Goal: Task Accomplishment & Management: Complete application form

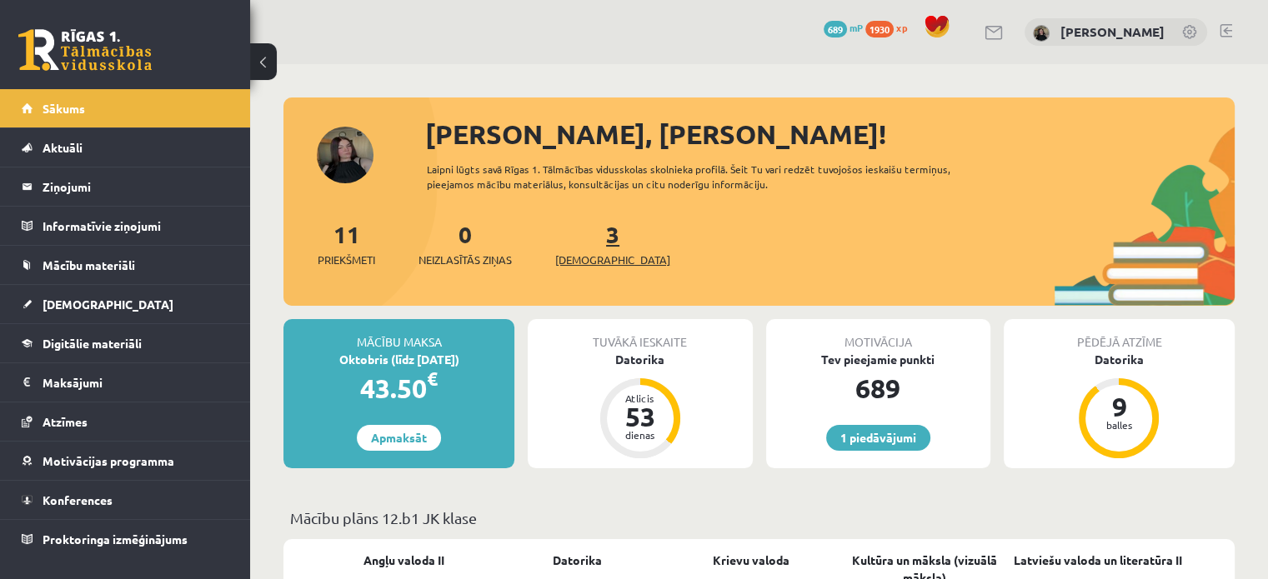
click at [580, 235] on link "3 Ieskaites" at bounding box center [612, 243] width 115 height 49
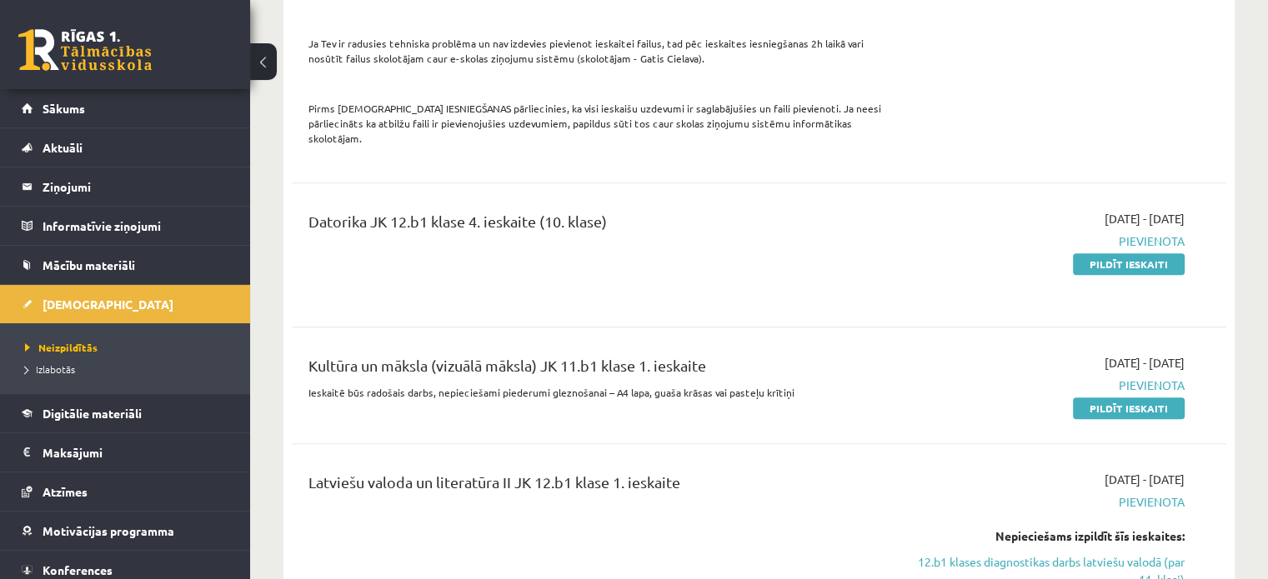
scroll to position [1091, 0]
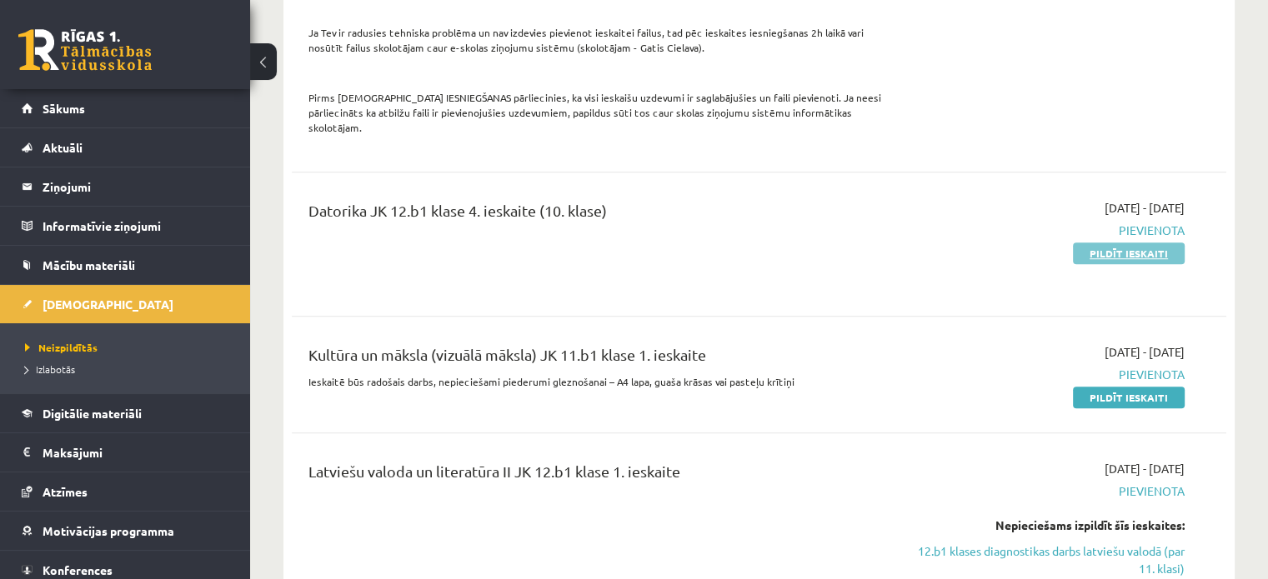
click at [1110, 243] on link "Pildīt ieskaiti" at bounding box center [1129, 254] width 112 height 22
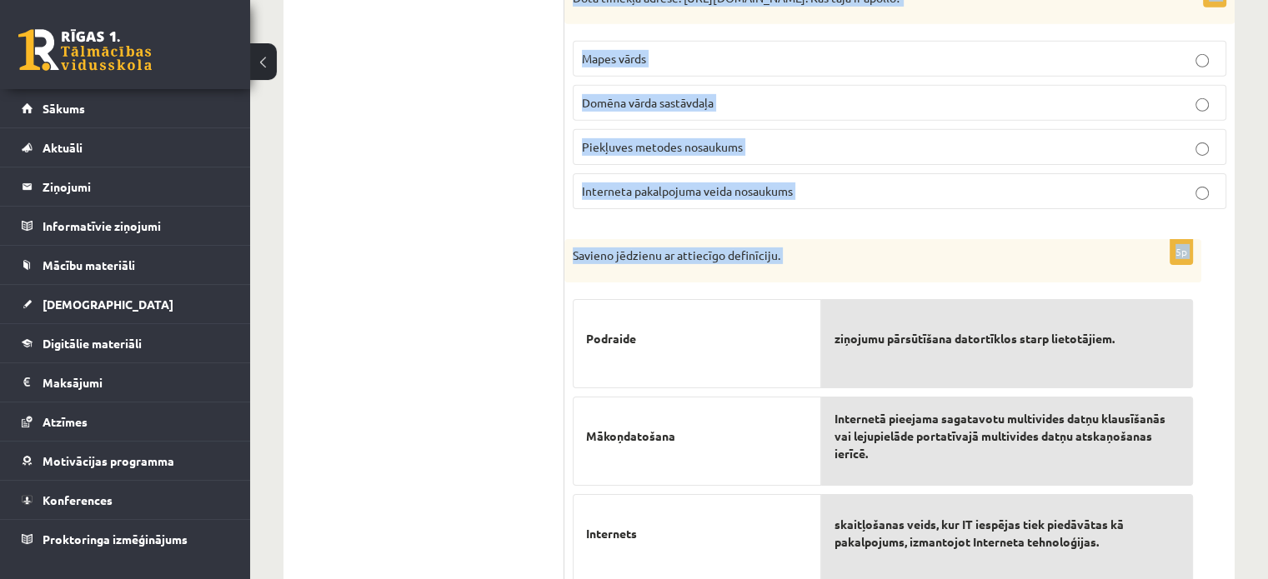
scroll to position [5643, 0]
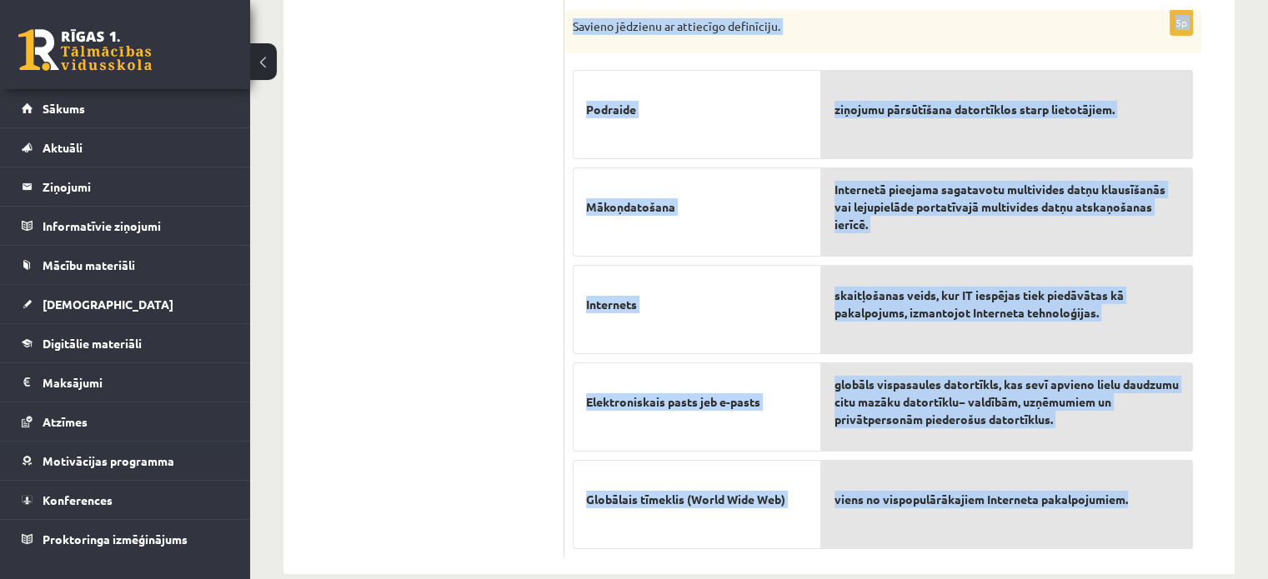
drag, startPoint x: 569, startPoint y: 96, endPoint x: 1146, endPoint y: 489, distance: 698.1
copy form "Kurai tīmekļa adresei, visticamāk, ir pareiza piekļuves metode? htp://termini.l…"
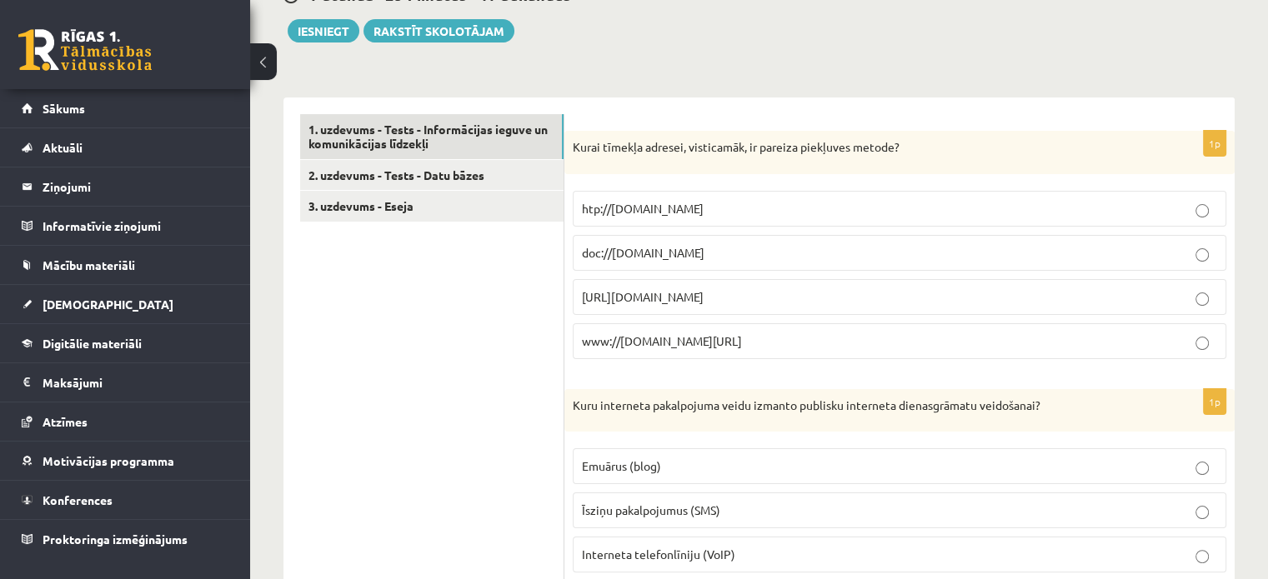
scroll to position [183, 0]
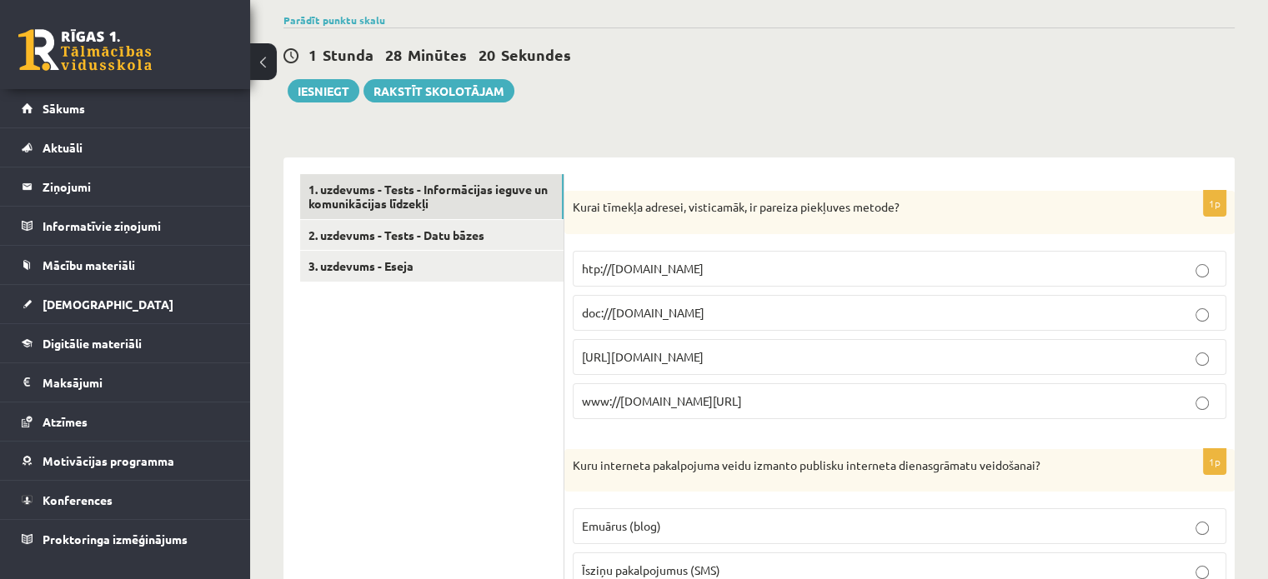
click at [661, 357] on span "ftp://ftp.cs.uct.ac.za/" at bounding box center [643, 356] width 122 height 15
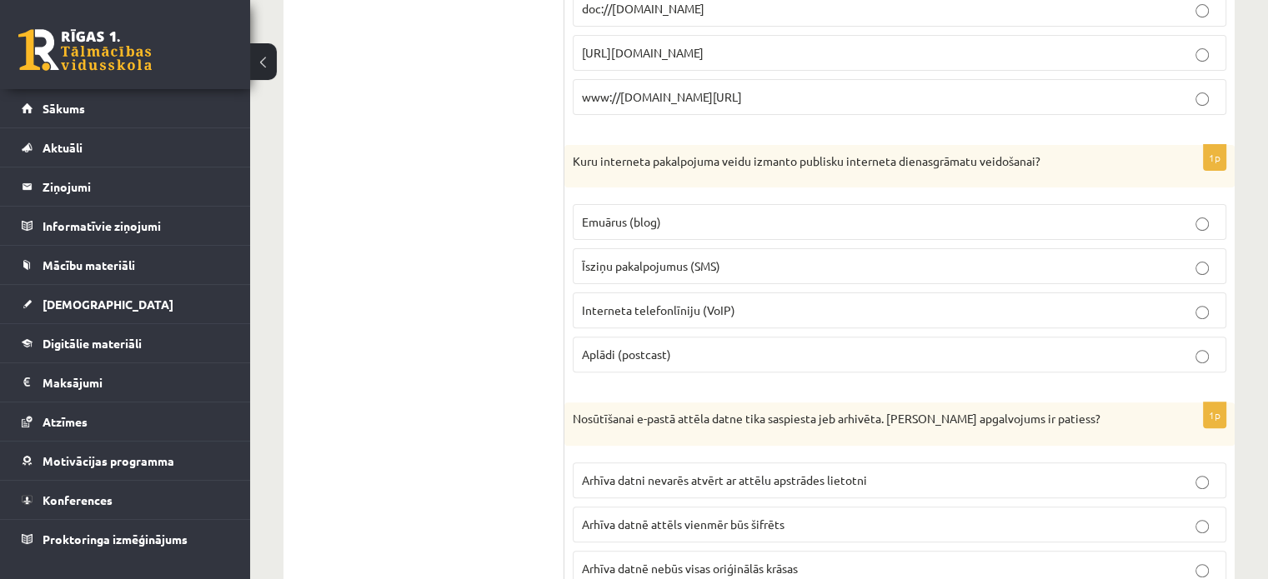
scroll to position [533, 0]
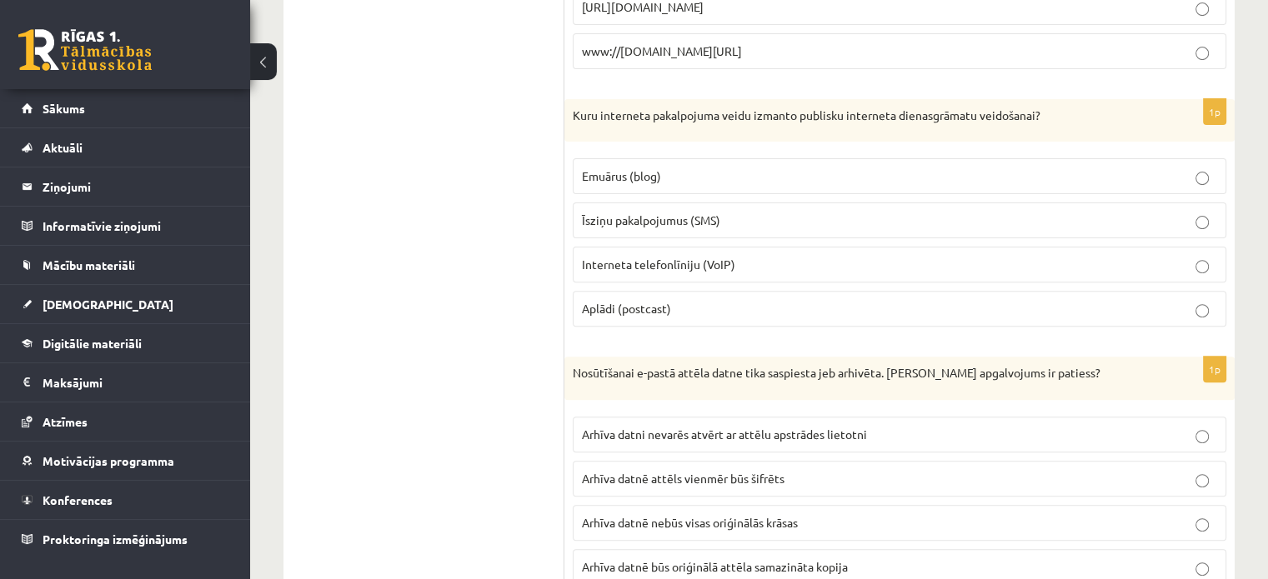
click at [620, 168] on span "Emuārus (blog)" at bounding box center [621, 175] width 79 height 15
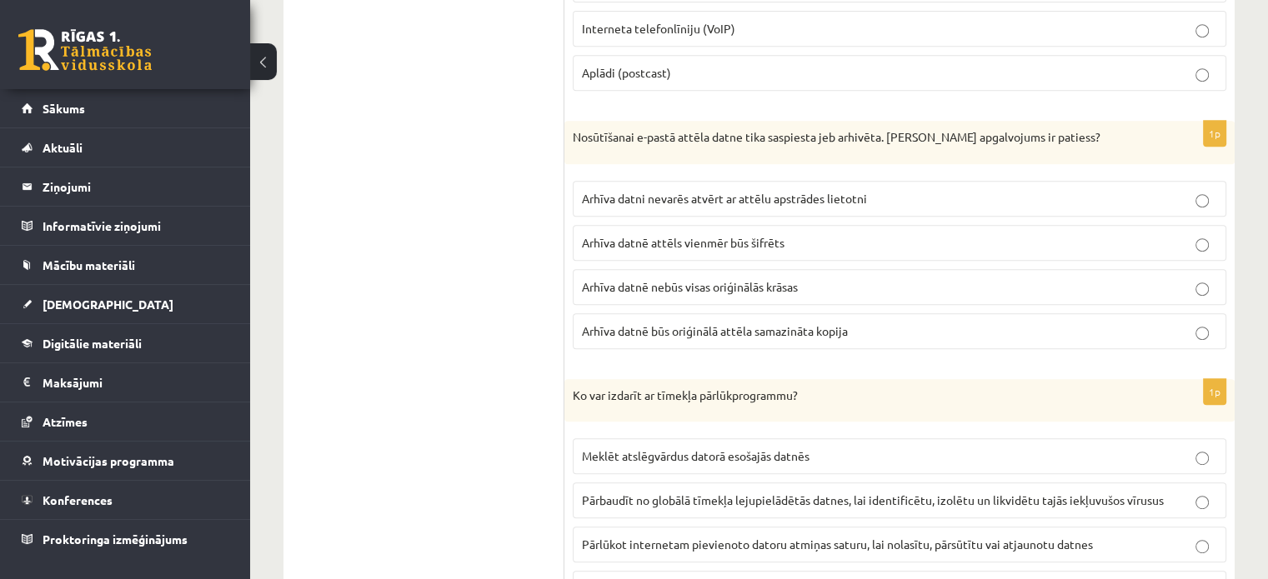
scroll to position [853, 0]
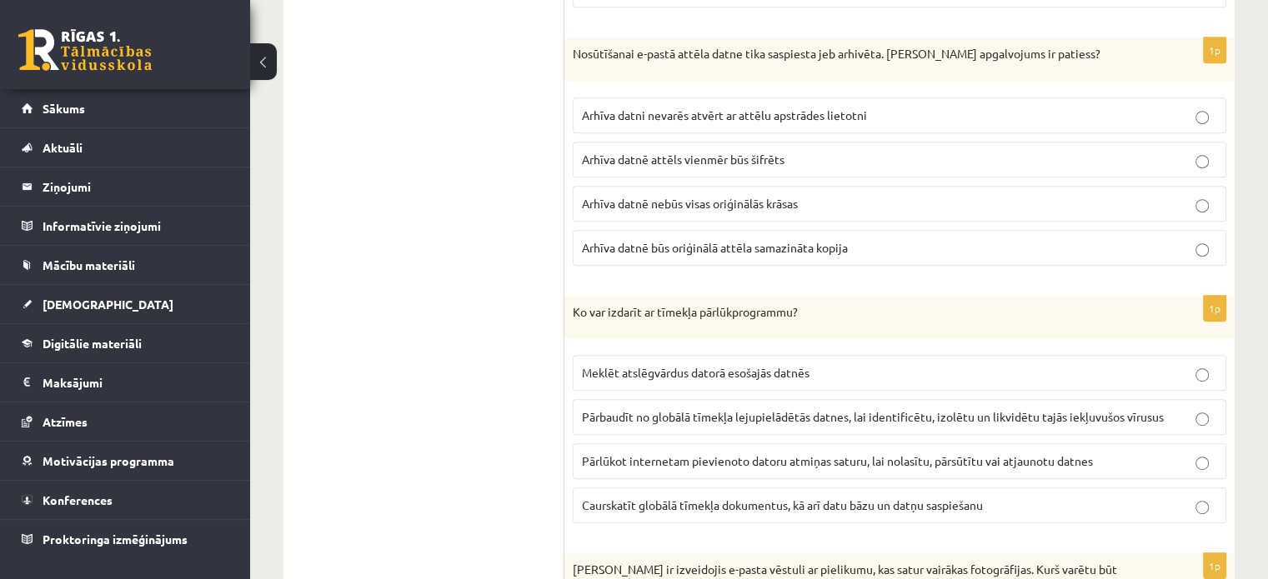
click at [763, 109] on span "Arhīva datni nevarēs atvērt ar attēlu apstrādes lietotni" at bounding box center [724, 115] width 285 height 15
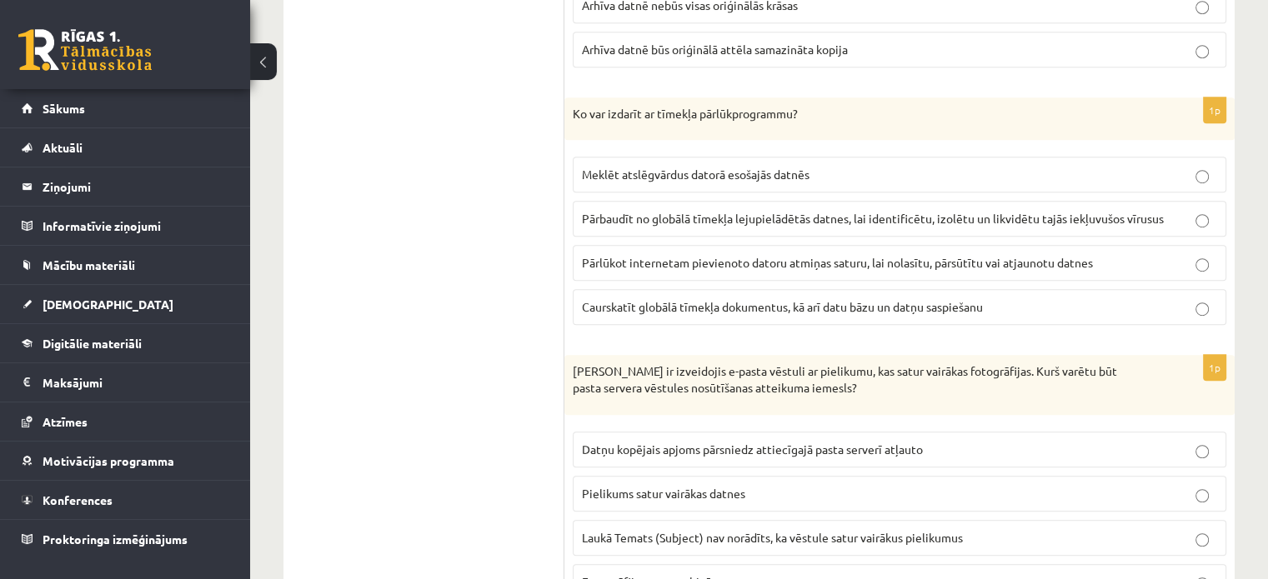
scroll to position [1067, 0]
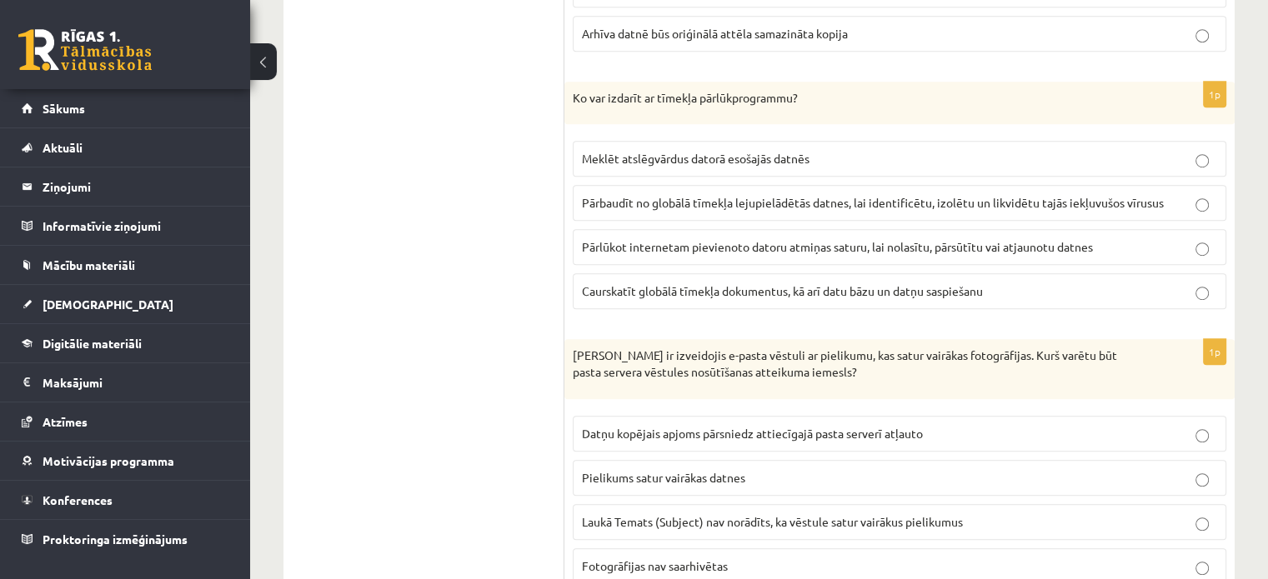
click at [680, 283] on p "Caurskatīt globālā tīmekļa dokumentus, kā arī datu bāzu un datņu saspiešanu" at bounding box center [899, 292] width 635 height 18
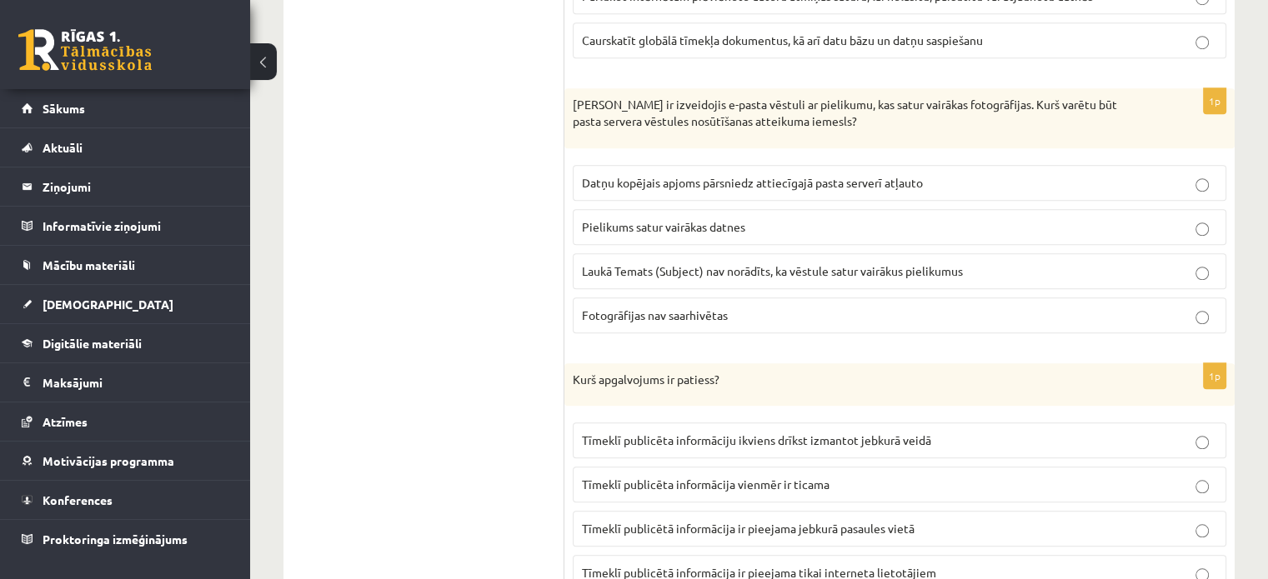
scroll to position [1333, 0]
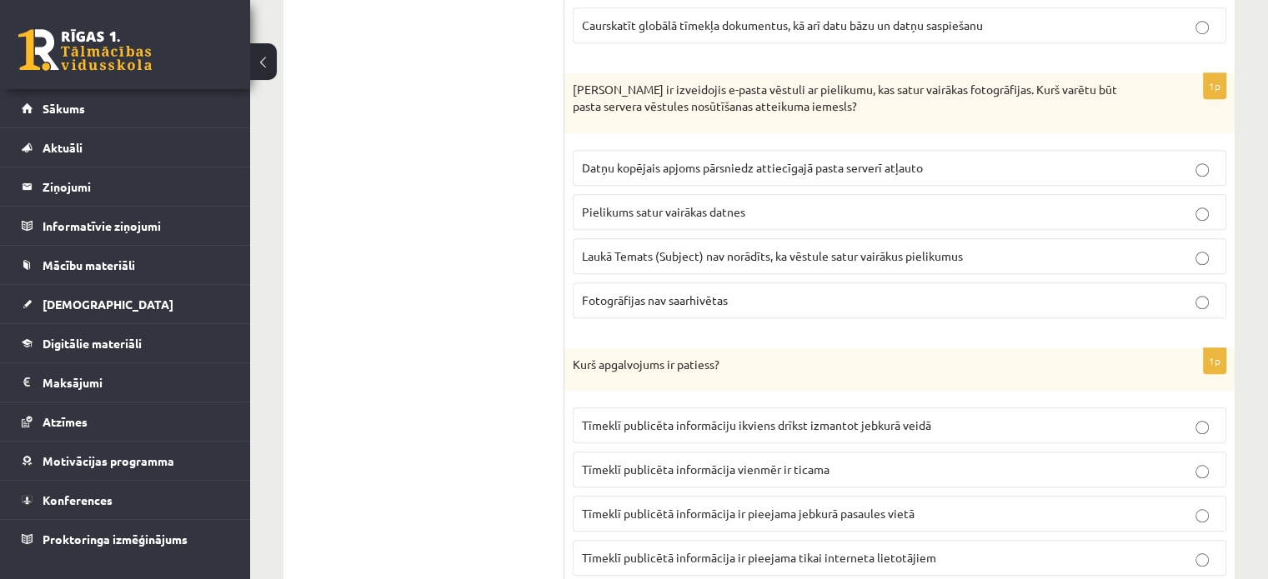
click at [728, 163] on span "Datņu kopējais apjoms pārsniedz attiecīgajā pasta serverī atļauto" at bounding box center [752, 167] width 341 height 15
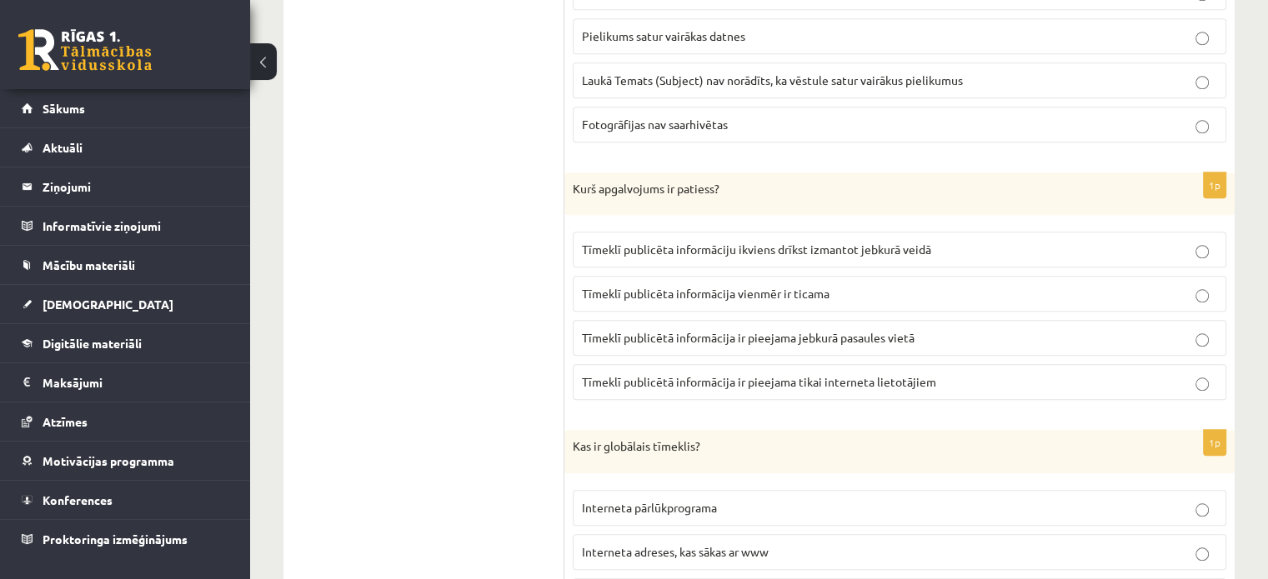
scroll to position [1554, 0]
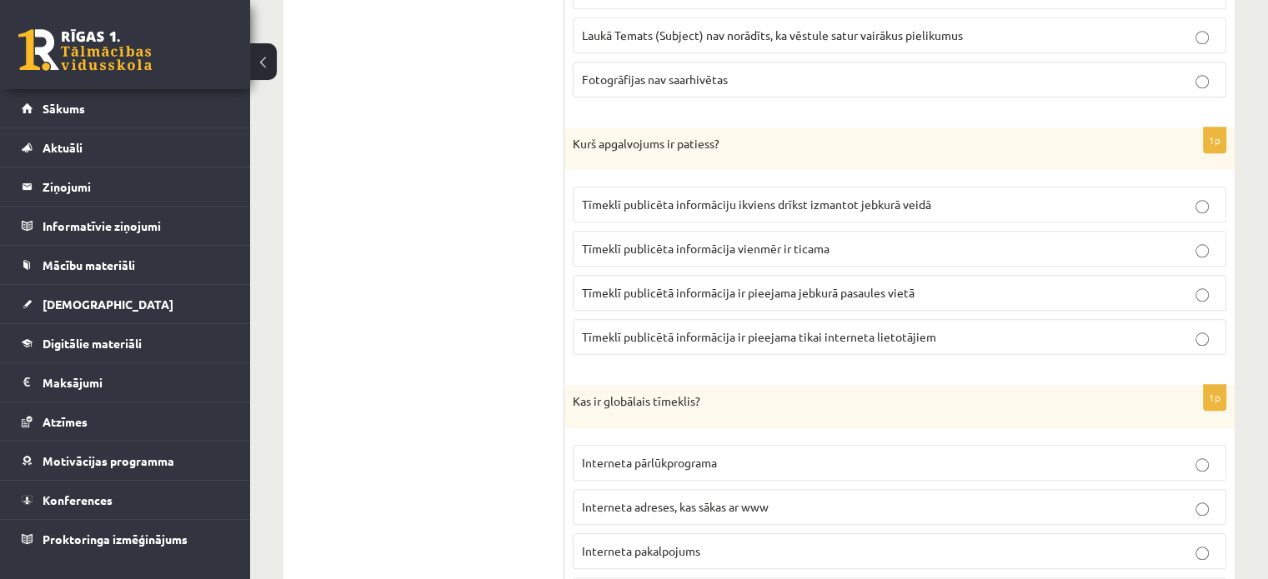
click at [753, 329] on span "Tīmeklī publicētā informācija ir pieejama tikai interneta lietotājiem" at bounding box center [759, 336] width 354 height 15
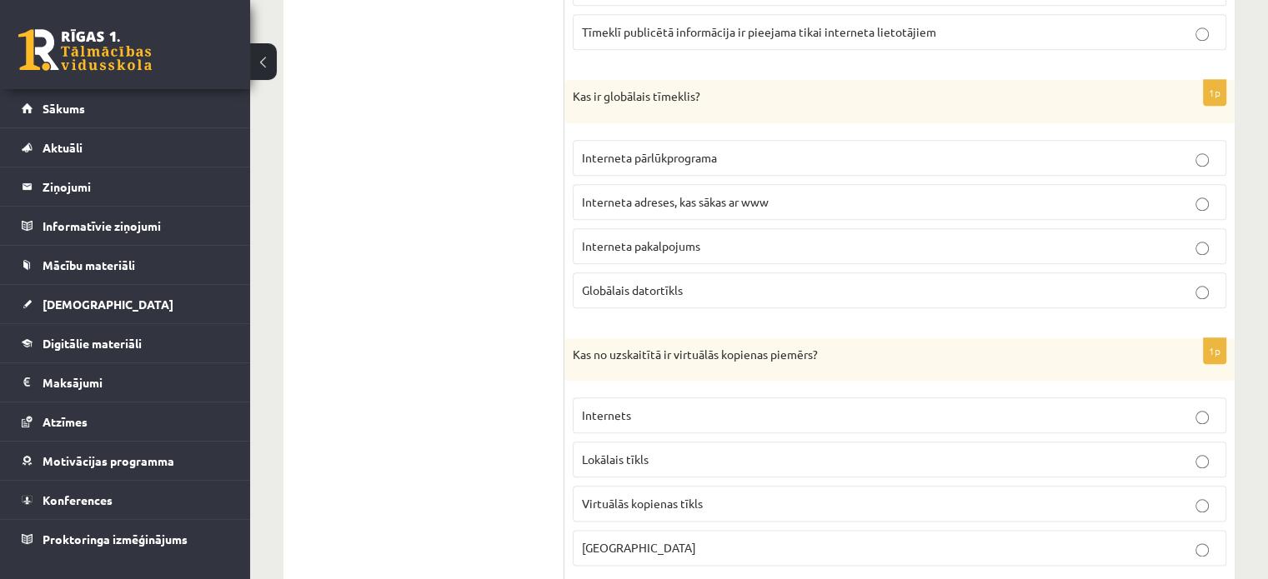
scroll to position [1881, 0]
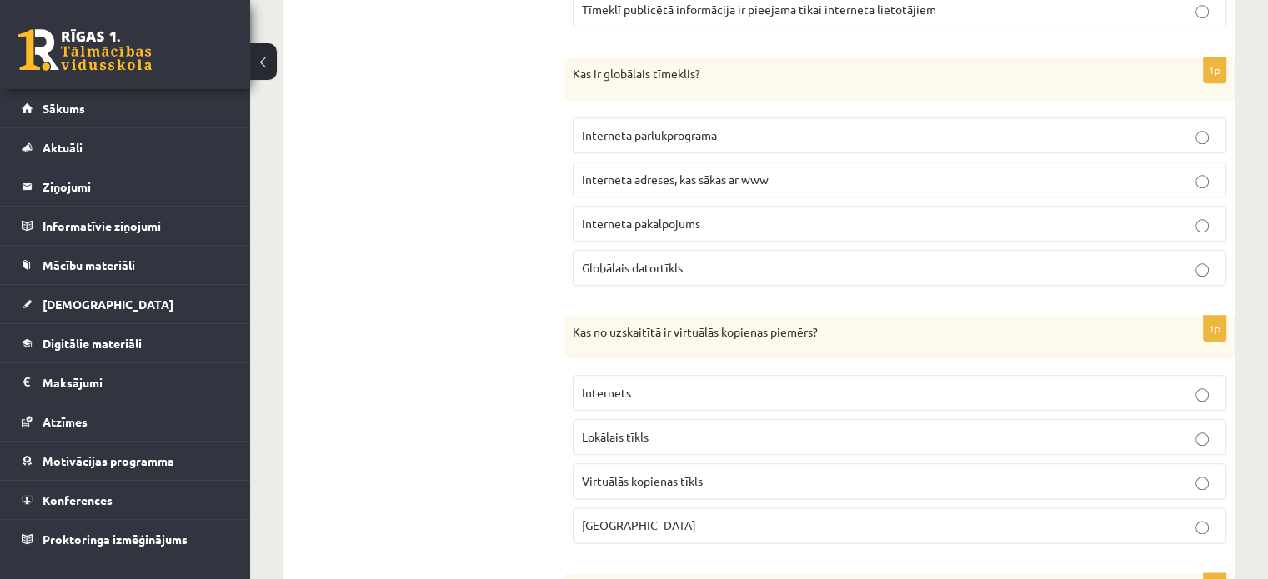
click at [718, 215] on p "Interneta pakalpojums" at bounding box center [899, 224] width 635 height 18
click at [680, 517] on p "Tērzētava" at bounding box center [899, 526] width 635 height 18
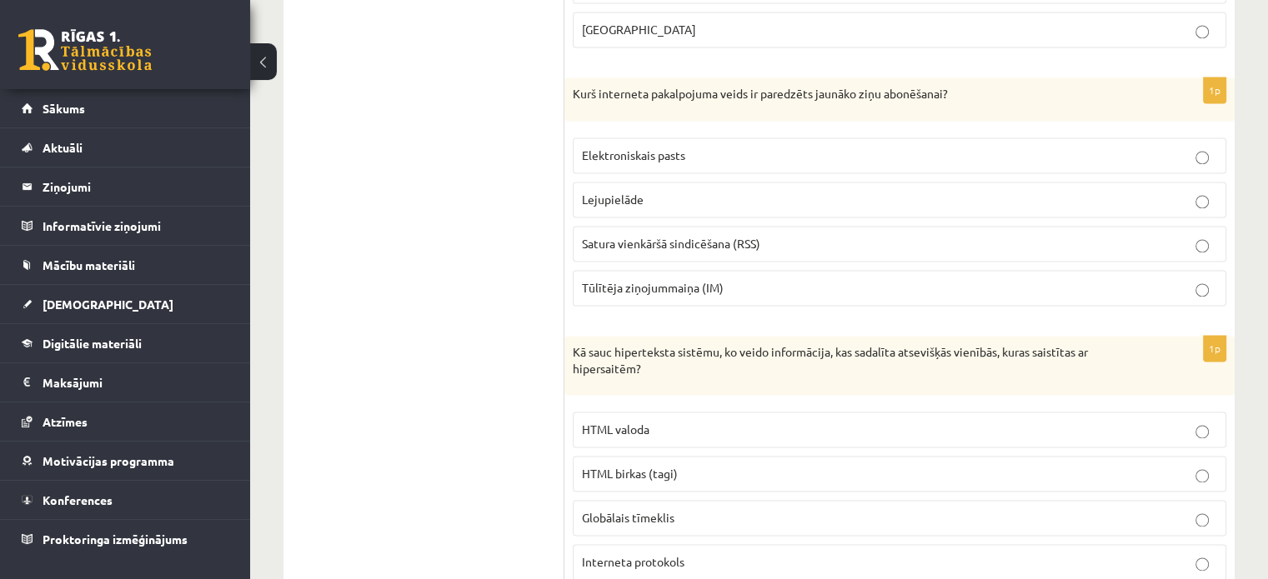
scroll to position [2407, 0]
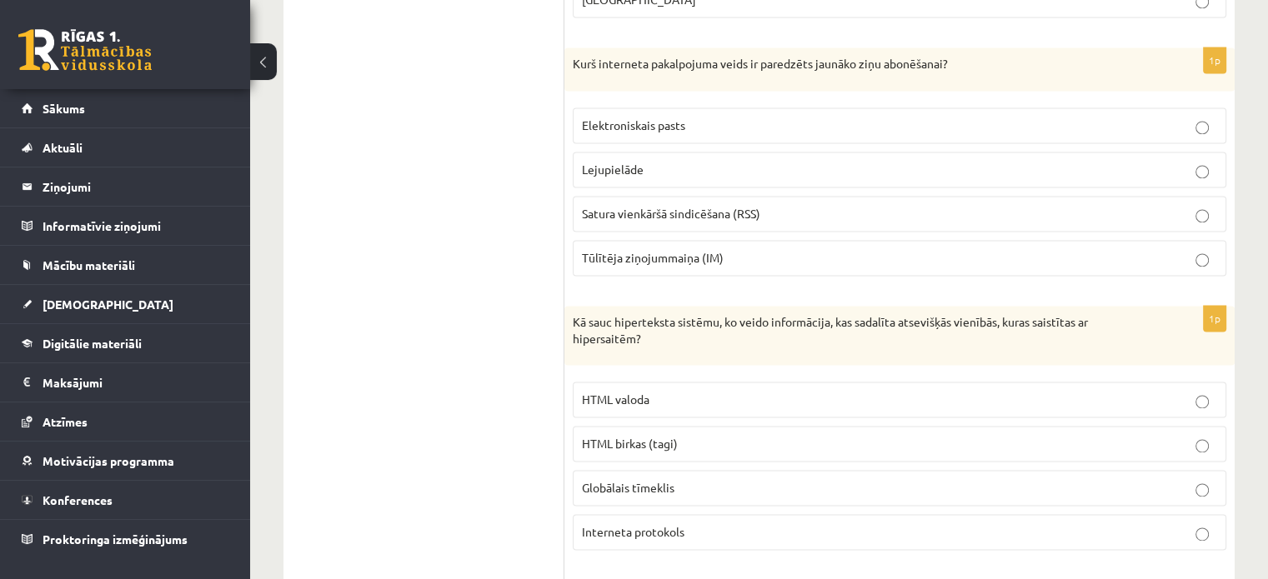
click at [723, 206] on span "Satura vienkāršā sindicēšana (RSS)" at bounding box center [671, 213] width 178 height 15
click at [670, 484] on label "Globālais tīmeklis" at bounding box center [899, 488] width 653 height 36
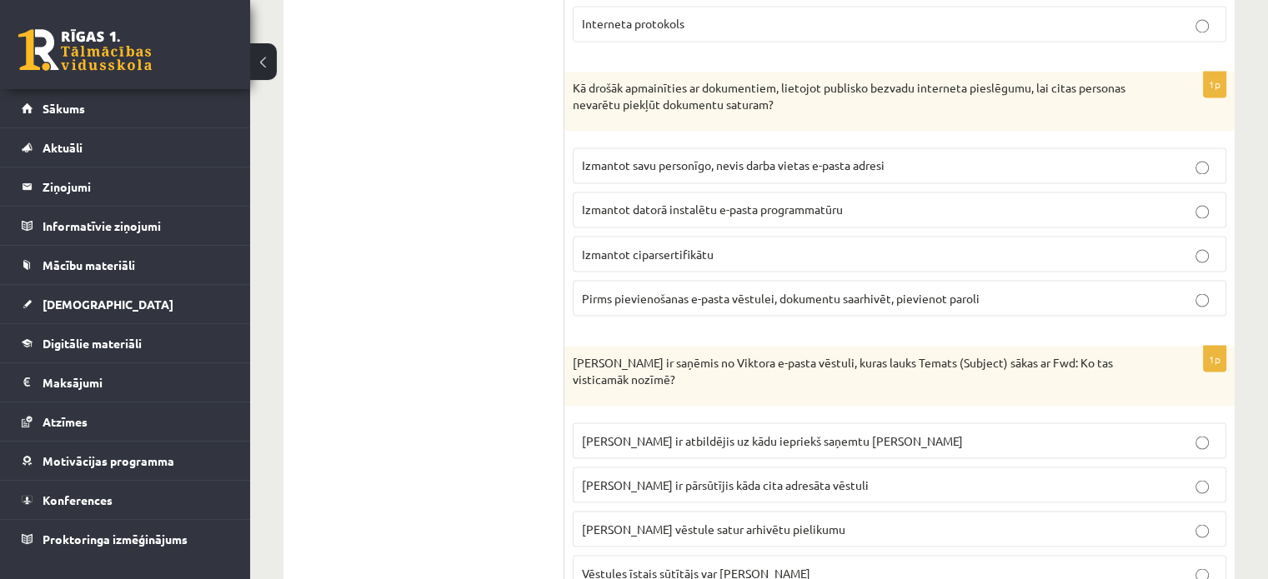
scroll to position [2938, 0]
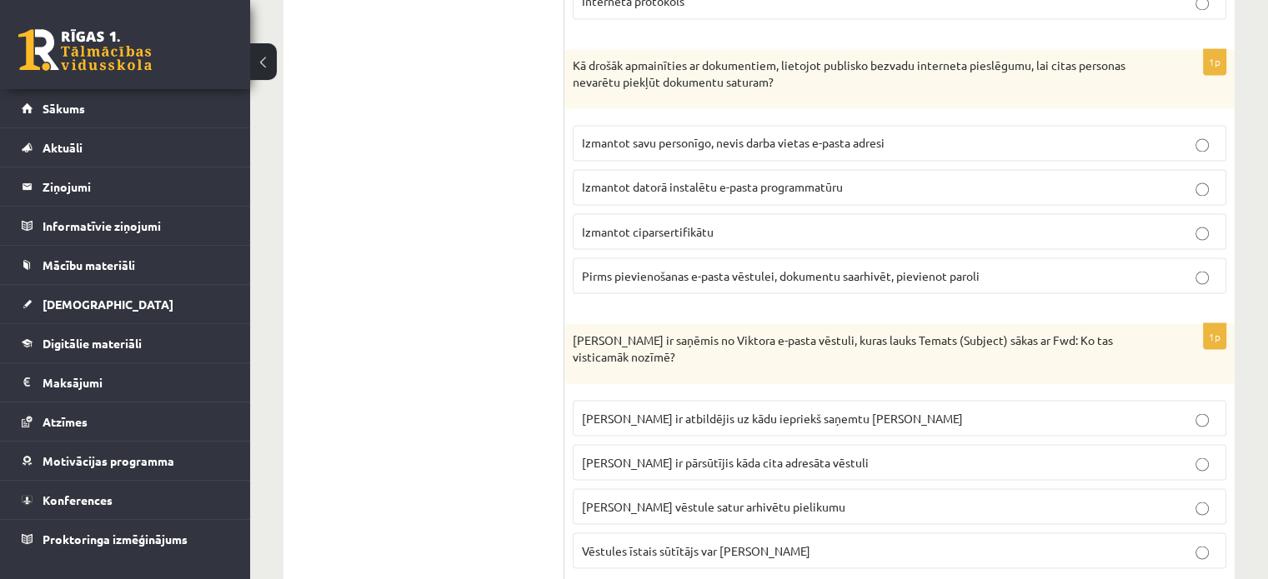
click at [774, 271] on label "Pirms pievienošanas e-pasta vēstulei, dokumentu saarhivēt, pievienot paroli" at bounding box center [899, 276] width 653 height 36
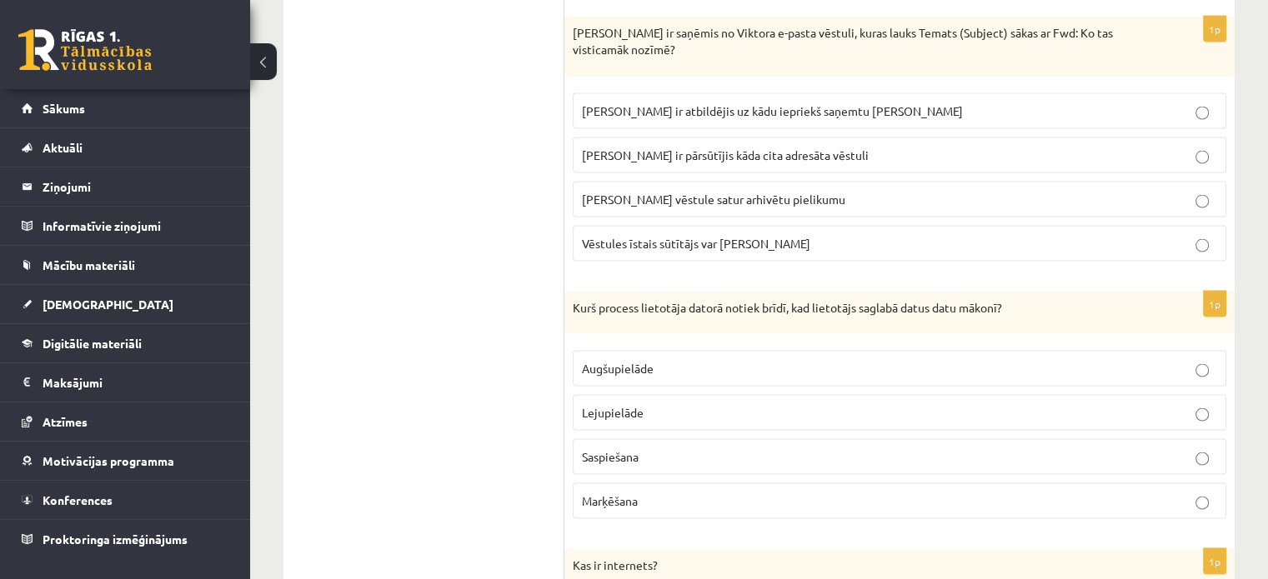
scroll to position [3237, 0]
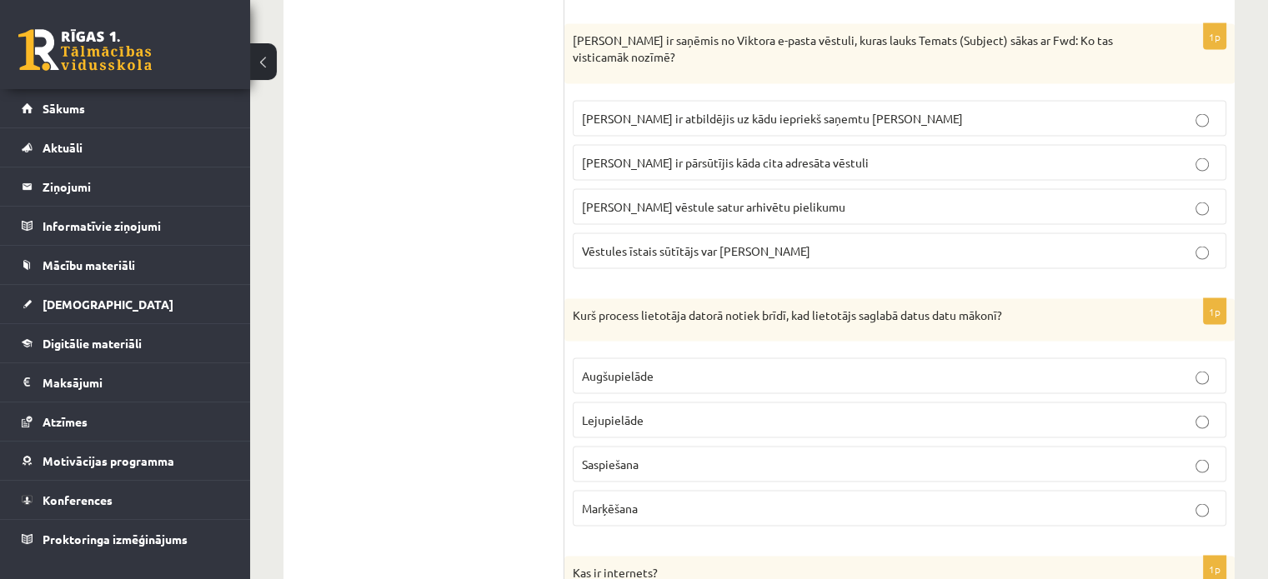
click at [778, 155] on span "Viktors Jānim ir pārsūtījis kāda cita adresāta vēstuli" at bounding box center [725, 162] width 287 height 15
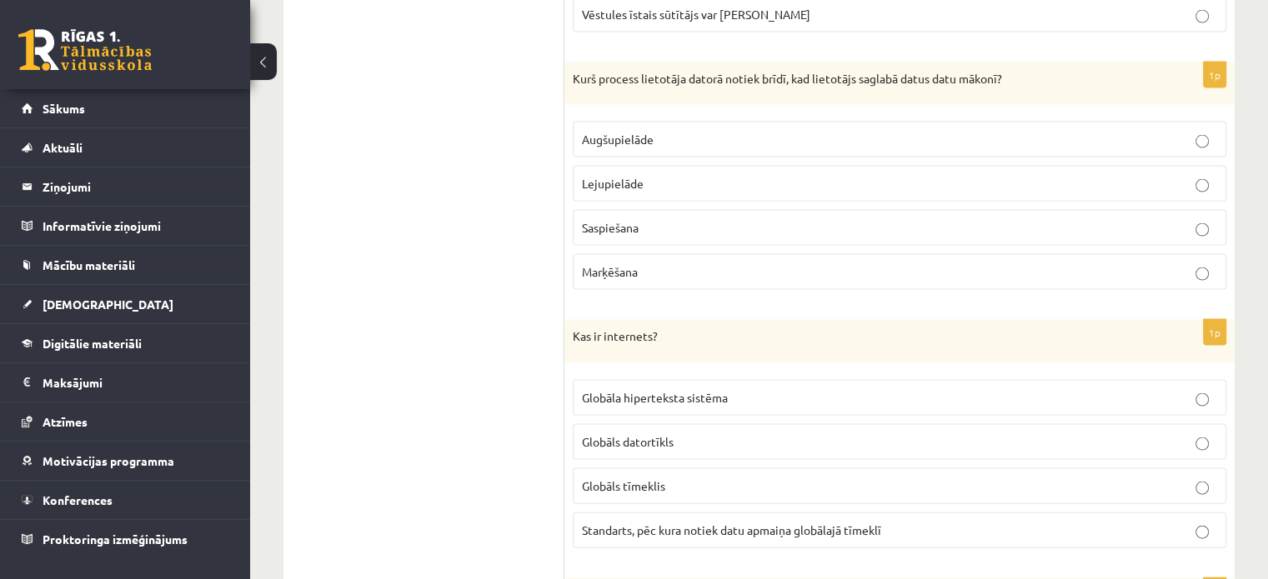
scroll to position [3481, 0]
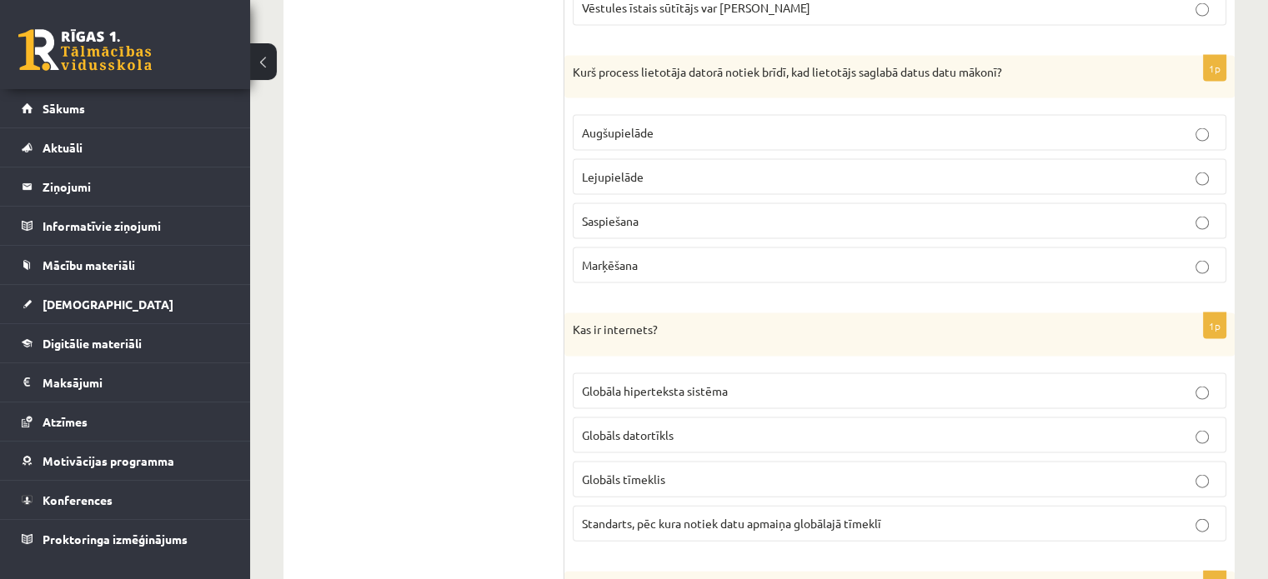
click at [669, 124] on p "Augšupielāde" at bounding box center [899, 133] width 635 height 18
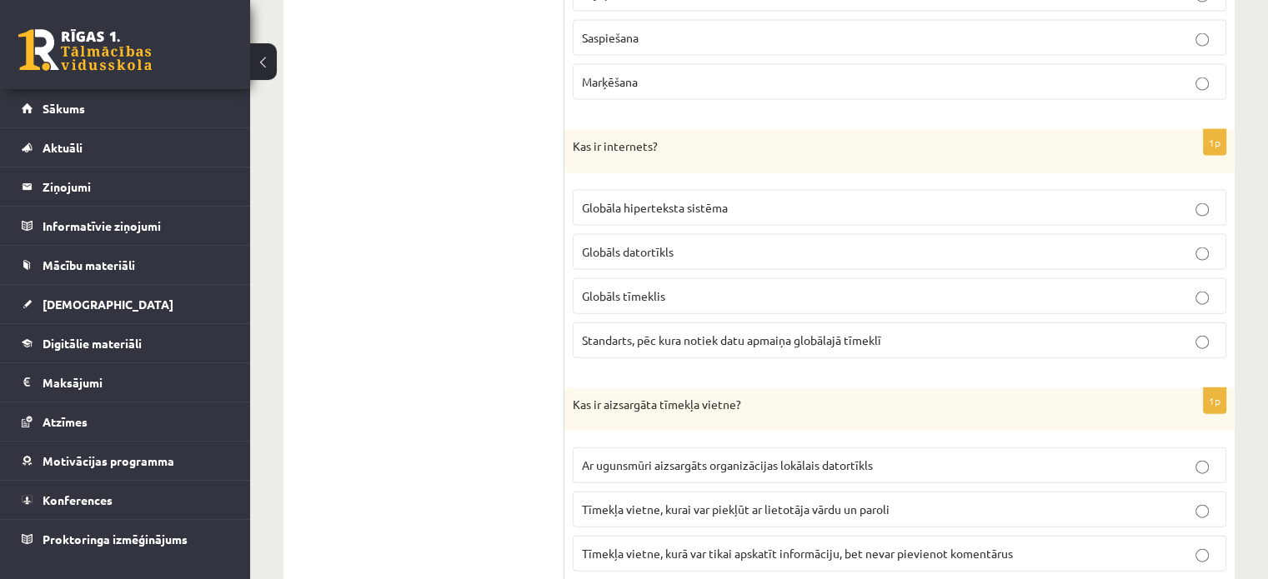
scroll to position [3687, 0]
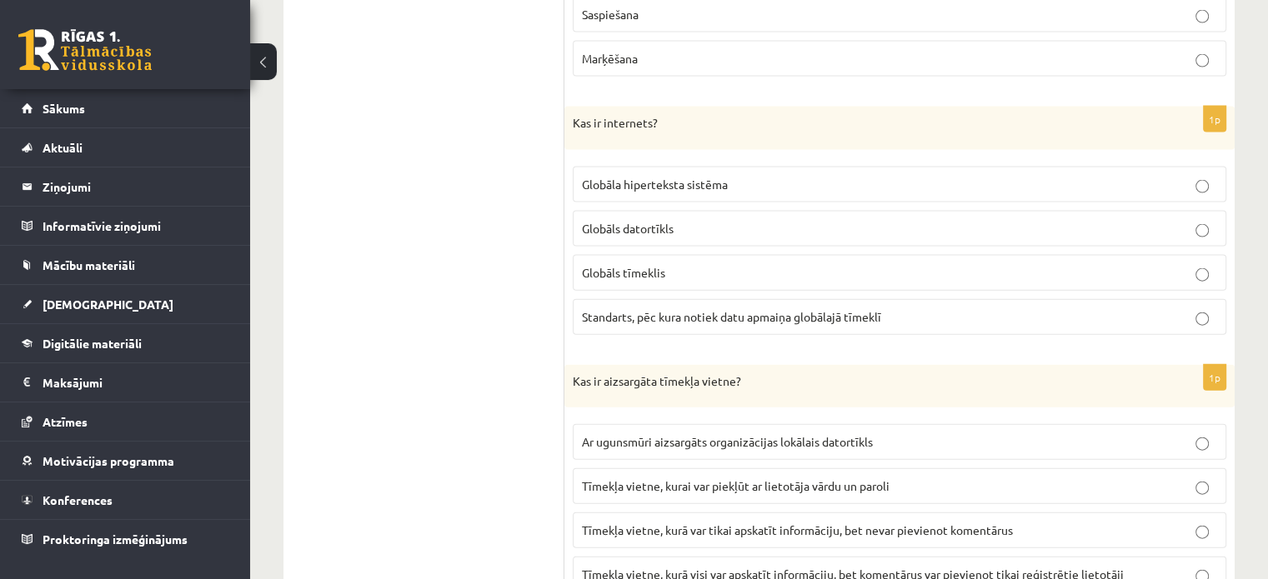
click at [635, 221] on span "Globāls datortīkls" at bounding box center [628, 228] width 92 height 15
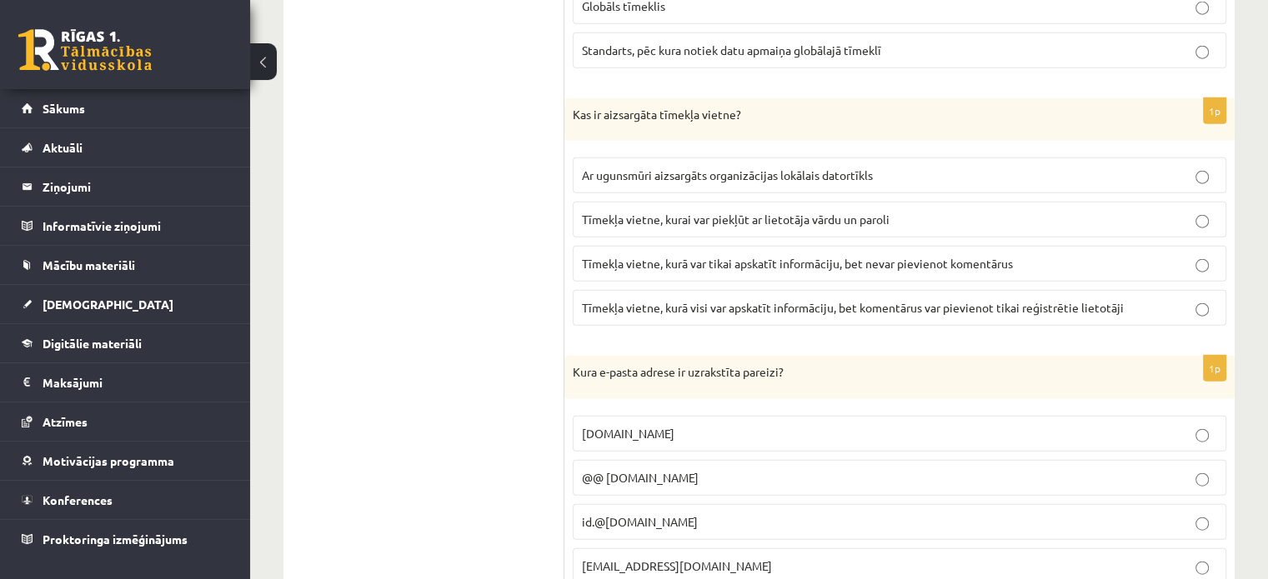
scroll to position [3976, 0]
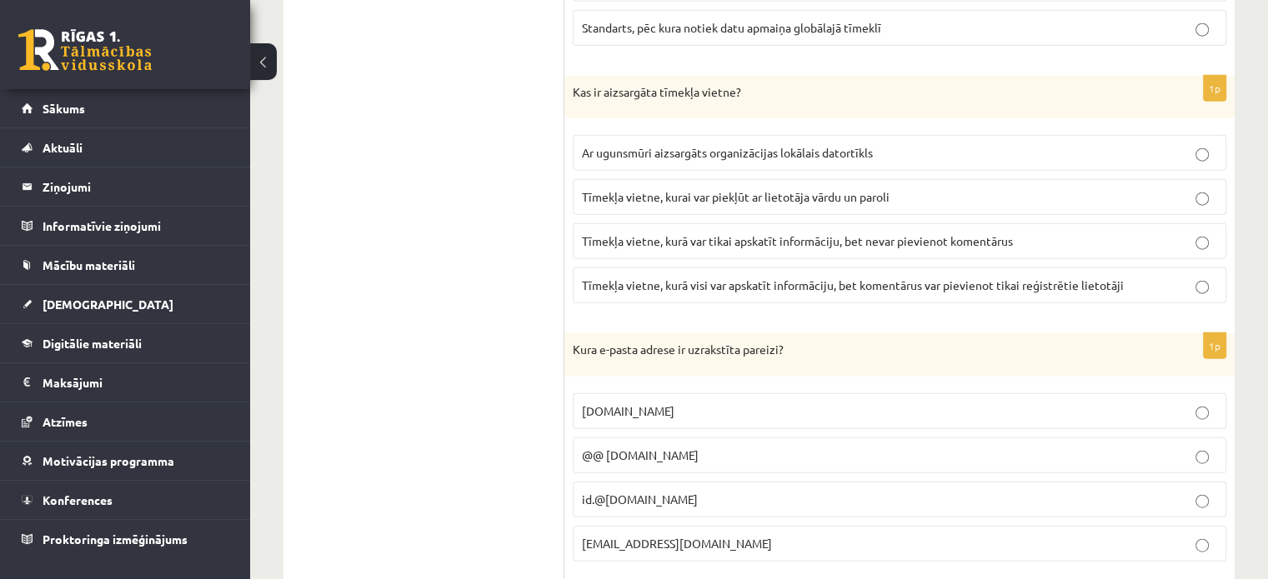
click at [737, 189] on span "Tīmekļa vietne, kurai var piekļūt ar lietotāja vārdu un paroli" at bounding box center [736, 196] width 308 height 15
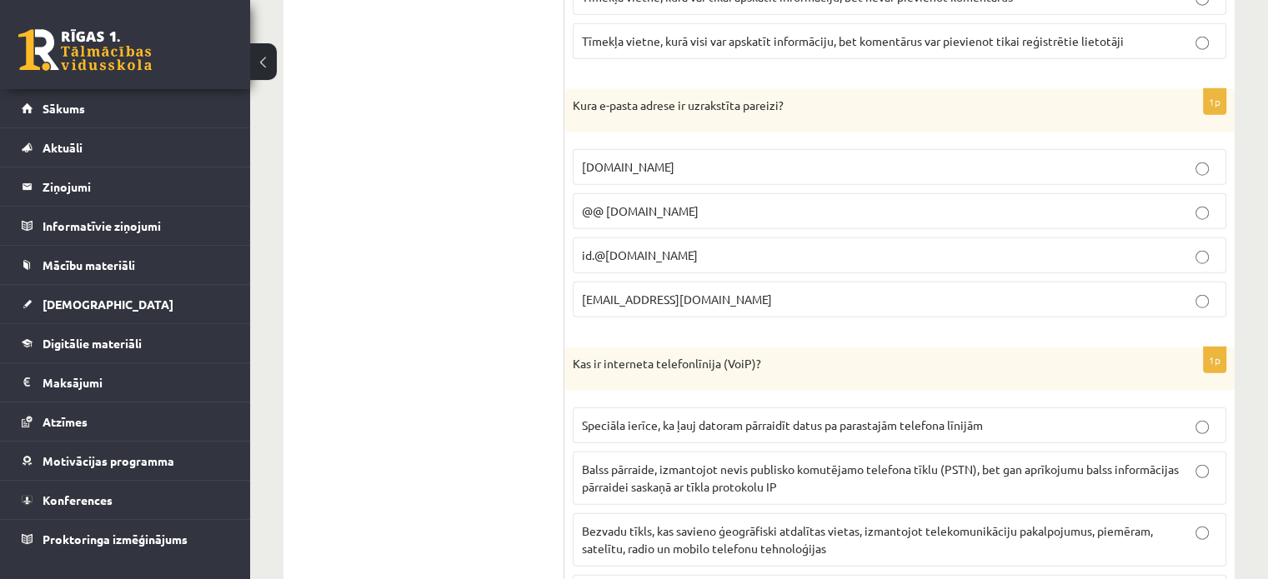
scroll to position [4228, 0]
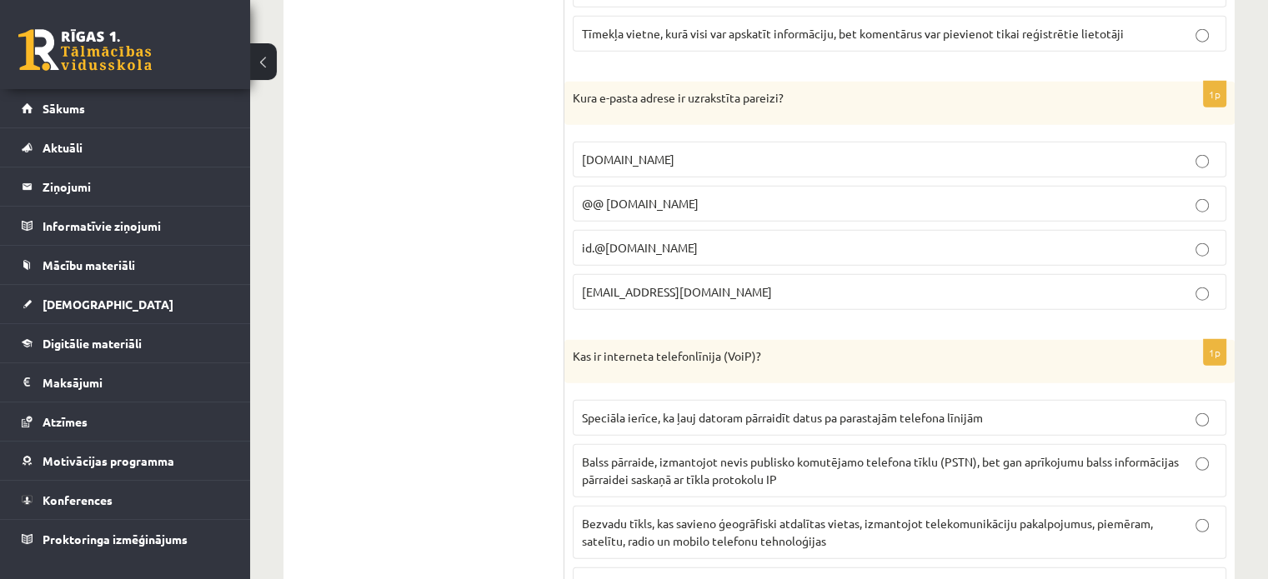
click at [667, 284] on span "id.4102@daba.lv" at bounding box center [677, 291] width 190 height 15
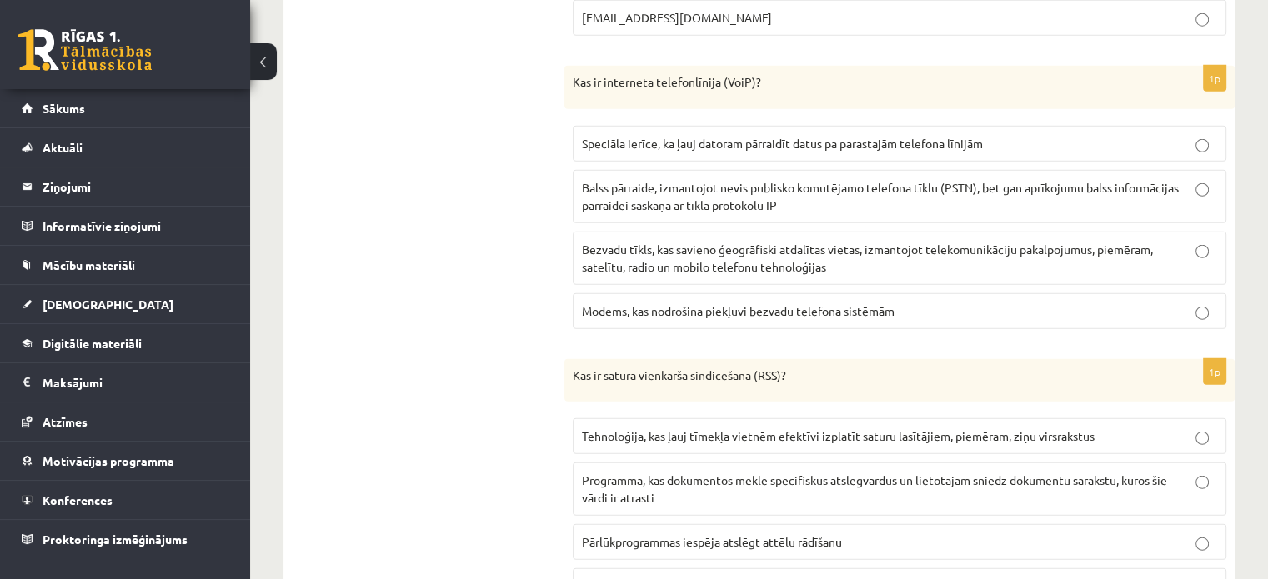
scroll to position [4494, 0]
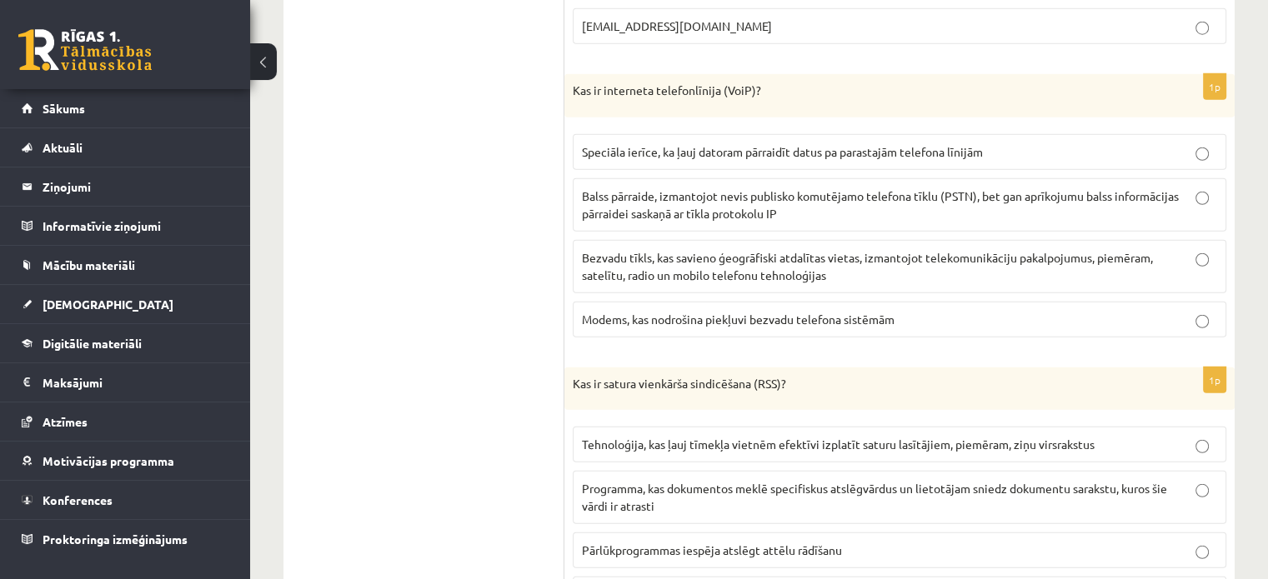
click at [727, 188] on p "Balss pārraide, izmantojot nevis publisko komutējamo telefona tīklu (PSTN), bet…" at bounding box center [899, 205] width 635 height 35
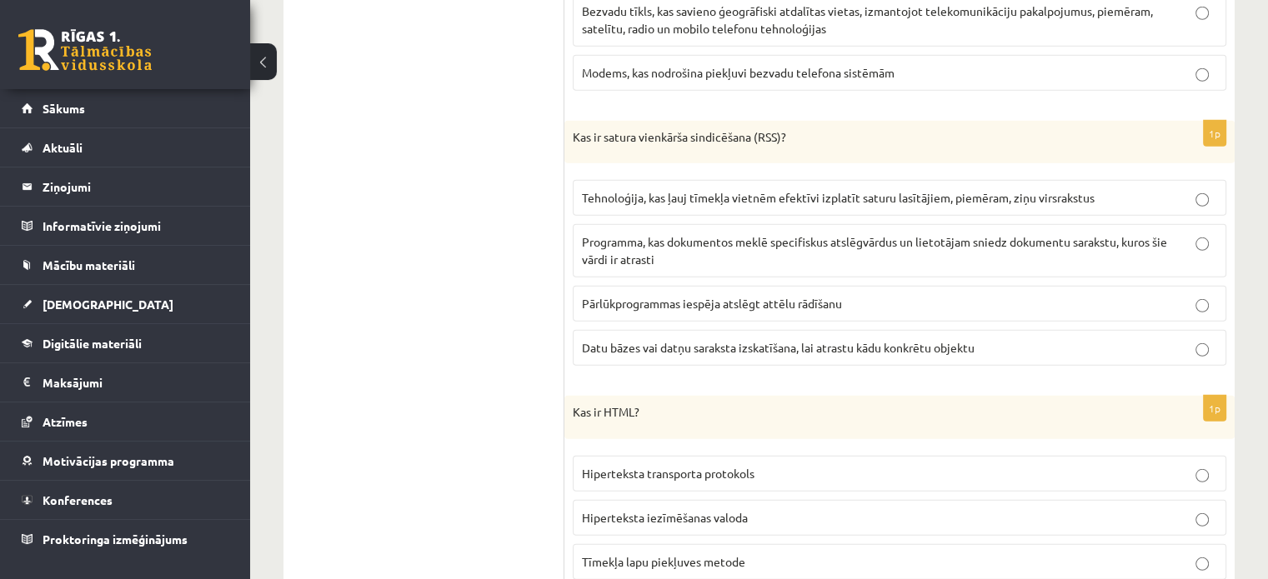
scroll to position [4831, 0]
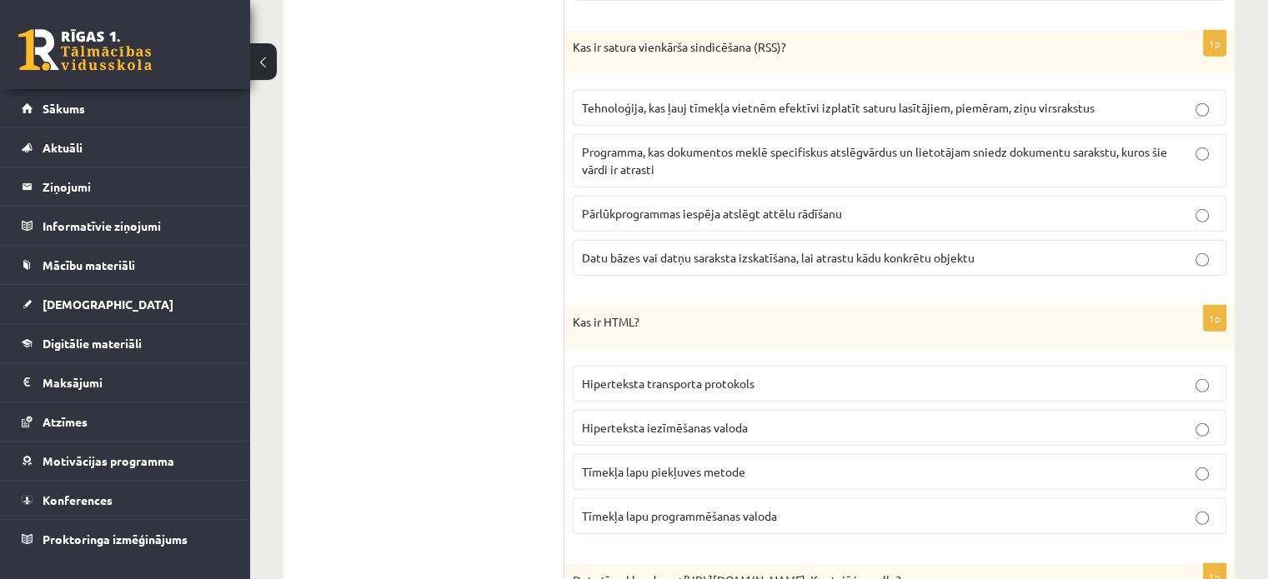
click at [698, 100] on span "Tehnoloģija, kas ļauj tīmekļa vietnēm efektīvi izplatīt saturu lasītājiem, piem…" at bounding box center [838, 107] width 513 height 15
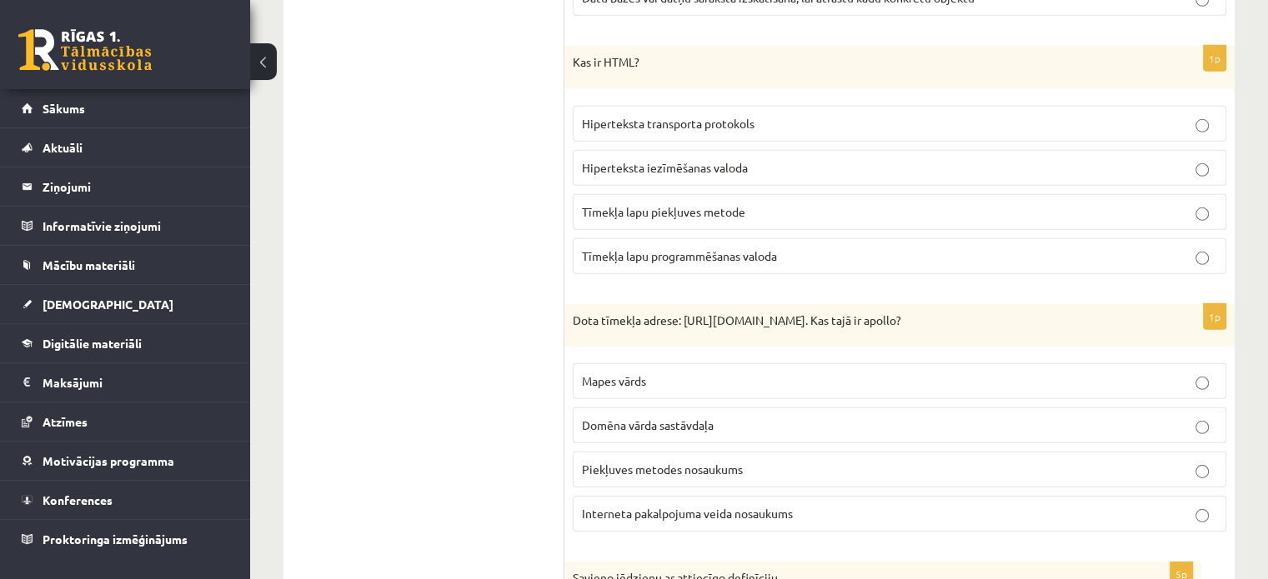
scroll to position [5082, 0]
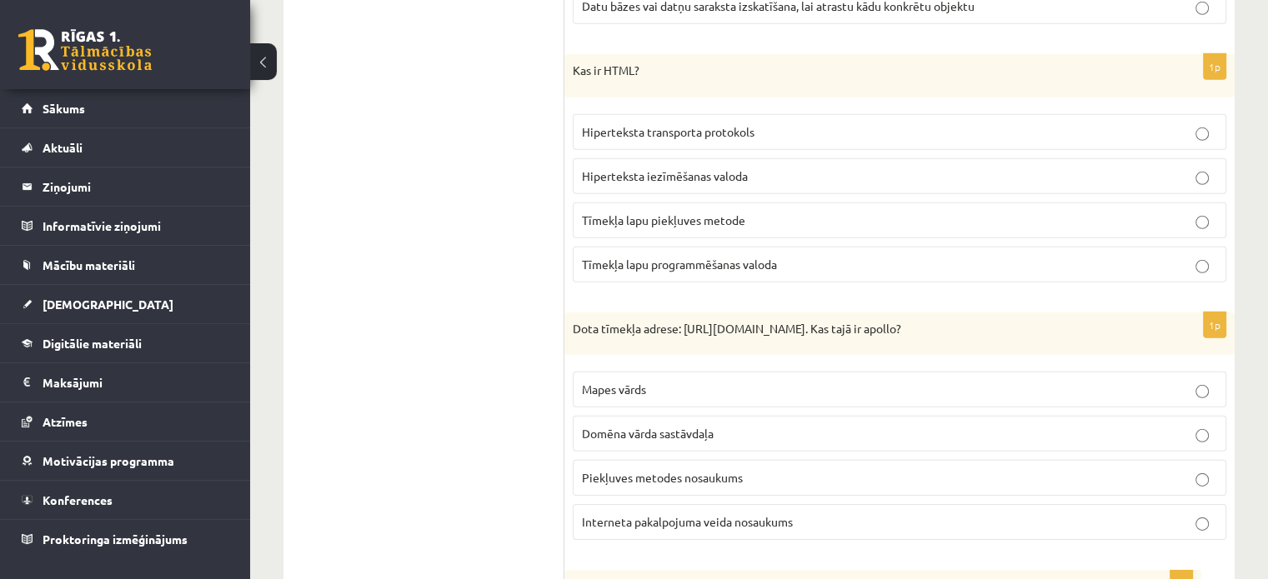
click at [758, 168] on p "Hiperteksta iezīmēšanas valoda" at bounding box center [899, 177] width 635 height 18
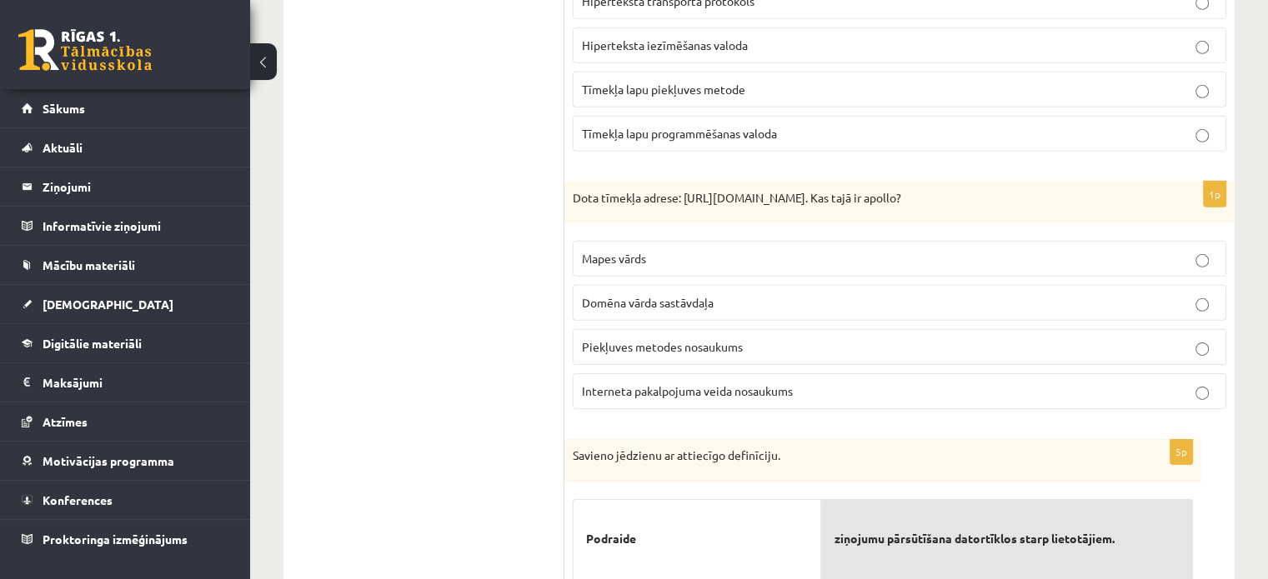
scroll to position [5221, 0]
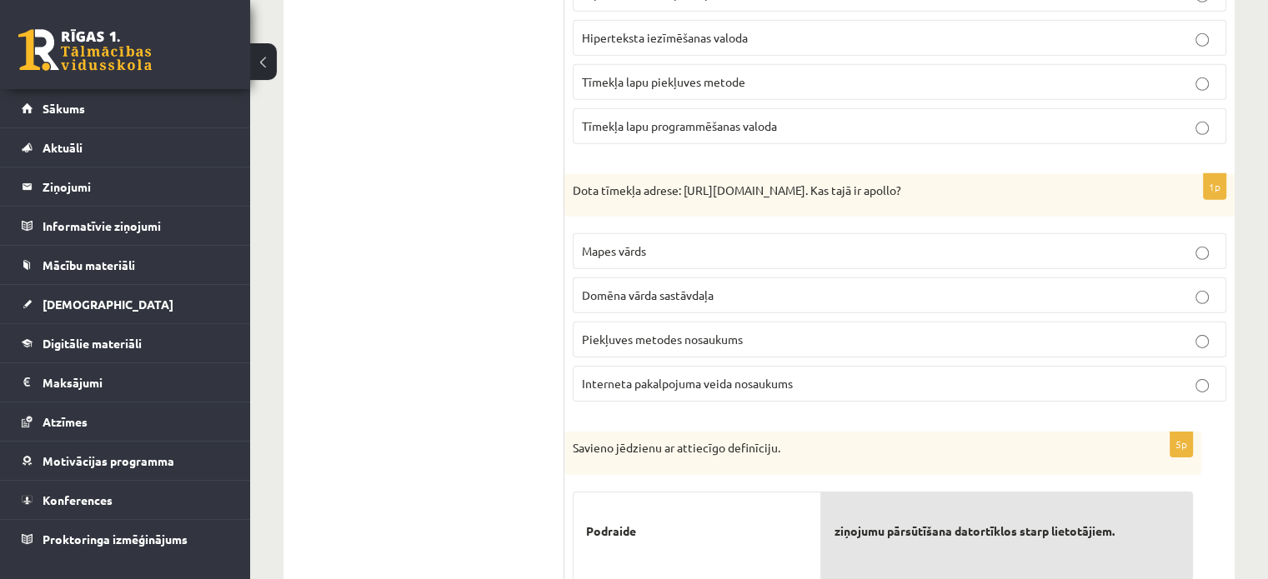
click at [661, 288] on span "Domēna vārda sastāvdaļa" at bounding box center [648, 295] width 132 height 15
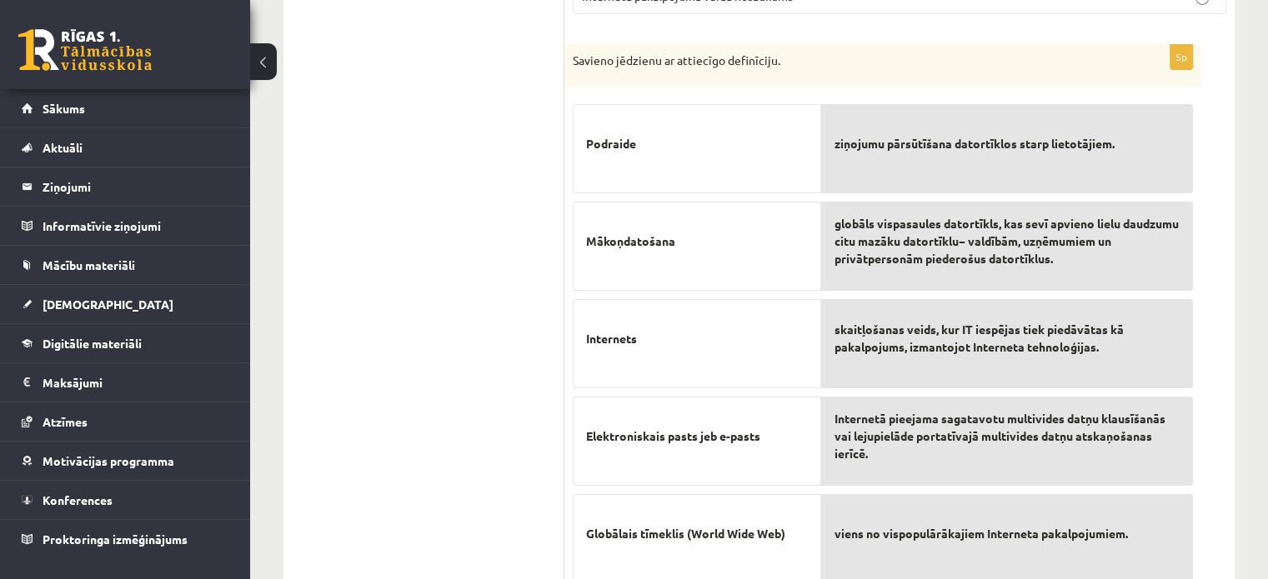
scroll to position [5643, 0]
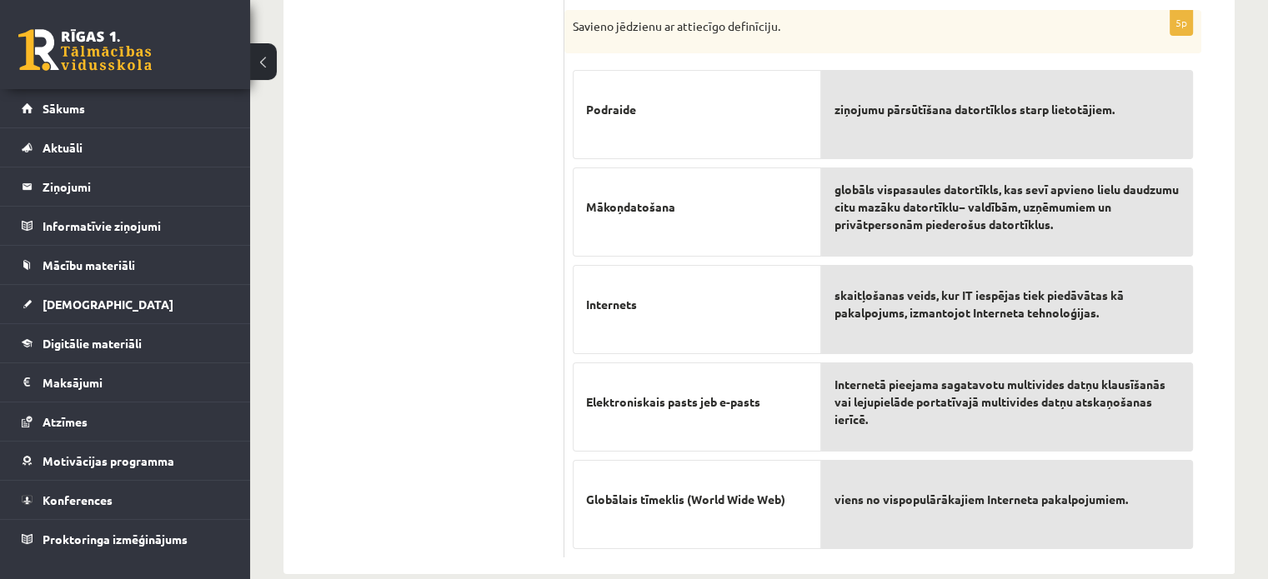
click at [919, 378] on span "Internetā pieejama sagatavotu multivides datņu klausīšanās vai lejupielāde port…" at bounding box center [1006, 402] width 345 height 53
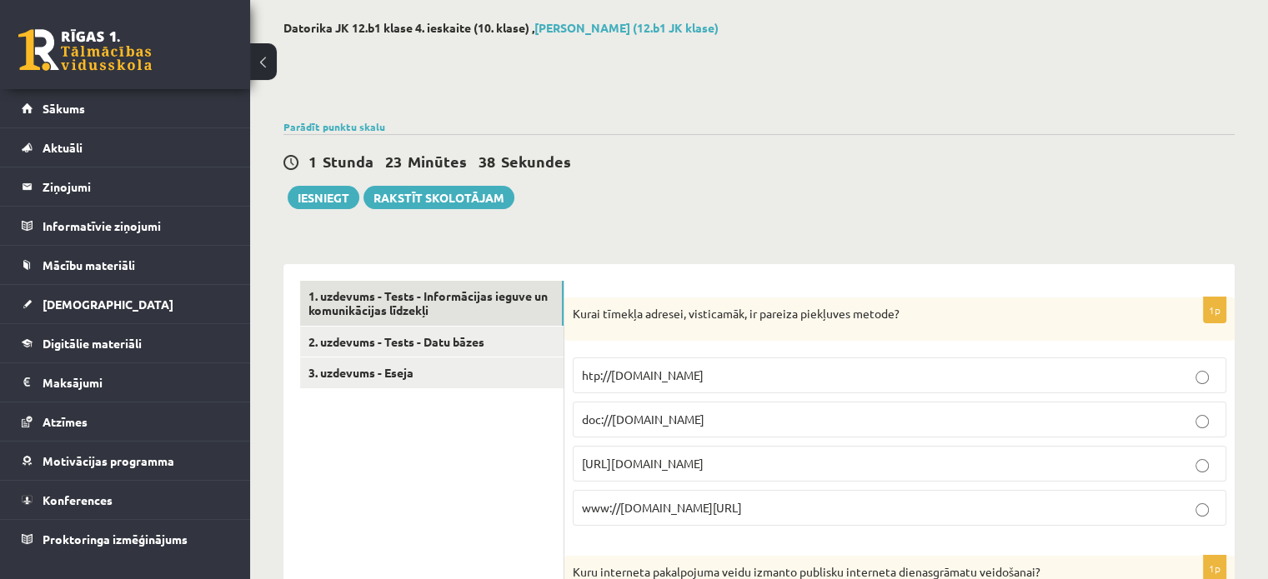
scroll to position [0, 0]
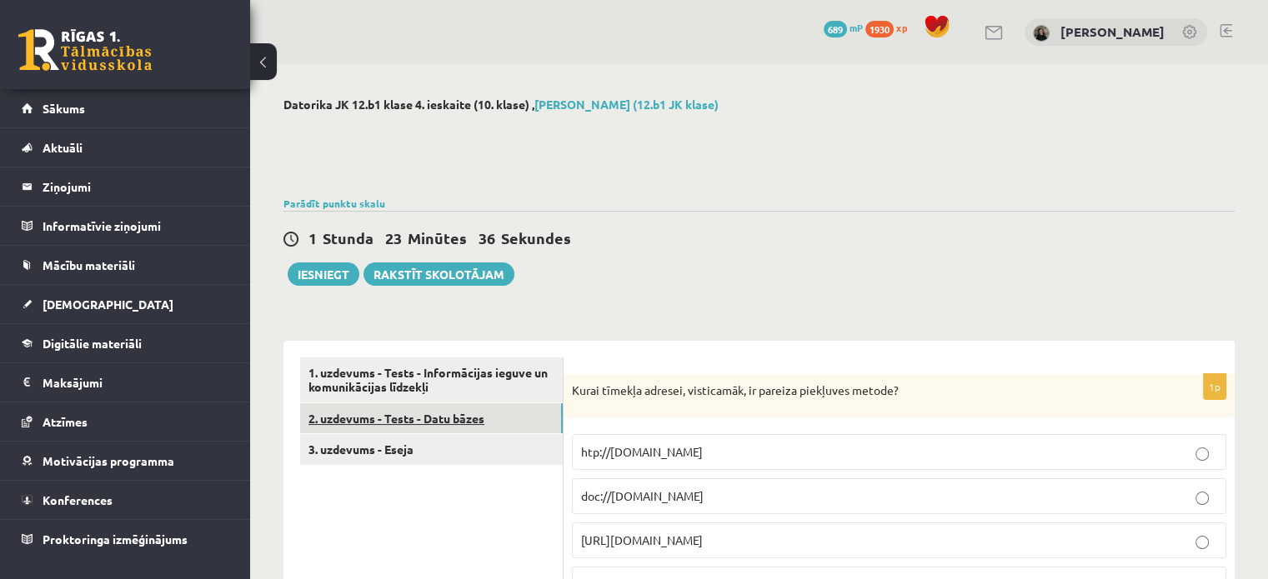
click at [511, 423] on link "2. uzdevums - Tests - Datu bāzes" at bounding box center [431, 418] width 263 height 31
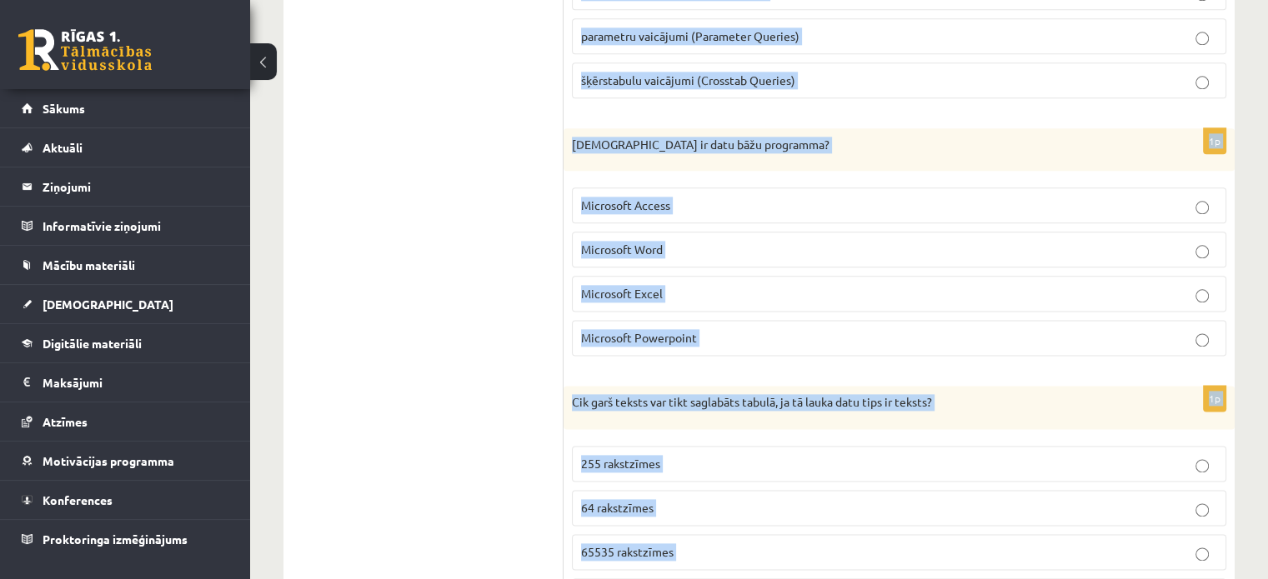
scroll to position [2411, 0]
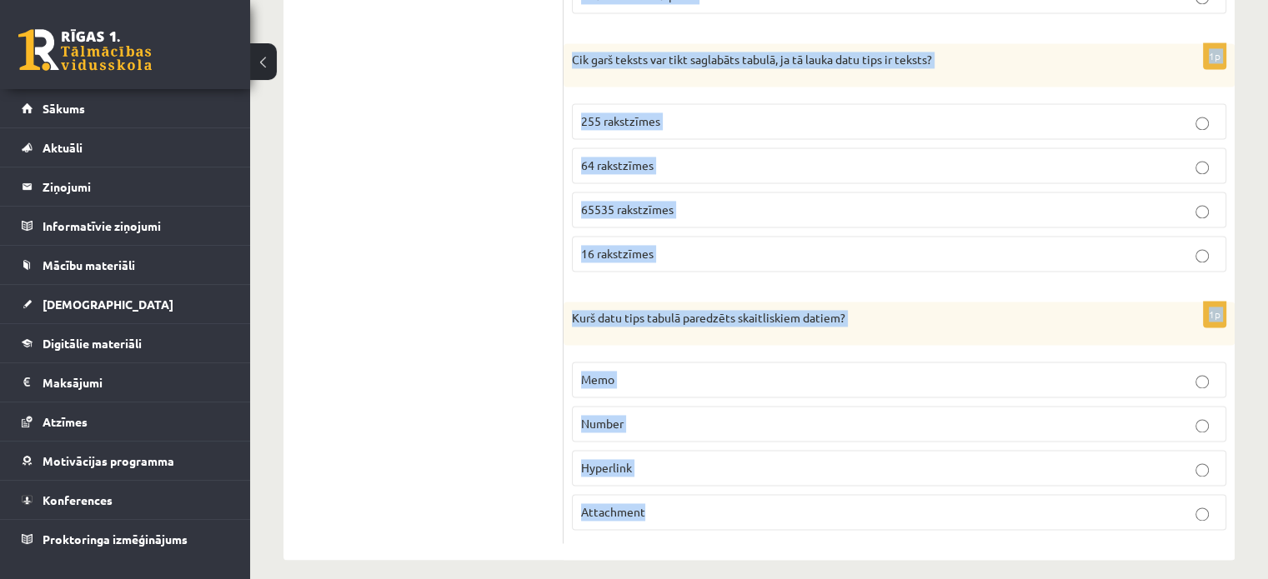
drag, startPoint x: 573, startPoint y: 93, endPoint x: 840, endPoint y: 526, distance: 509.3
copy form "Datu bāzei nav jānodrošina: datu ievadīšana, rediģēšana un papildināšana uzkrāt…"
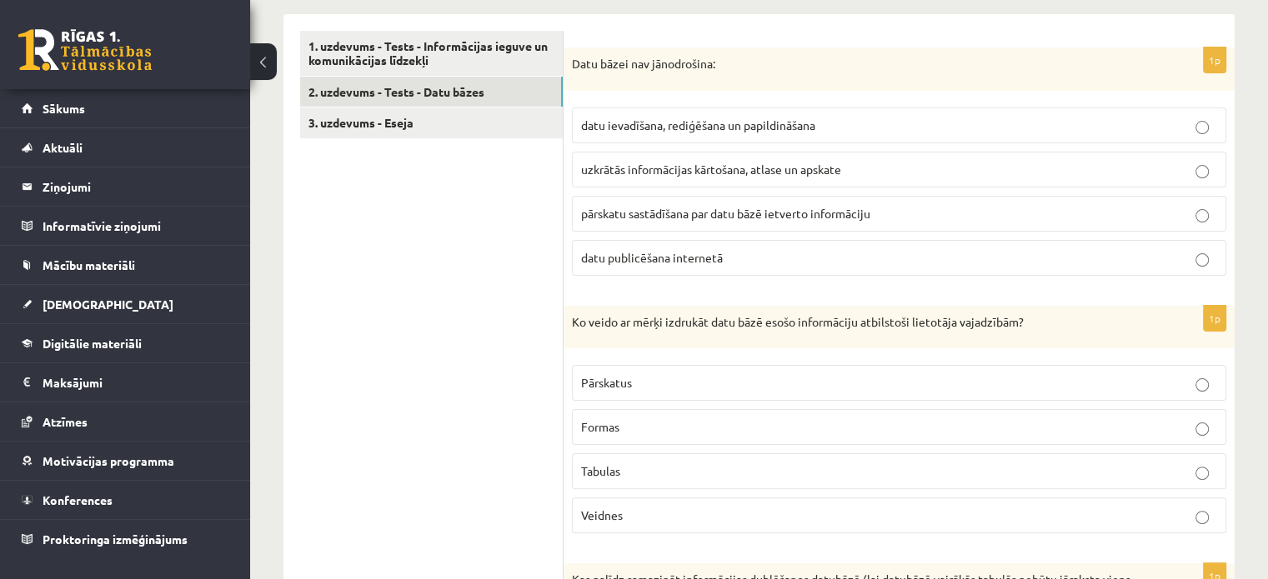
scroll to position [334, 0]
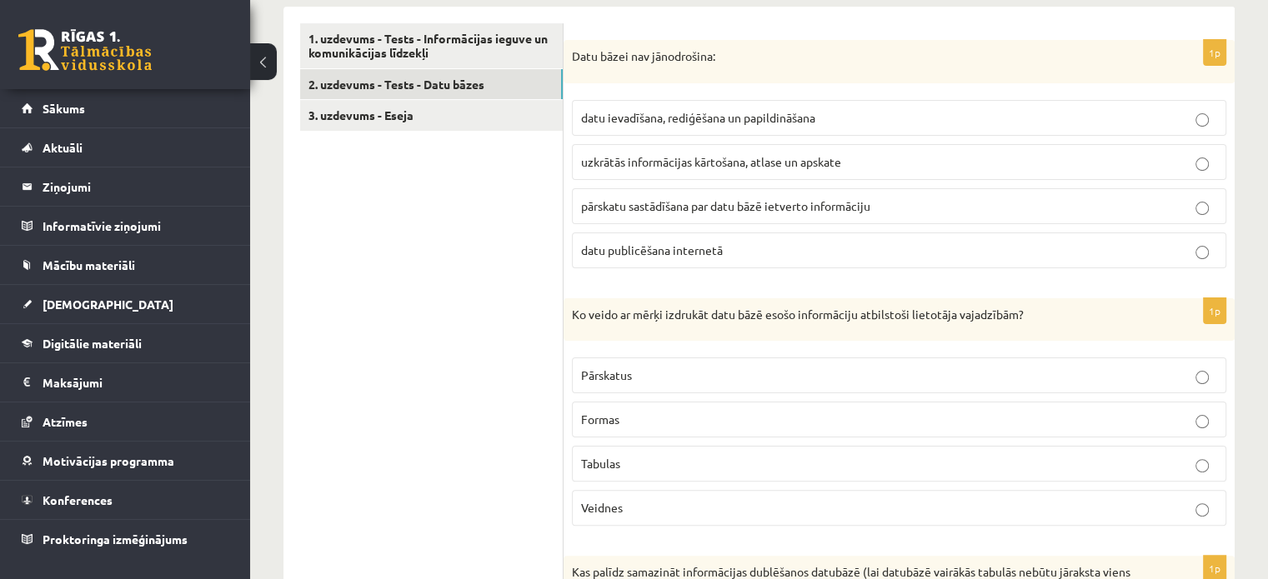
click at [778, 257] on p "datu publicēšana internetā" at bounding box center [899, 251] width 636 height 18
click at [629, 368] on span "Pārskatus" at bounding box center [606, 375] width 51 height 15
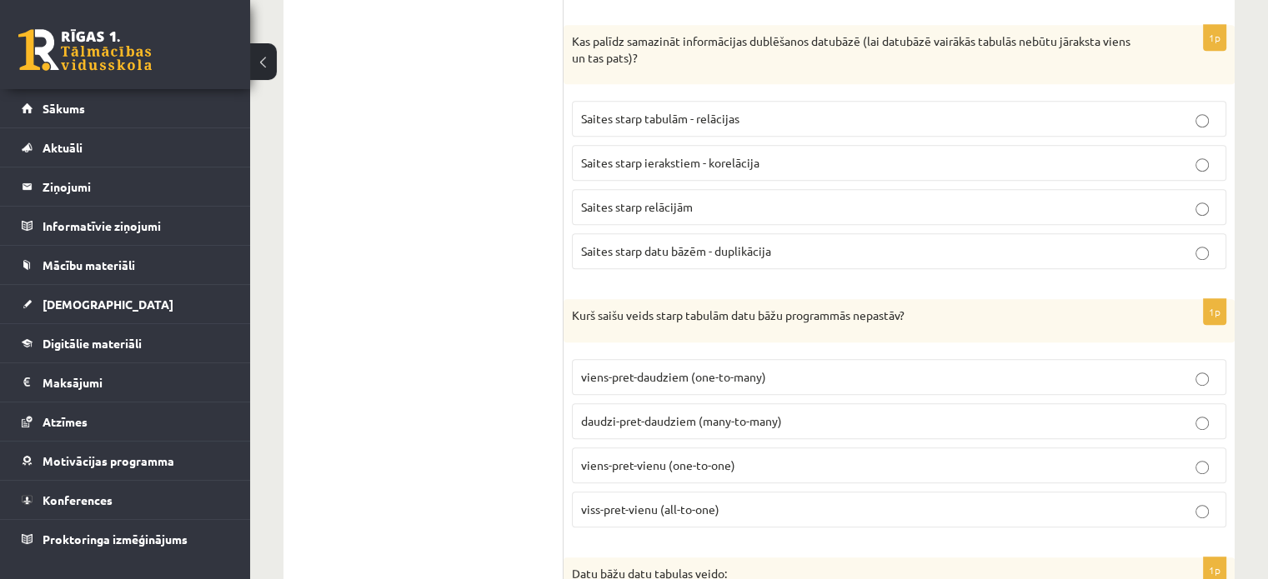
scroll to position [877, 0]
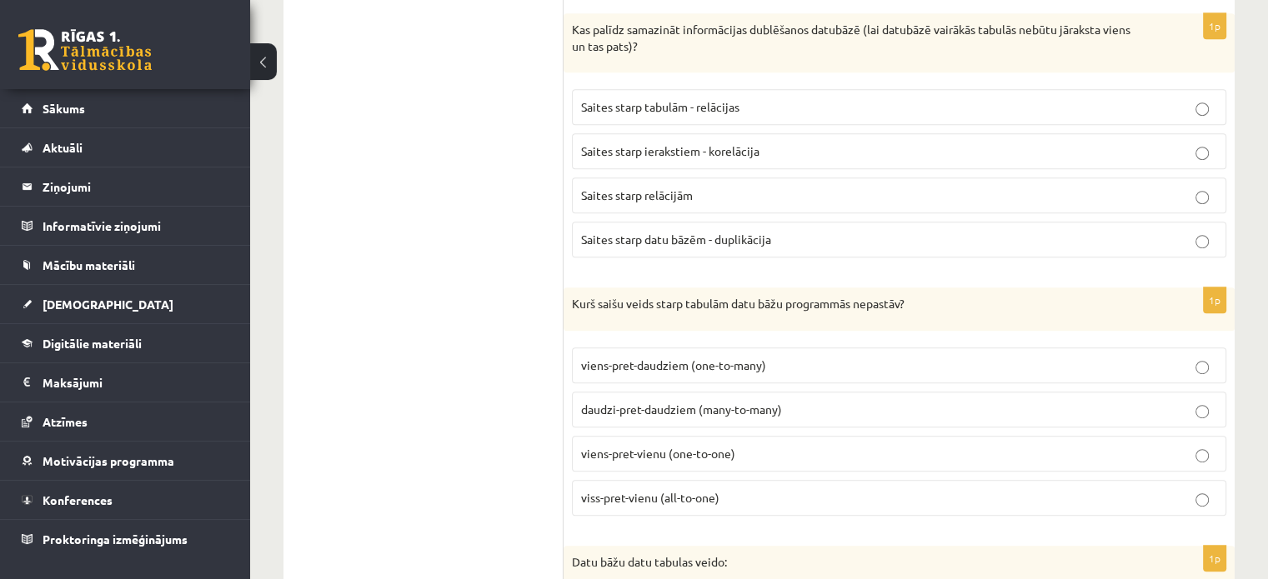
click at [658, 105] on span "Saites starp tabulām - relācijas" at bounding box center [660, 106] width 158 height 15
click at [709, 480] on label "viss-pret-vienu (all-to-one)" at bounding box center [899, 498] width 654 height 36
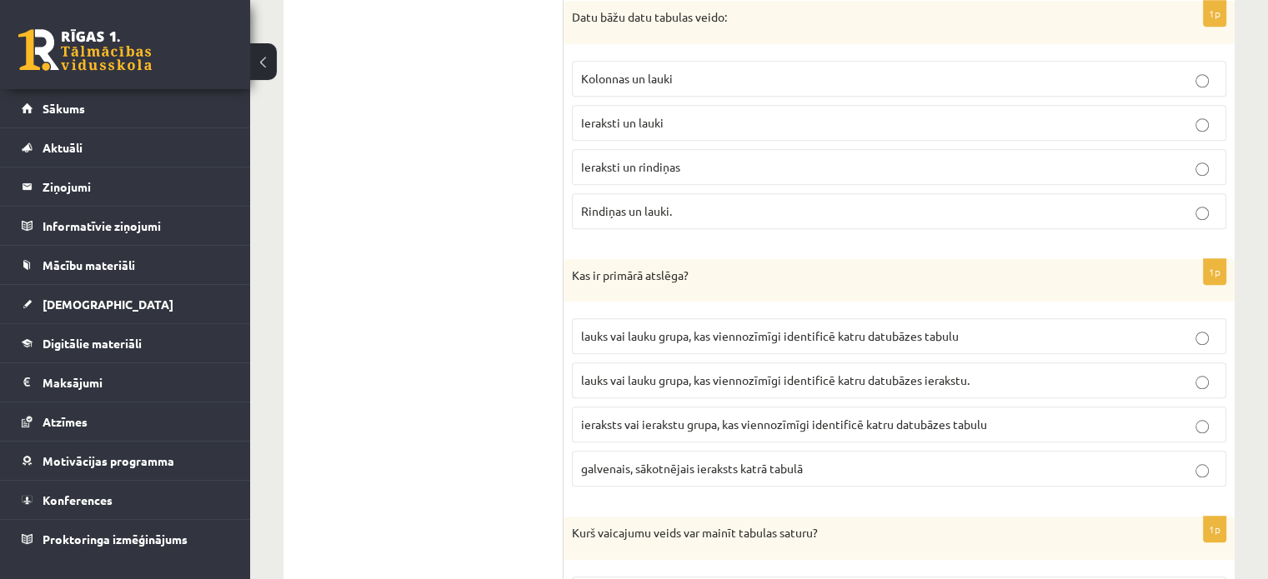
scroll to position [1426, 0]
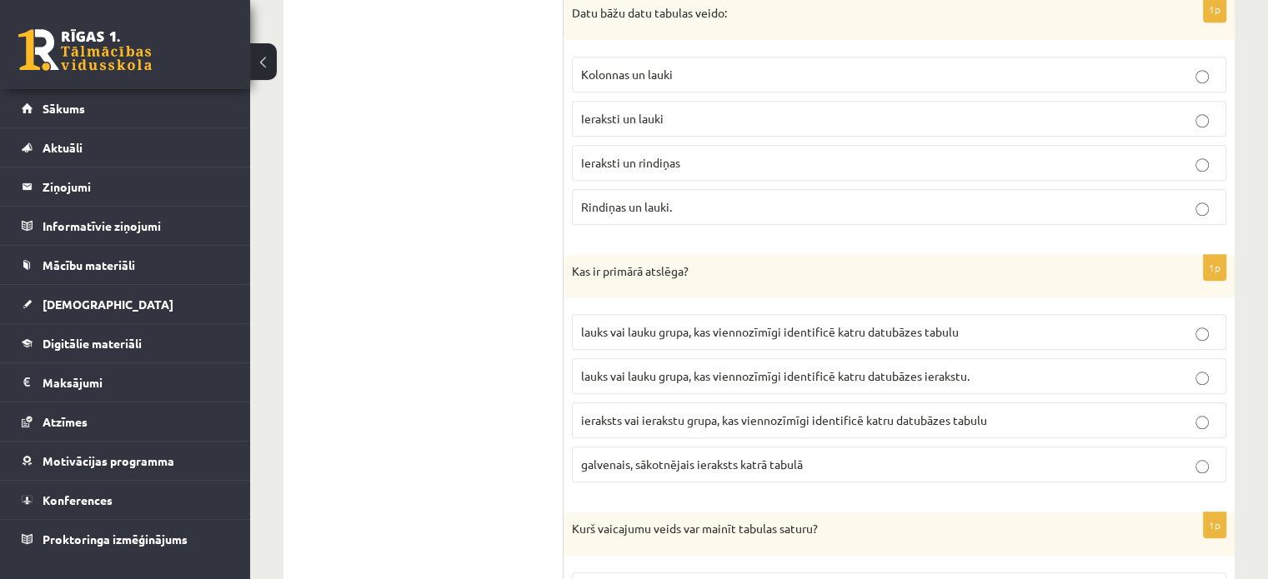
click at [650, 123] on label "Ieraksti un lauki" at bounding box center [899, 119] width 654 height 36
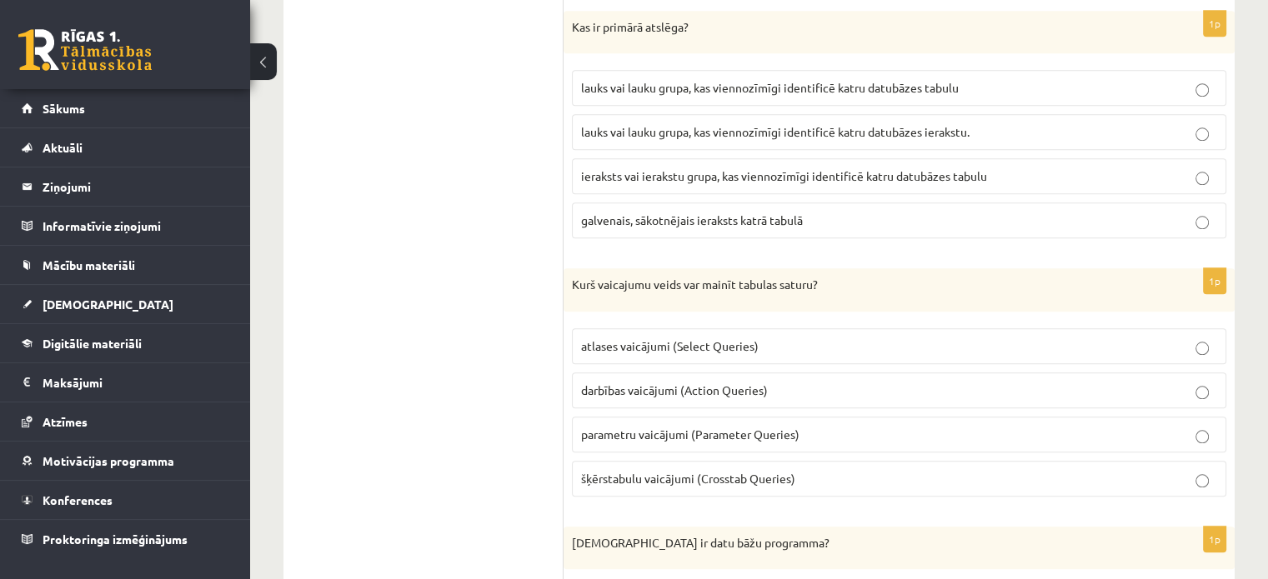
scroll to position [1684, 0]
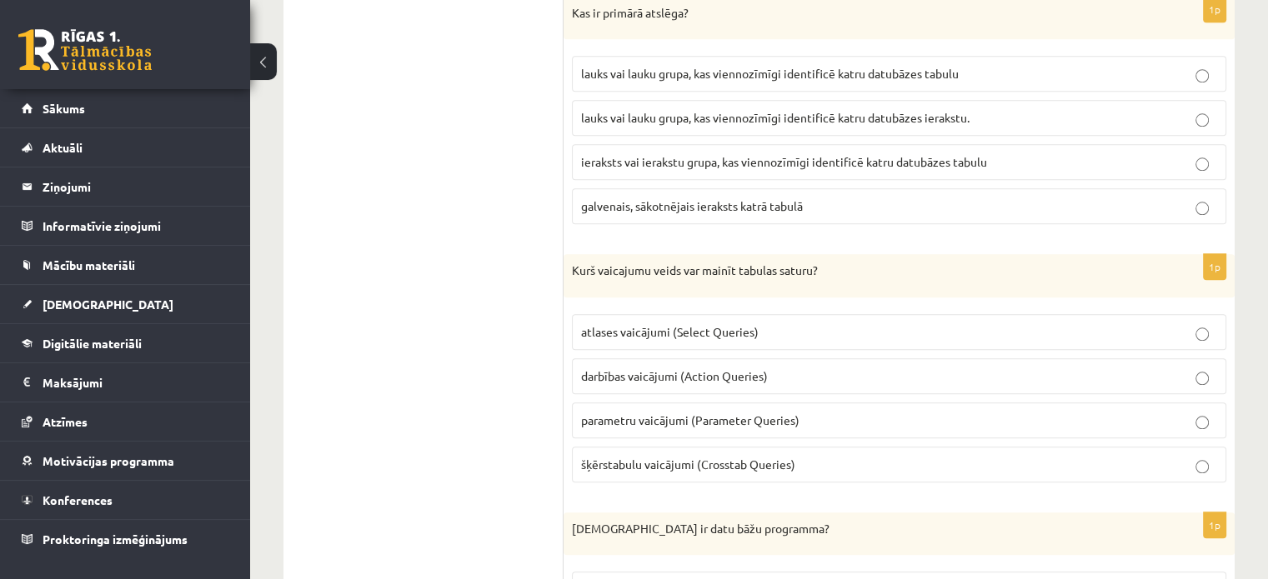
click at [851, 114] on span "lauks vai lauku grupa, kas viennozīmīgi identificē katru datubāzes ierakstu." at bounding box center [775, 117] width 388 height 15
click at [727, 368] on span "darbības vaicājumi (Action Queries)" at bounding box center [674, 375] width 187 height 15
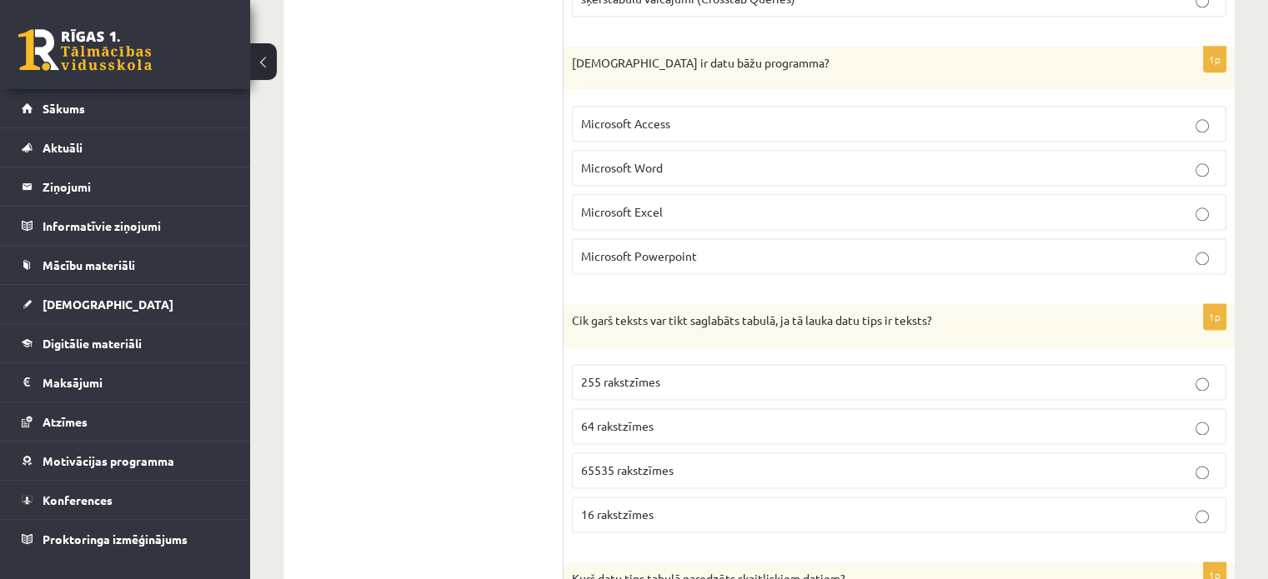
scroll to position [2154, 0]
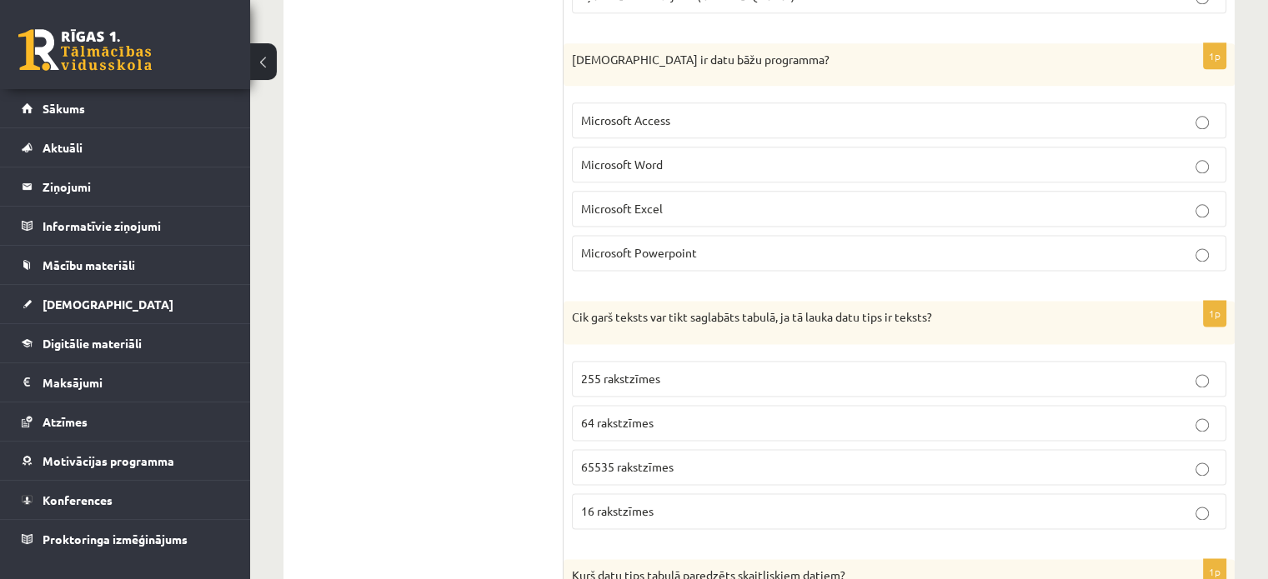
click at [672, 128] on label "Microsoft Access" at bounding box center [899, 121] width 654 height 36
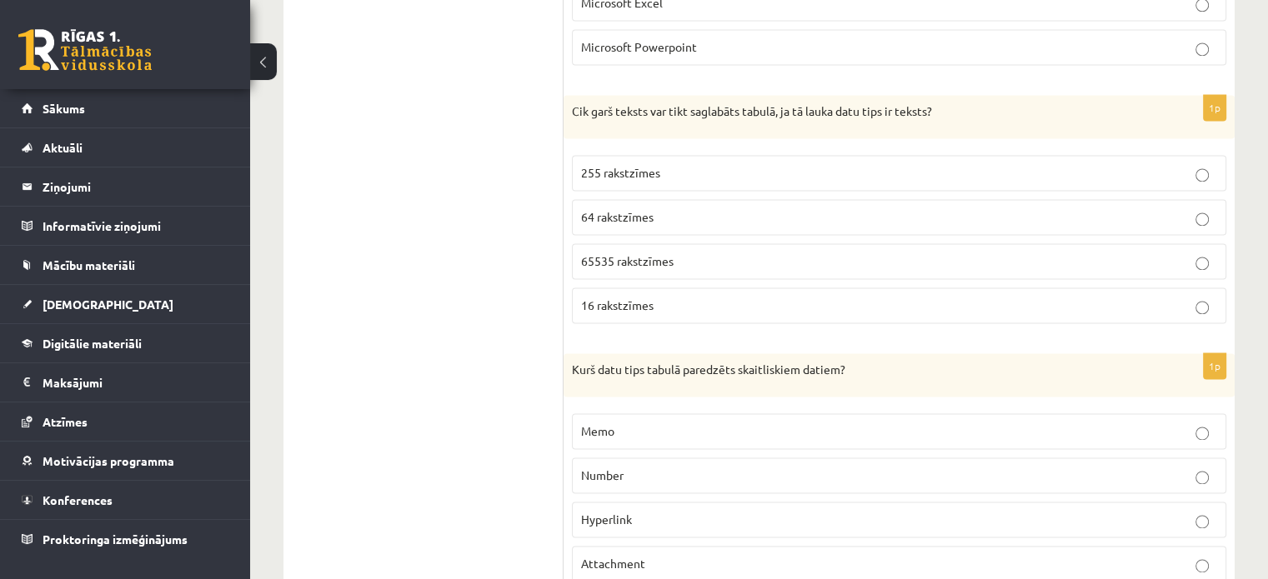
scroll to position [2411, 0]
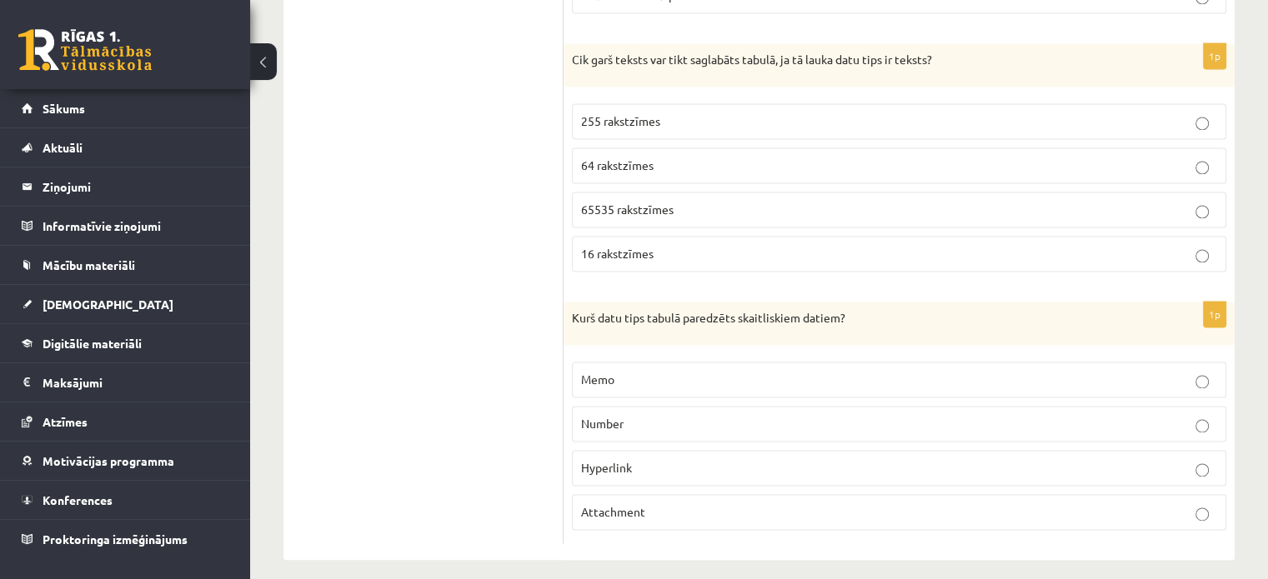
click at [703, 113] on p "255 rakstzīmes" at bounding box center [899, 122] width 636 height 18
click at [667, 433] on fieldset "Memo Number Hyperlink Attachment" at bounding box center [899, 444] width 654 height 182
click at [1090, 415] on p "Number" at bounding box center [899, 424] width 636 height 18
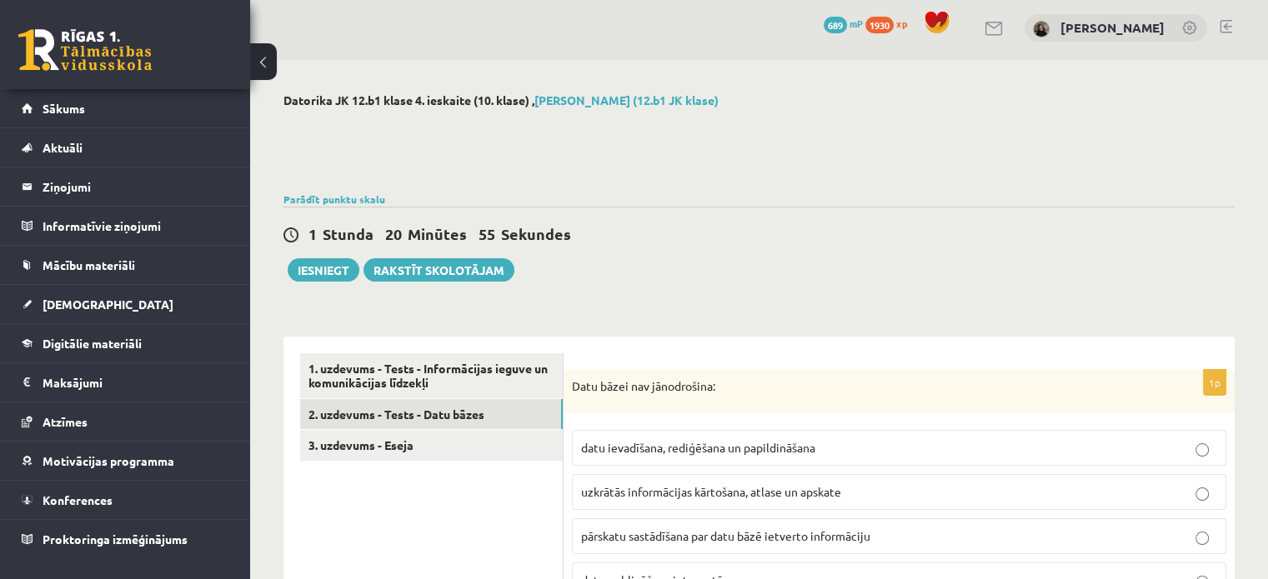
scroll to position [0, 0]
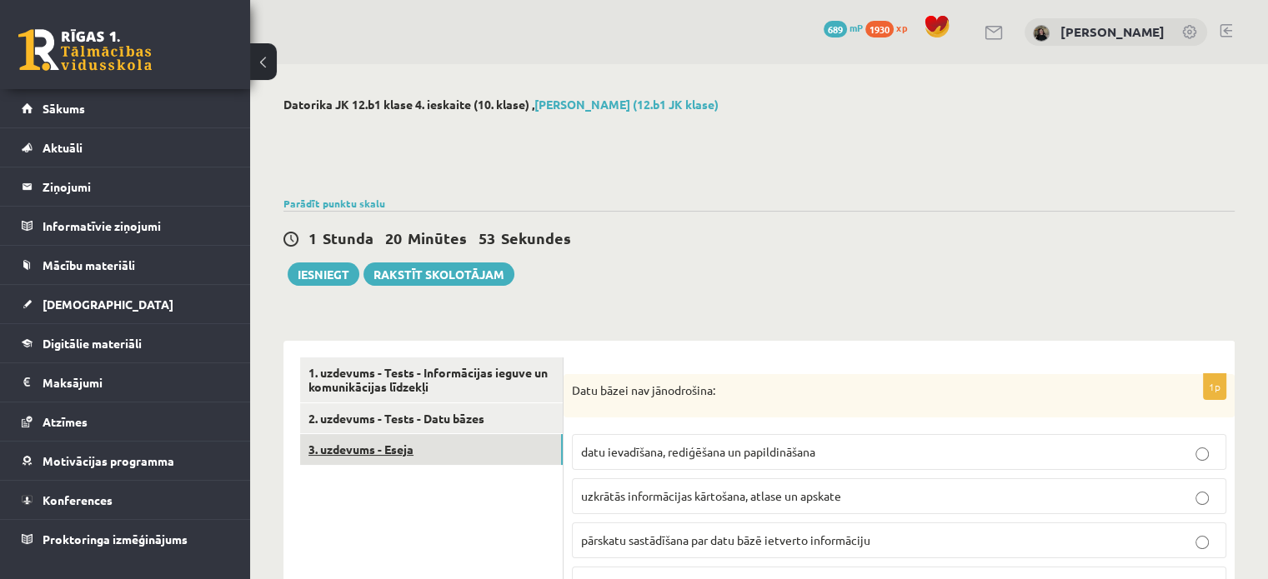
click at [521, 450] on link "3. uzdevums - Eseja" at bounding box center [431, 449] width 263 height 31
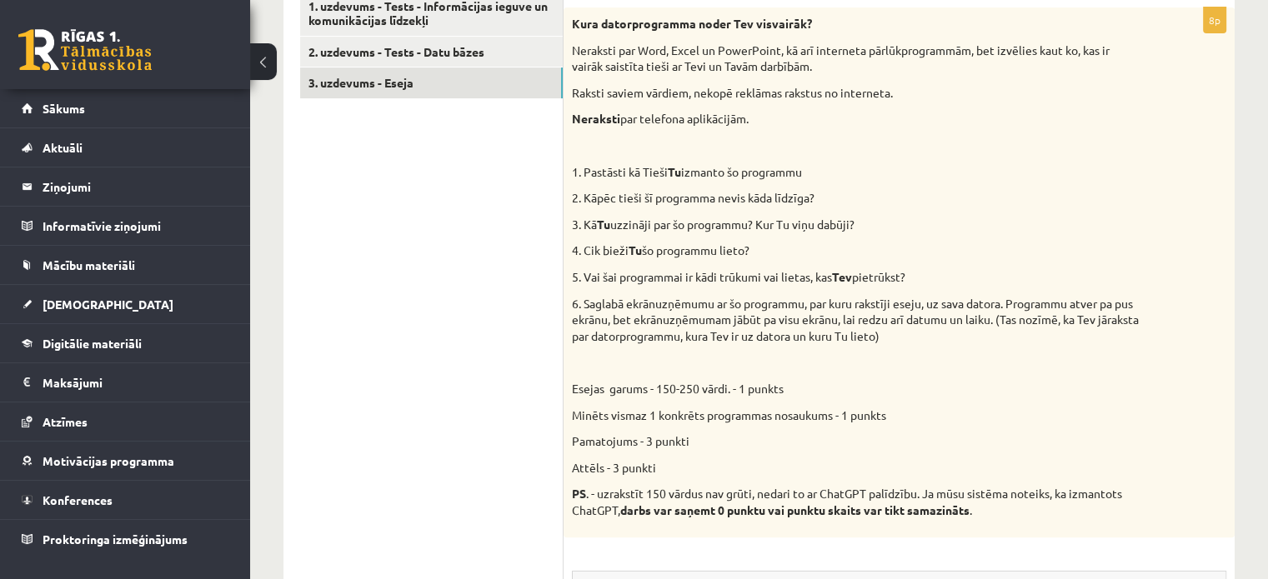
scroll to position [360, 0]
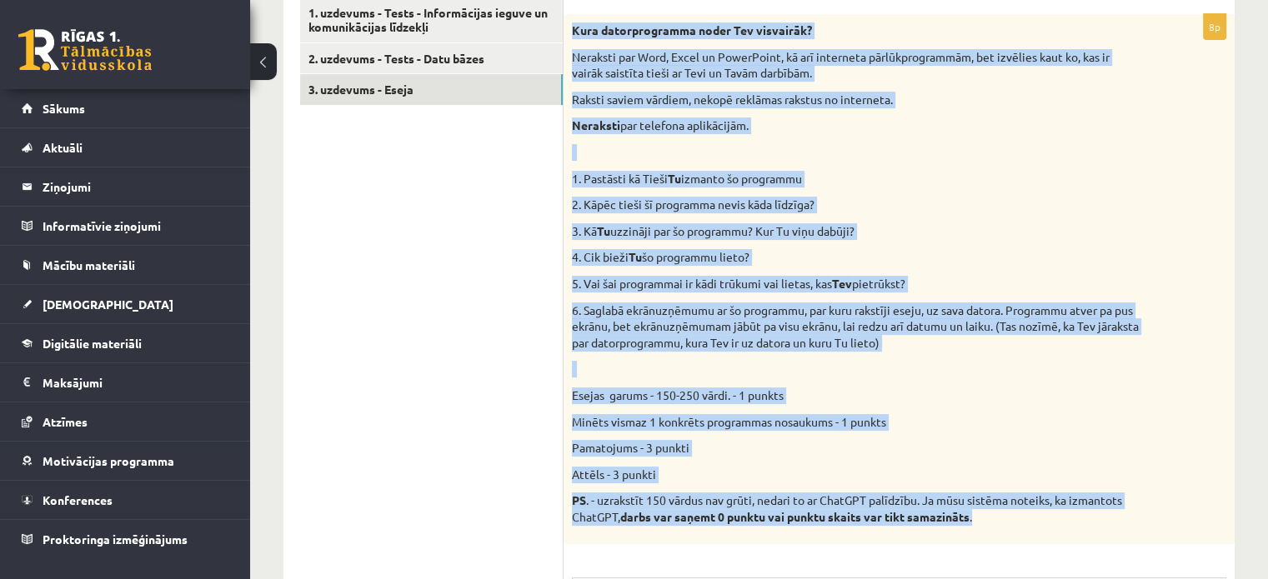
drag, startPoint x: 570, startPoint y: 28, endPoint x: 994, endPoint y: 523, distance: 652.0
click at [994, 523] on div "Kura datorprogramma noder Tev visvairāk? Neraksti par Word, Excel un PowerPoint…" at bounding box center [898, 278] width 671 height 529
copy div "Kura datorprogramma noder Tev visvairāk? Neraksti par Word, Excel un PowerPoint…"
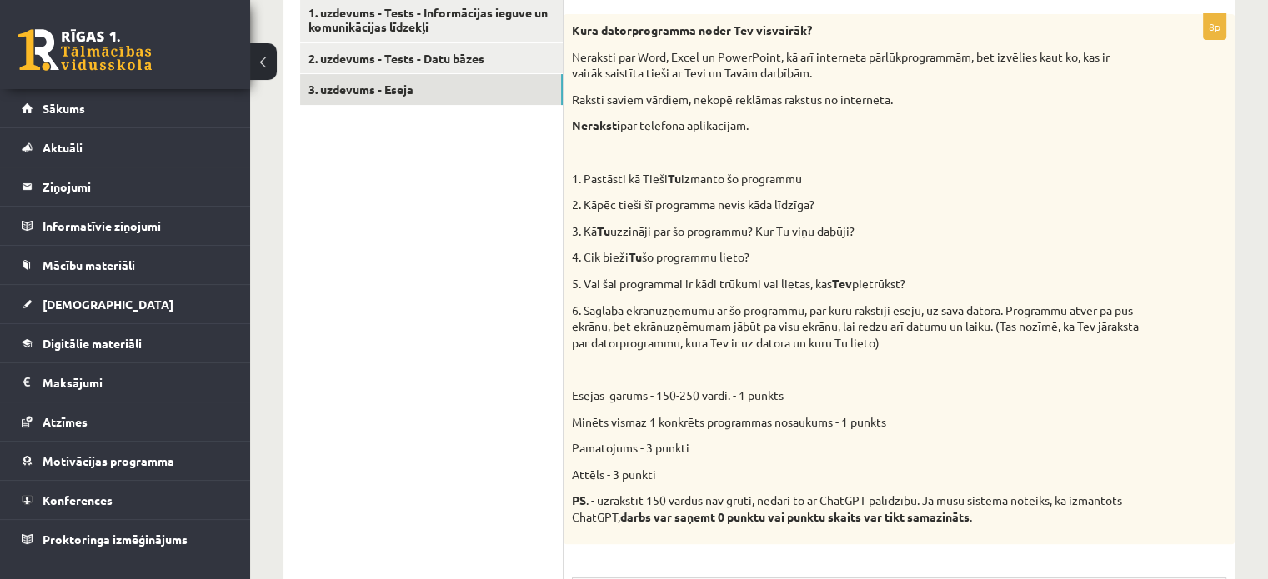
click at [547, 366] on ul "1. uzdevums - Tests - Informācijas ieguve un komunikācijas līdzekļi 2. uzdevums…" at bounding box center [431, 460] width 263 height 926
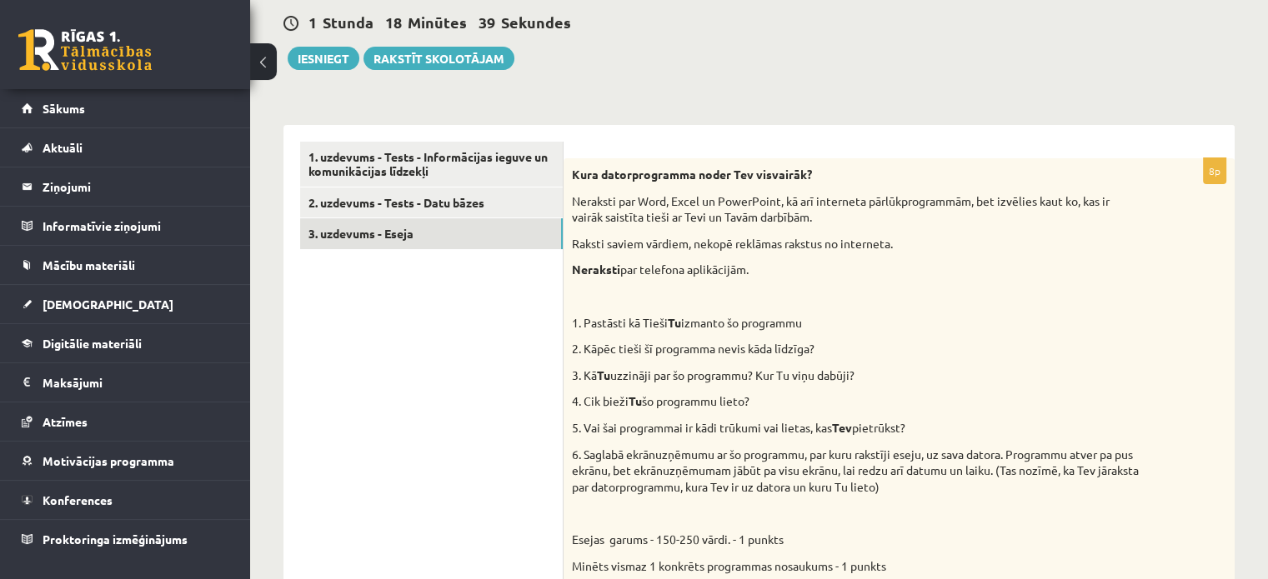
scroll to position [235, 0]
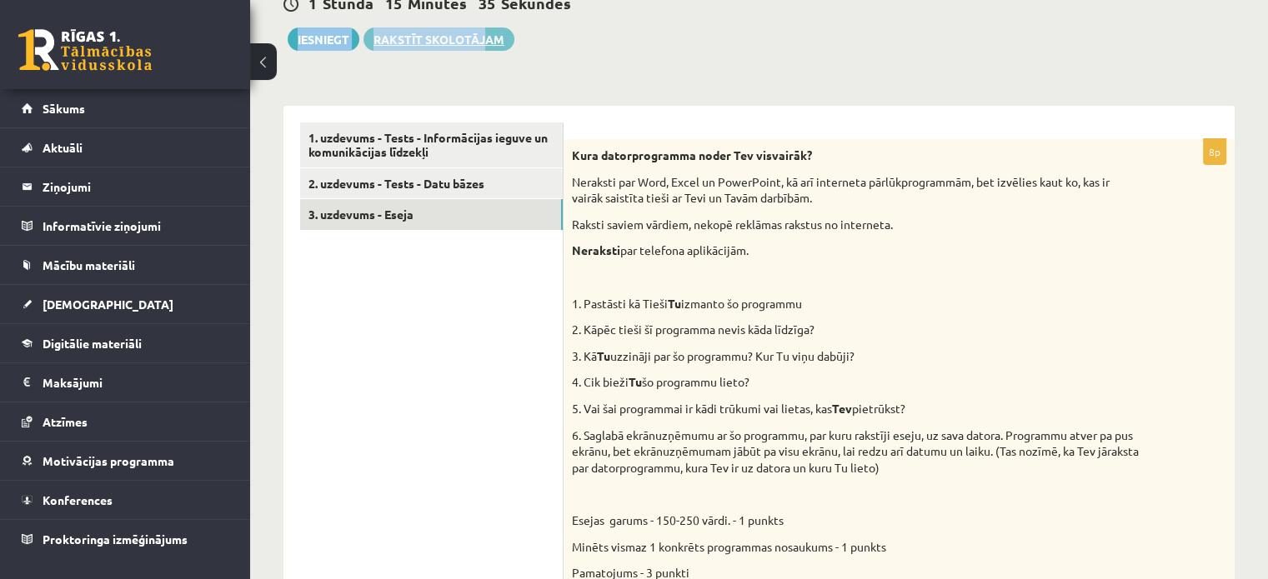
drag, startPoint x: 484, startPoint y: 21, endPoint x: 487, endPoint y: 38, distance: 16.9
click at [487, 38] on div "1 Stunda 15 Minūtes 35 Sekundes Ieskaite saglabāta! Iesniegt Rakstīt skolotājam" at bounding box center [758, 13] width 951 height 75
click at [487, 38] on link "Rakstīt skolotājam" at bounding box center [438, 39] width 151 height 23
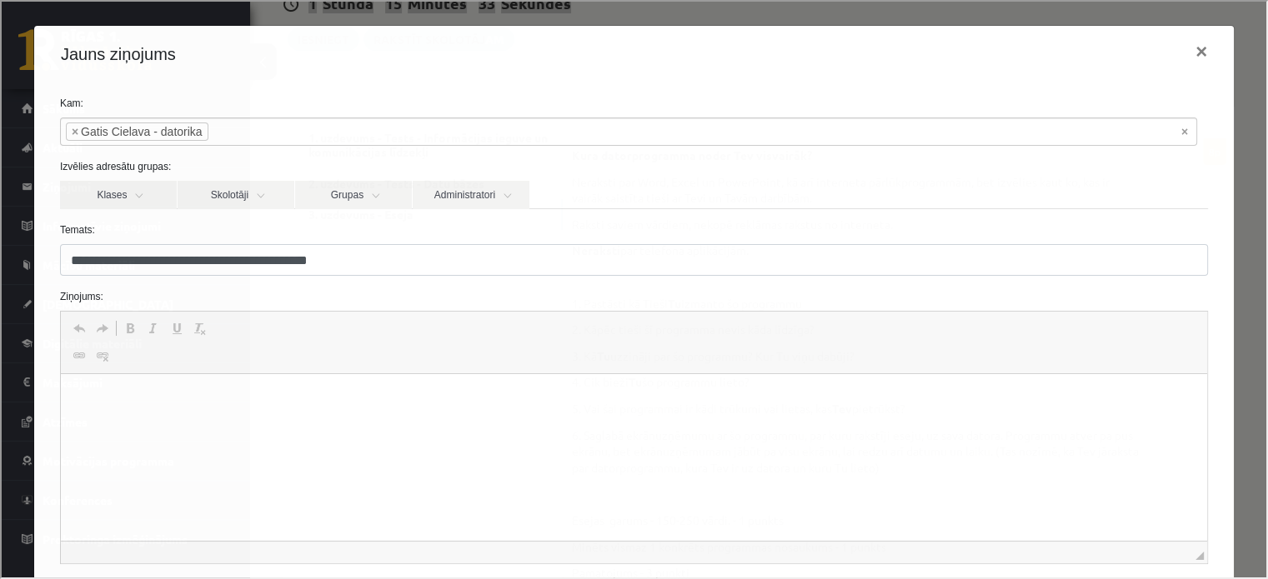
scroll to position [0, 0]
click at [399, 112] on div "**********" at bounding box center [632, 119] width 1173 height 50
click at [200, 425] on html at bounding box center [633, 399] width 1146 height 51
click at [293, 399] on p "Rich Text Editor, wiswyg-editor-47024809908480-1757425644-217" at bounding box center [633, 400] width 1113 height 18
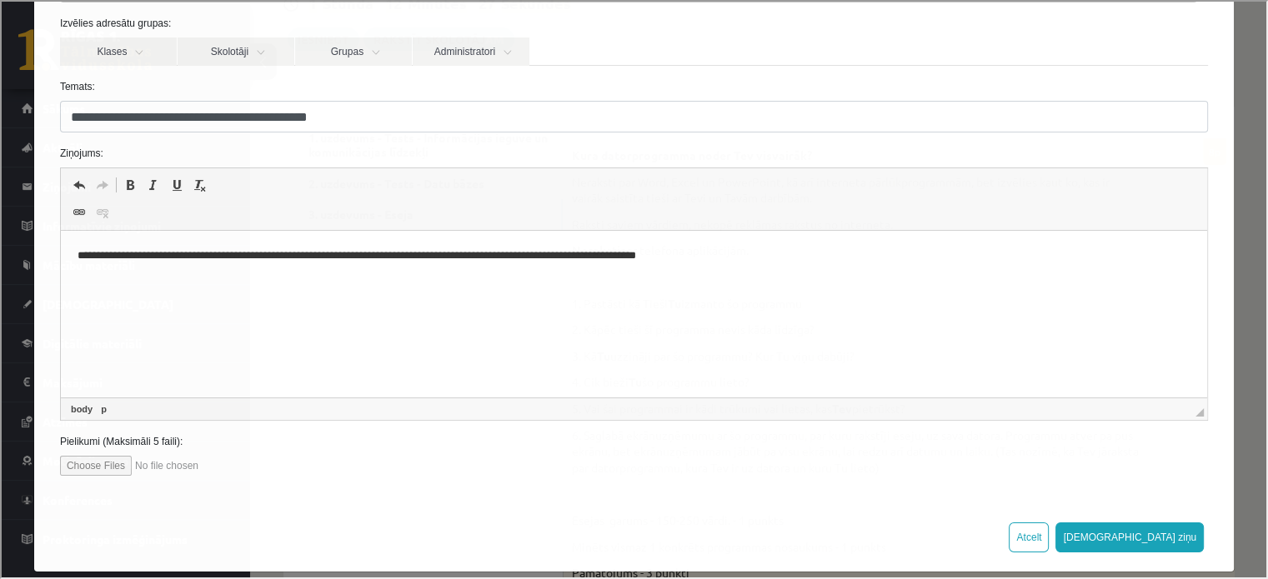
scroll to position [158, 0]
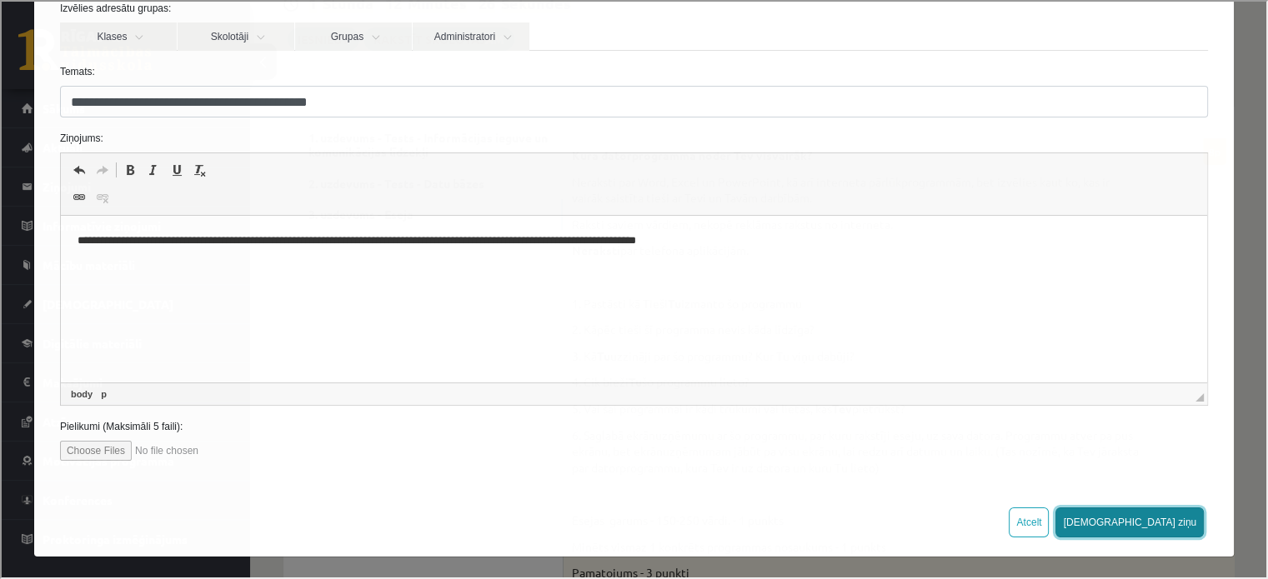
click at [1163, 518] on button "Sūtīt ziņu" at bounding box center [1128, 521] width 148 height 30
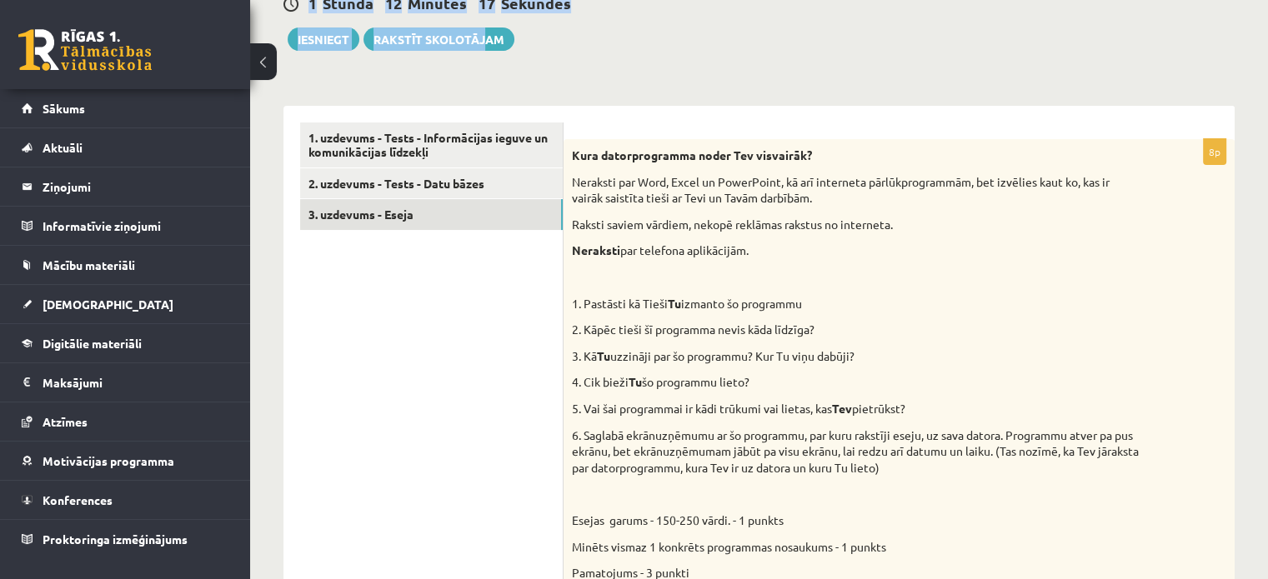
click at [792, 49] on div "1 Stunda 12 Minūtes 17 Sekundes Ieskaite saglabāta! Iesniegt Rakstīt skolotājam" at bounding box center [758, 13] width 951 height 75
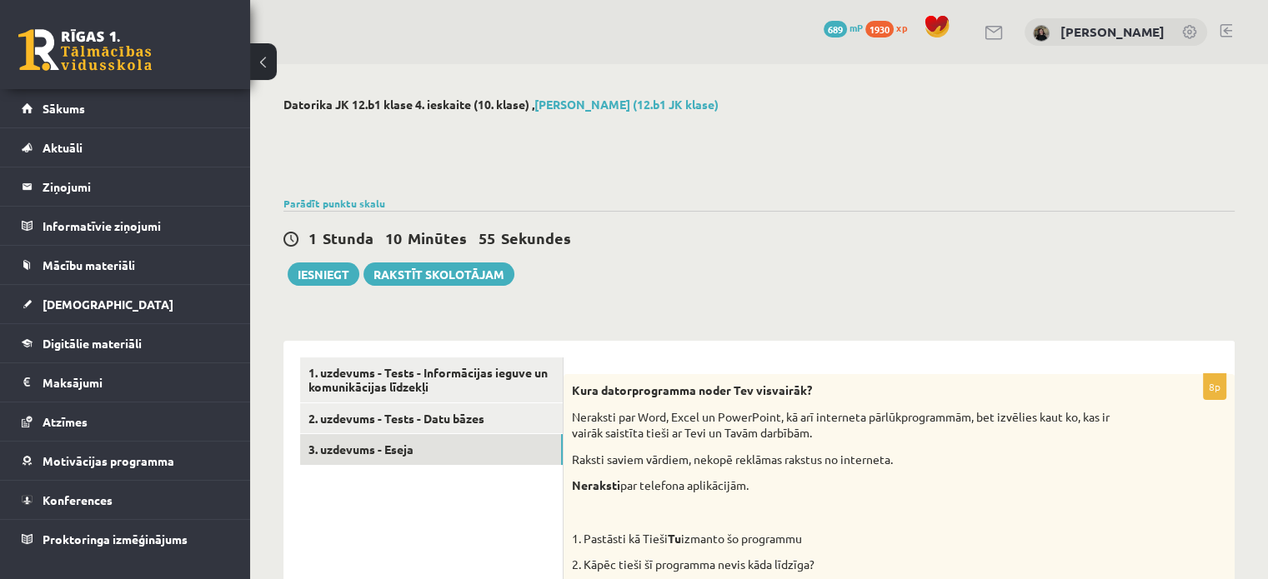
scroll to position [507, 0]
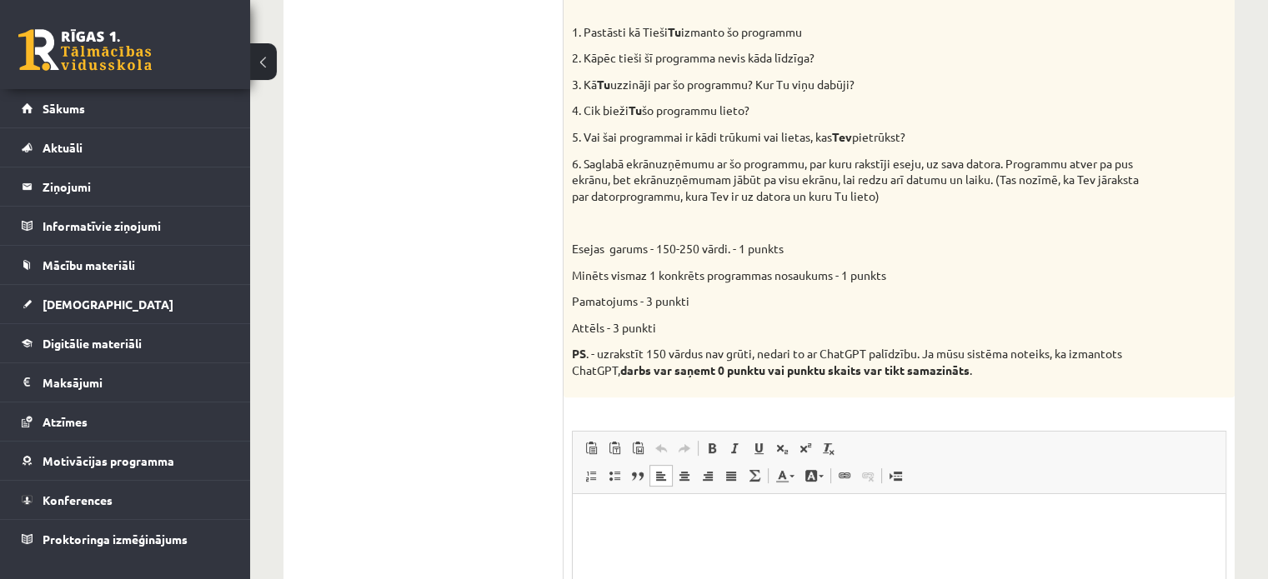
click at [831, 520] on p "Rich Text Editor, wiswyg-editor-user-answer-47024959377920" at bounding box center [898, 519] width 619 height 18
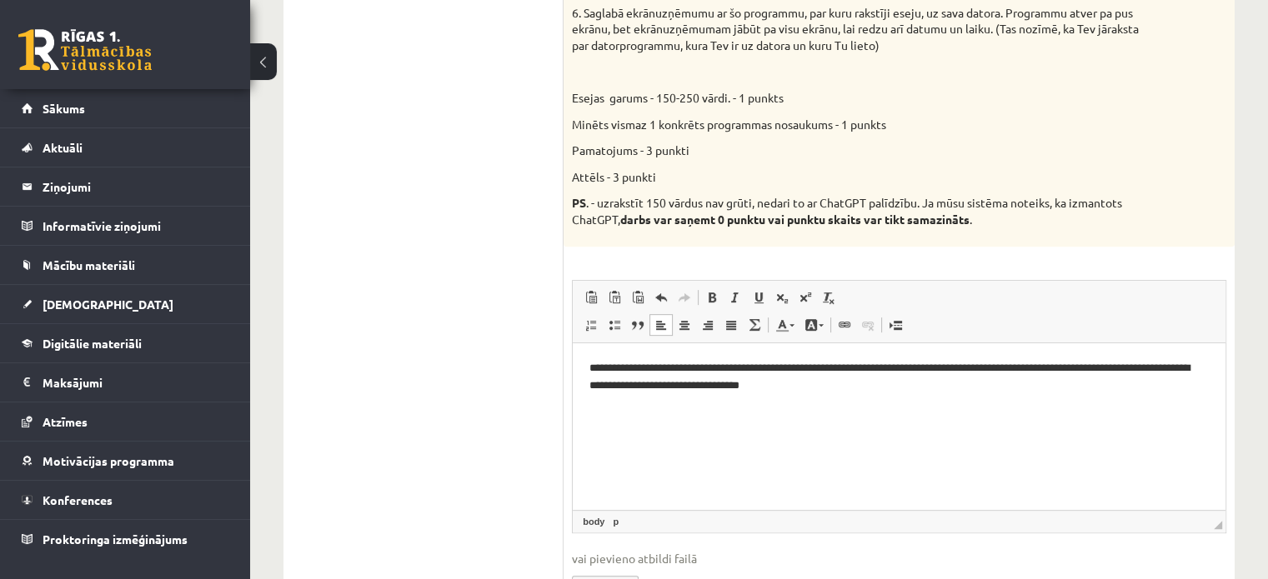
scroll to position [664, 0]
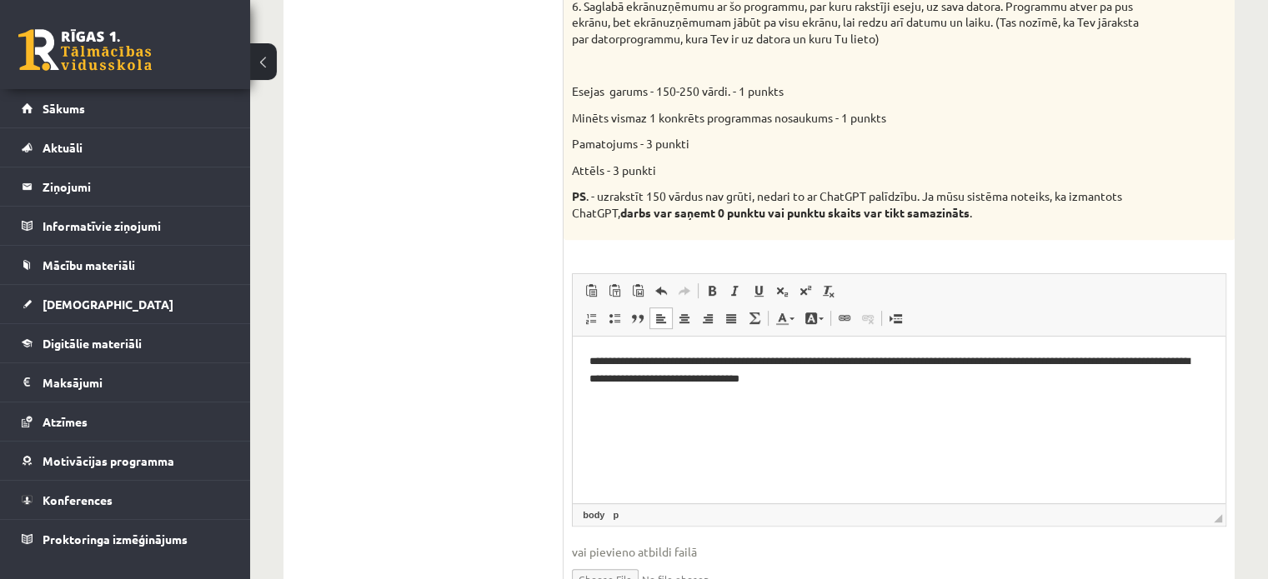
click at [890, 383] on p "**********" at bounding box center [898, 370] width 618 height 35
click at [894, 404] on html "**********" at bounding box center [899, 370] width 653 height 68
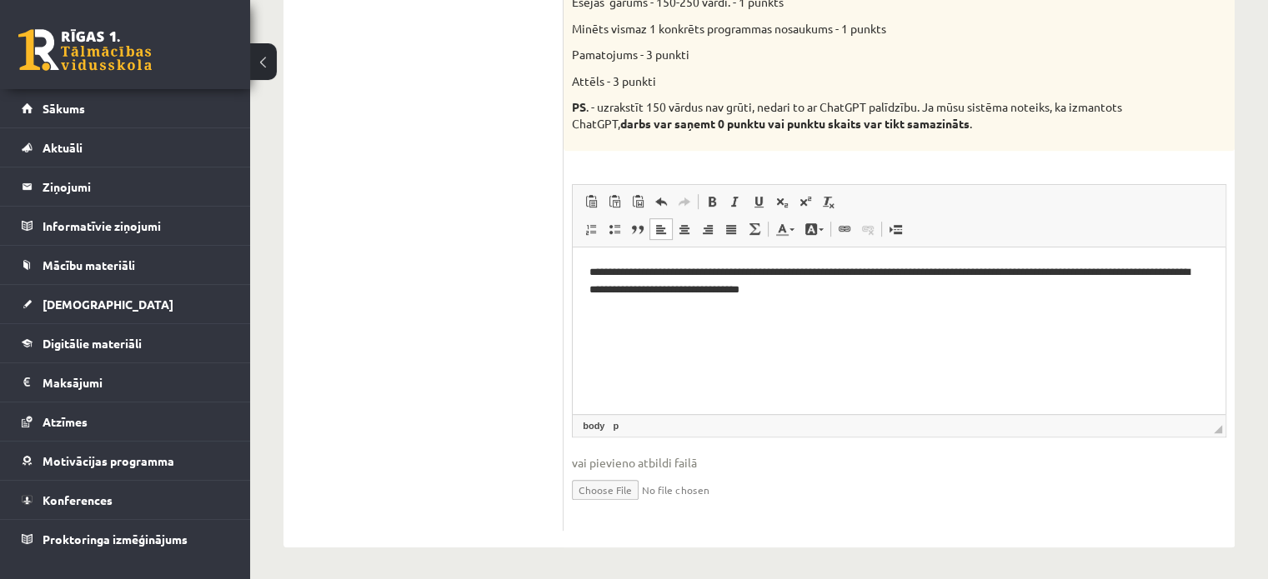
click at [610, 483] on input "file" at bounding box center [899, 489] width 654 height 34
type input "**********"
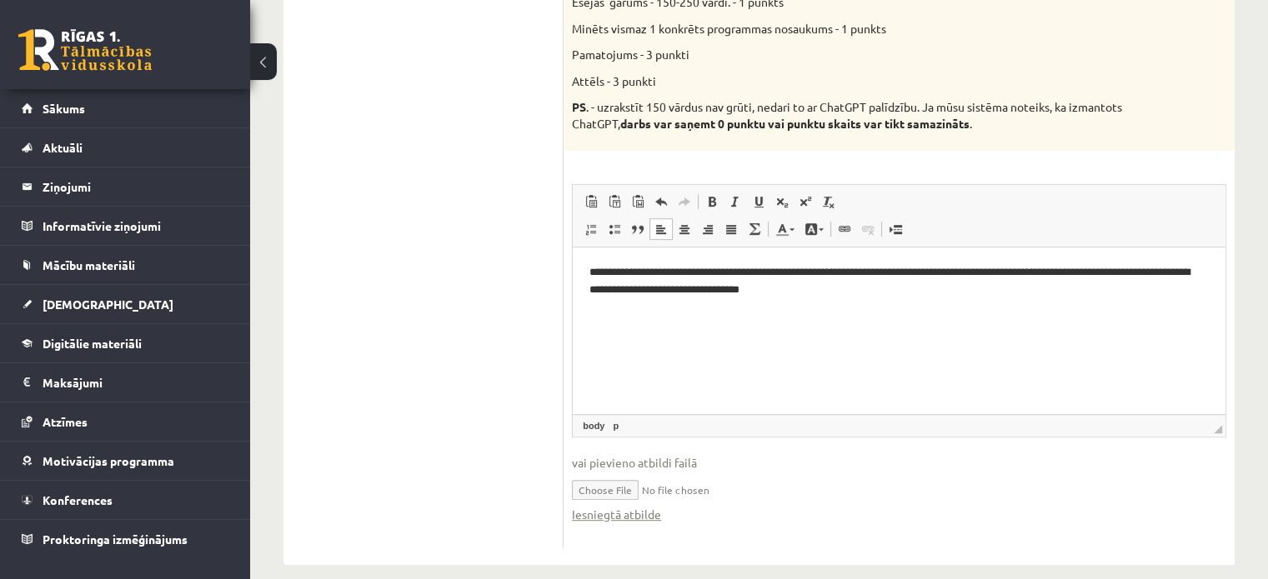
click at [875, 301] on html "**********" at bounding box center [899, 281] width 653 height 68
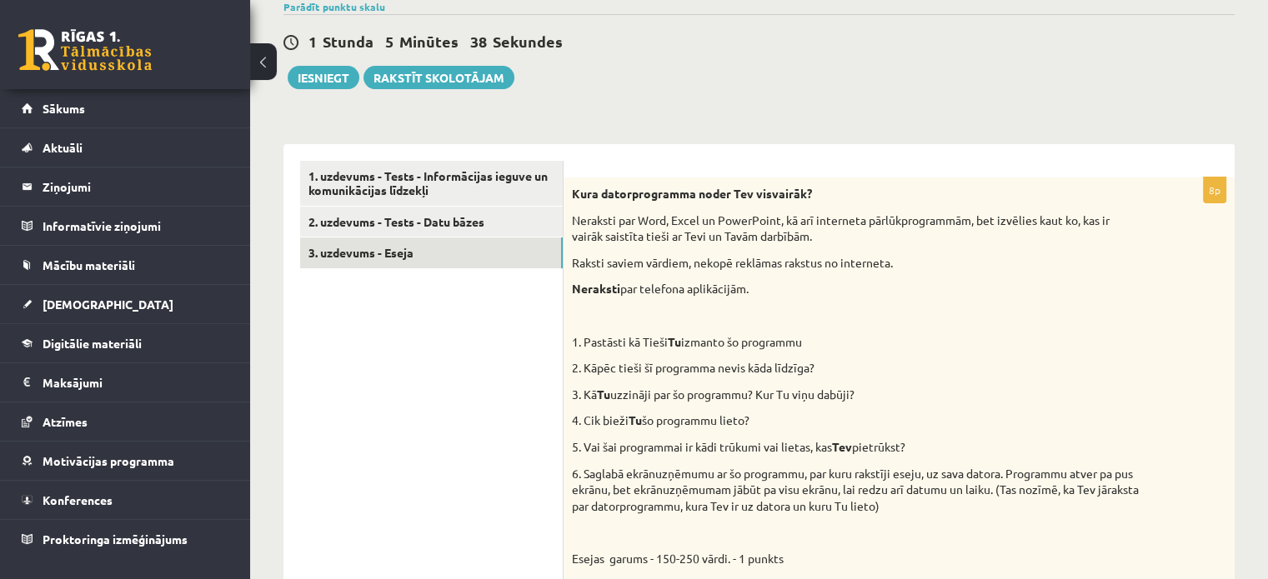
scroll to position [166, 0]
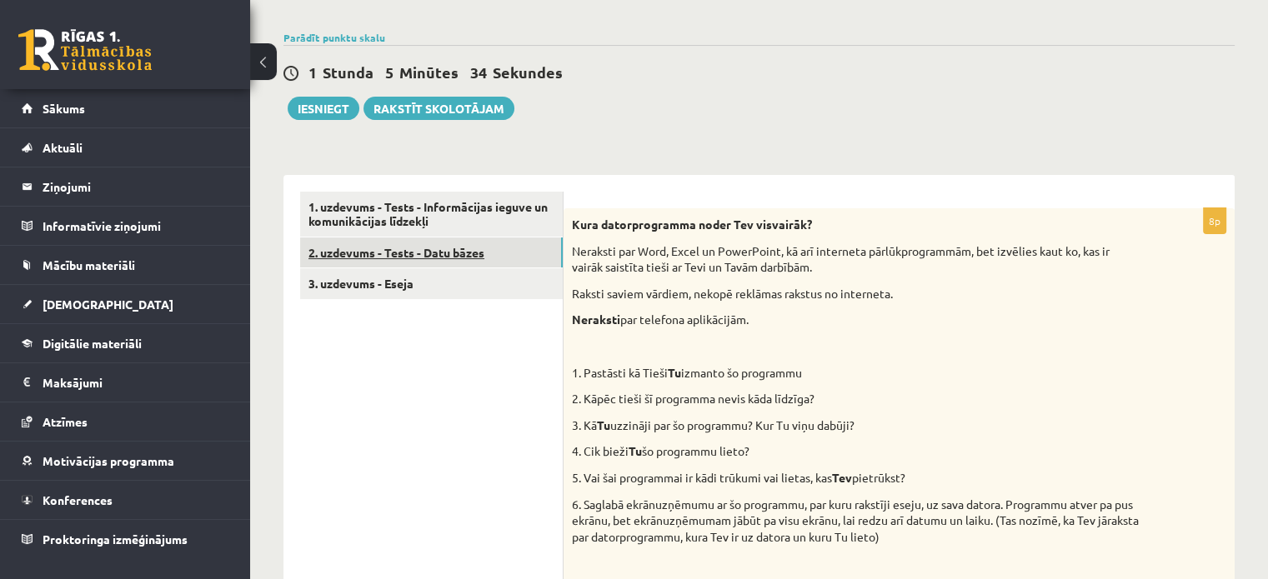
click at [404, 254] on link "2. uzdevums - Tests - Datu bāzes" at bounding box center [431, 253] width 263 height 31
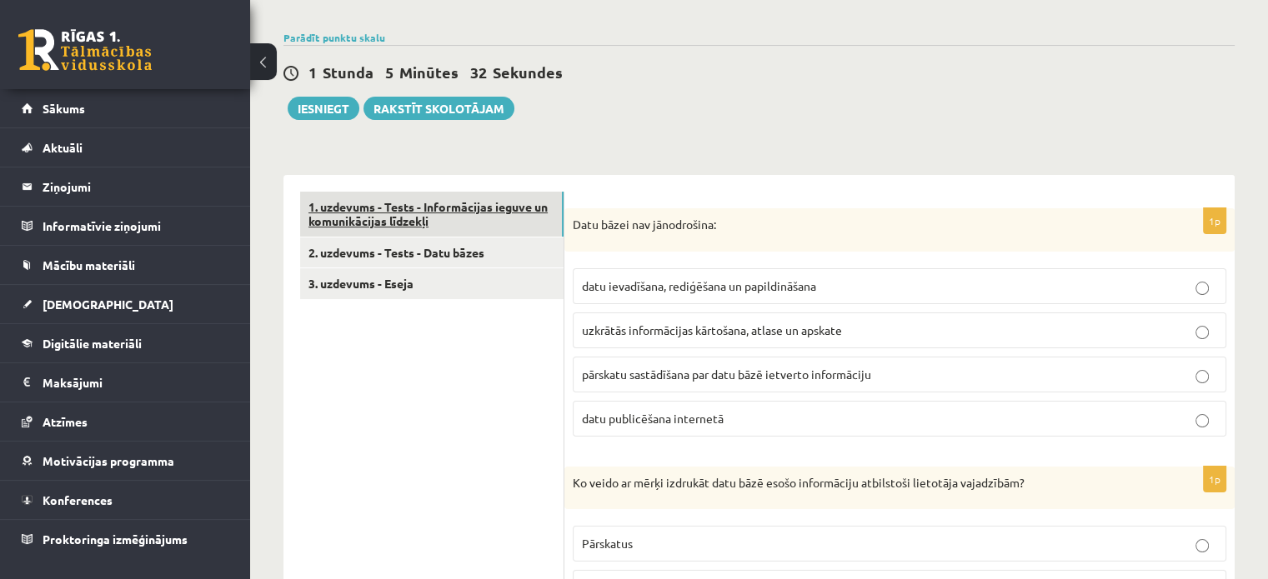
click at [486, 221] on link "1. uzdevums - Tests - Informācijas ieguve un komunikācijas līdzekļi" at bounding box center [431, 214] width 263 height 45
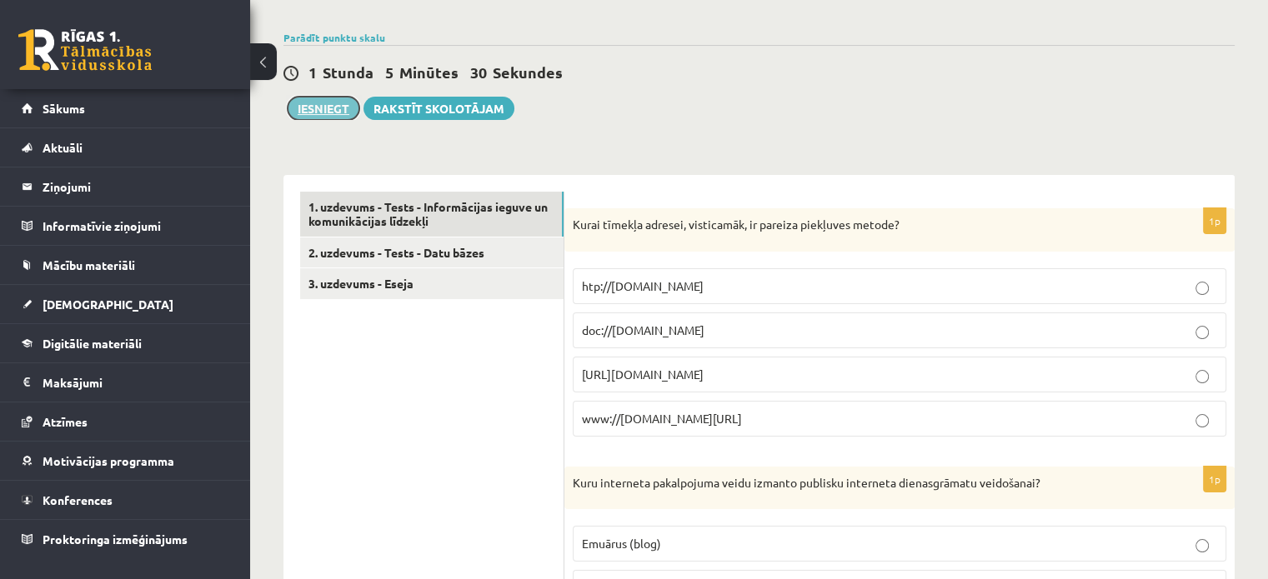
click at [328, 103] on button "Iesniegt" at bounding box center [324, 108] width 72 height 23
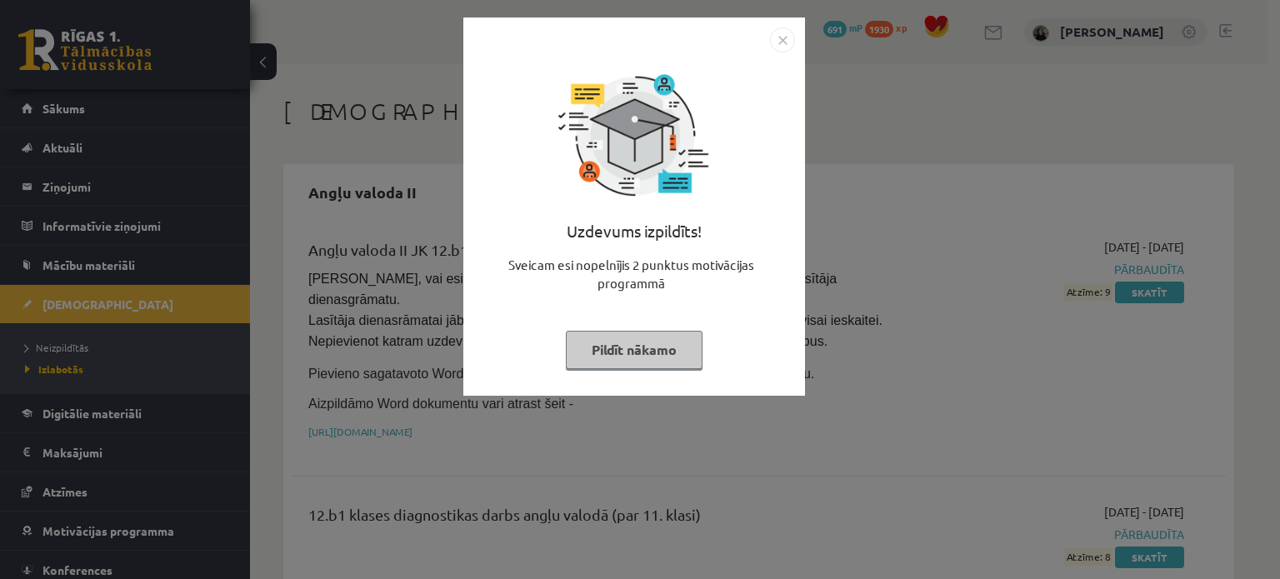
click at [648, 345] on button "Pildīt nākamo" at bounding box center [634, 350] width 137 height 38
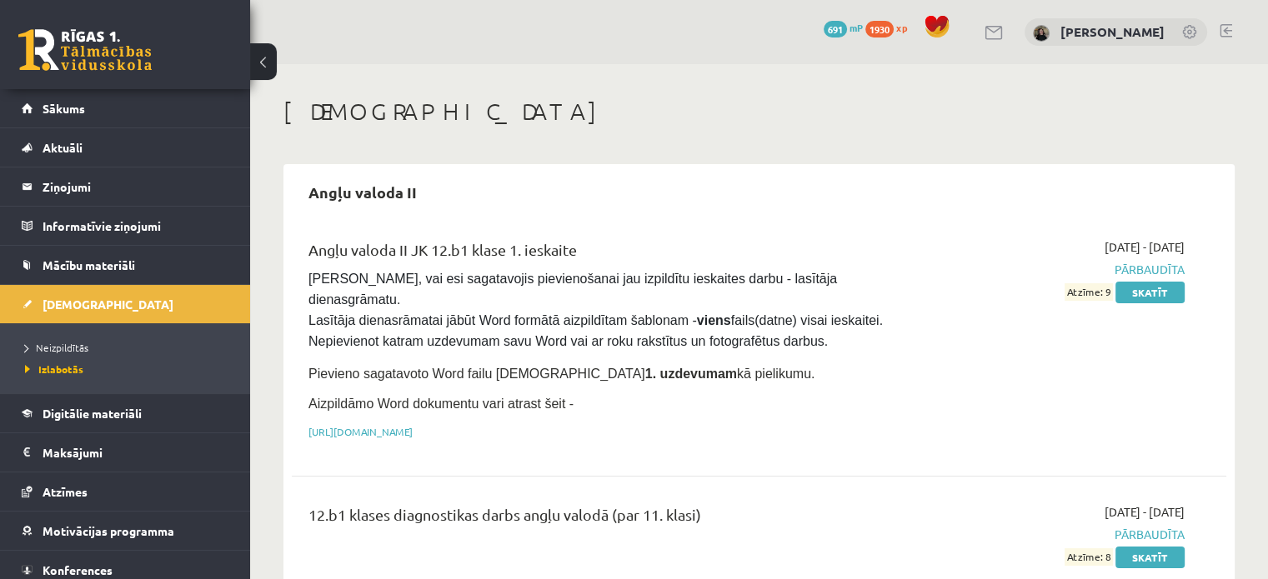
click at [1004, 28] on link at bounding box center [994, 33] width 20 height 14
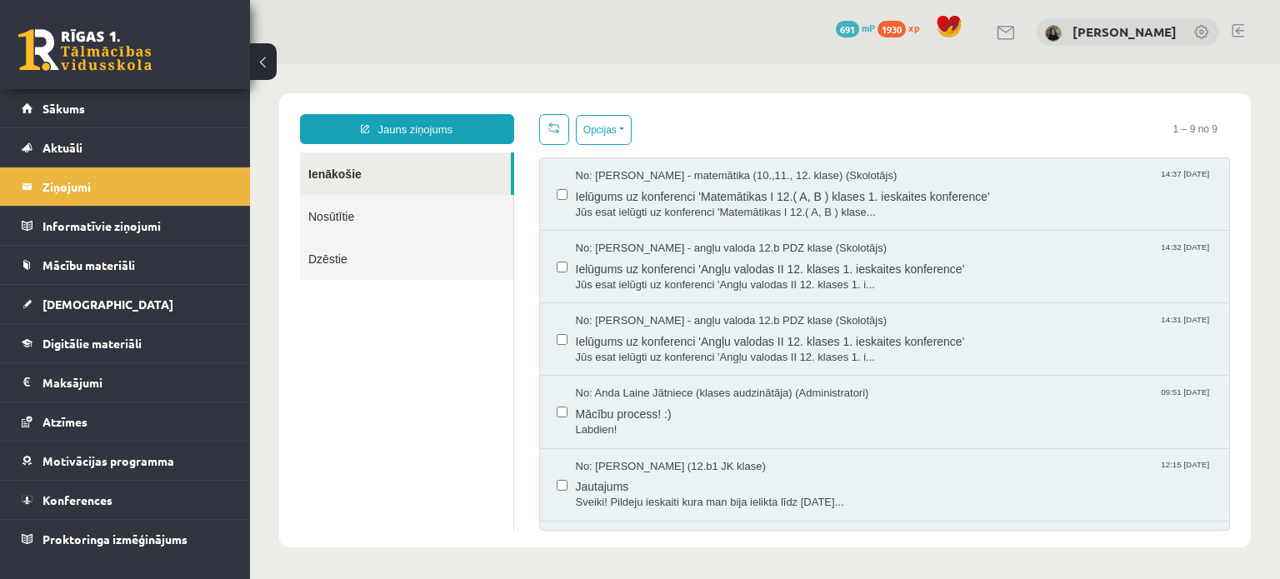
click at [426, 223] on link "Nosūtītie" at bounding box center [406, 216] width 213 height 43
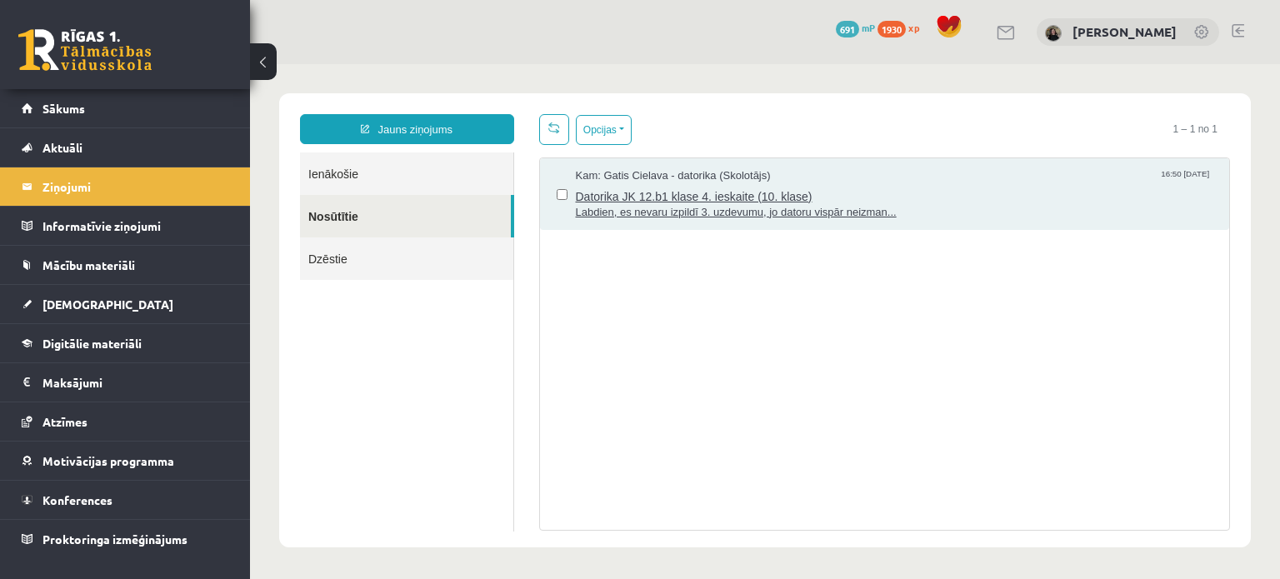
click at [1030, 206] on span "Labdien, es nevaru izpildī 3. uzdevumu, jo datoru vispār neizman..." at bounding box center [895, 213] width 638 height 16
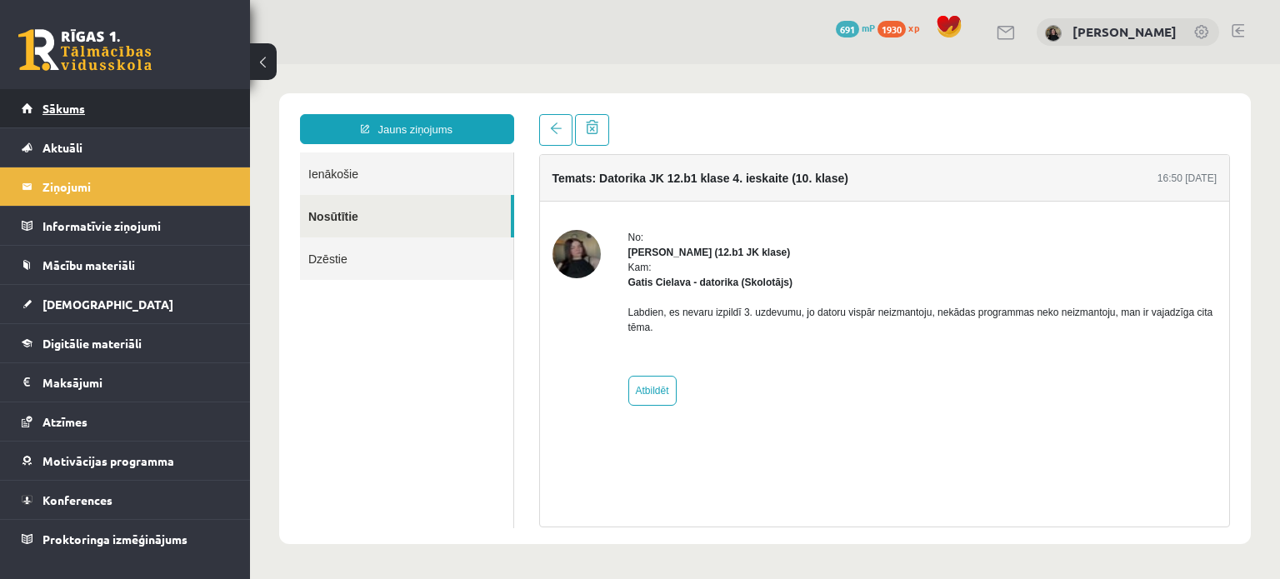
click at [121, 102] on link "Sākums" at bounding box center [126, 108] width 208 height 38
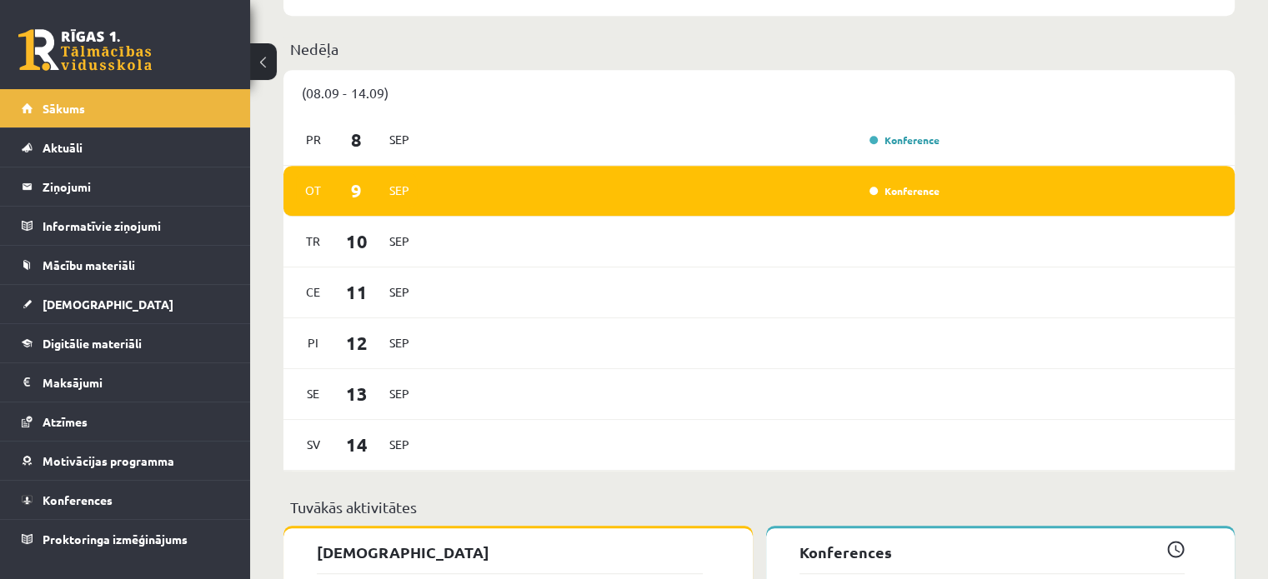
scroll to position [1520, 0]
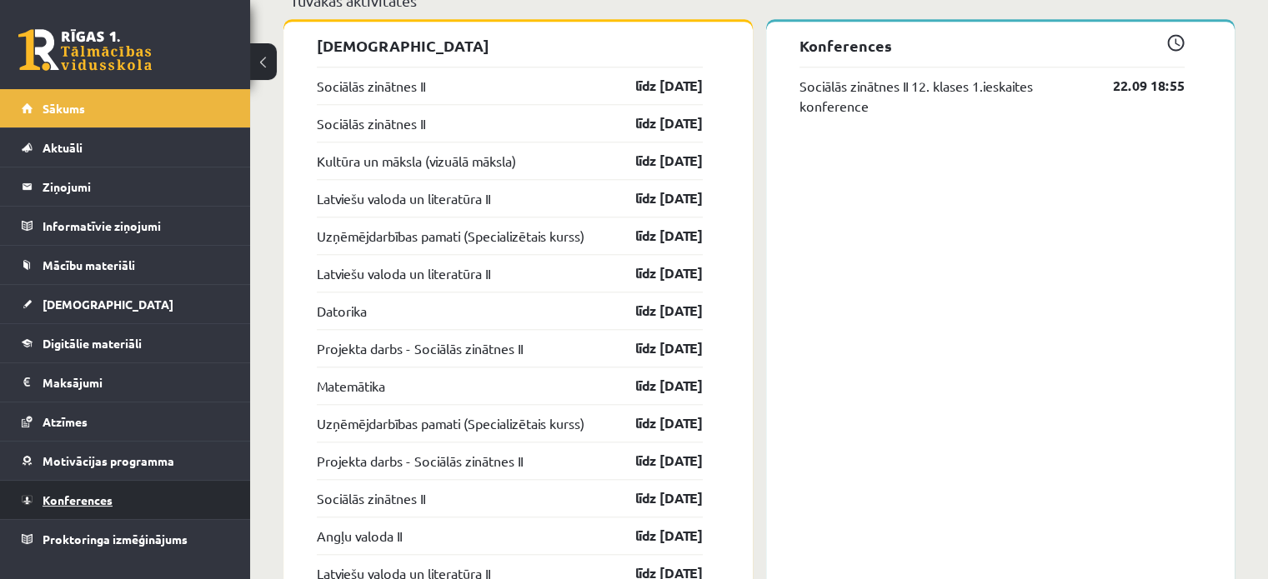
click at [110, 497] on span "Konferences" at bounding box center [78, 500] width 70 height 15
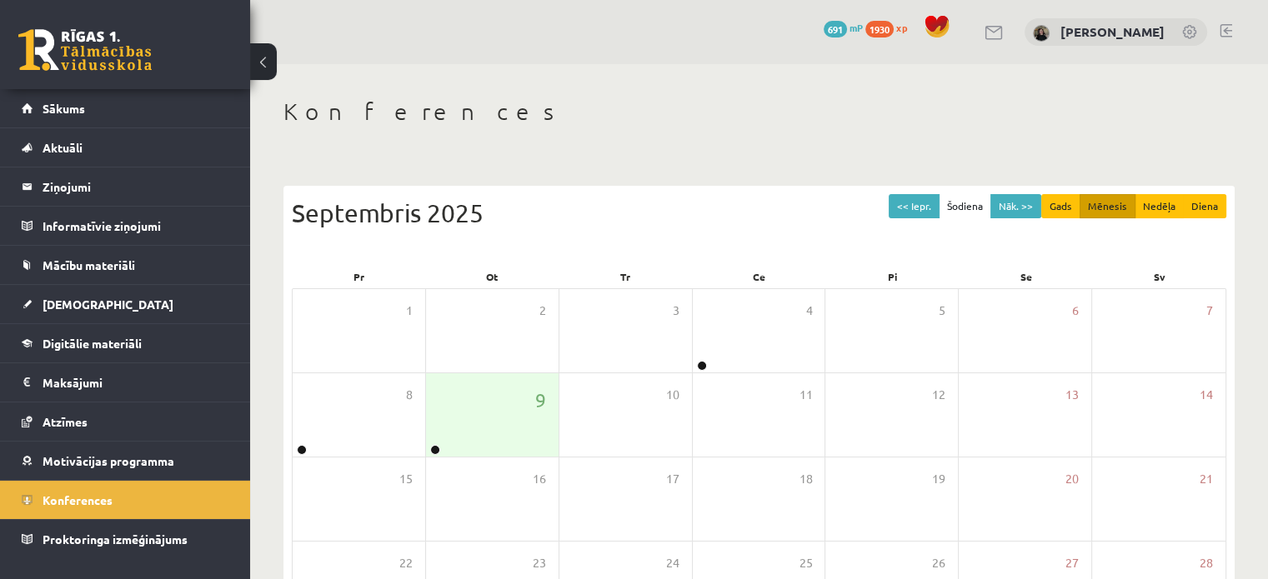
scroll to position [216, 0]
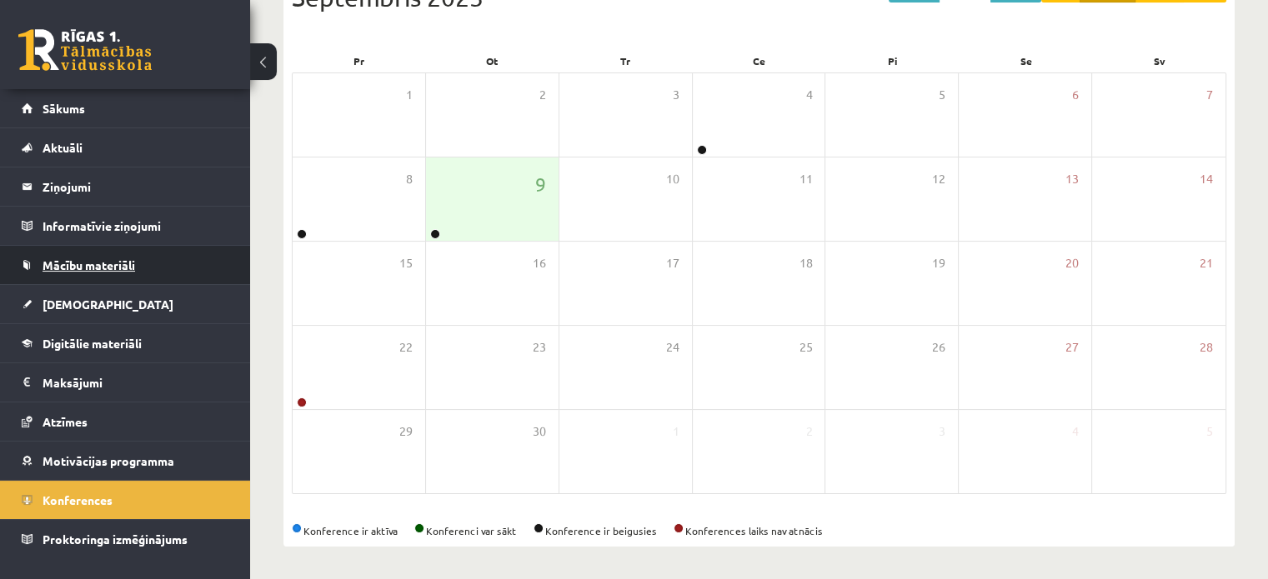
click at [129, 273] on link "Mācību materiāli" at bounding box center [126, 265] width 208 height 38
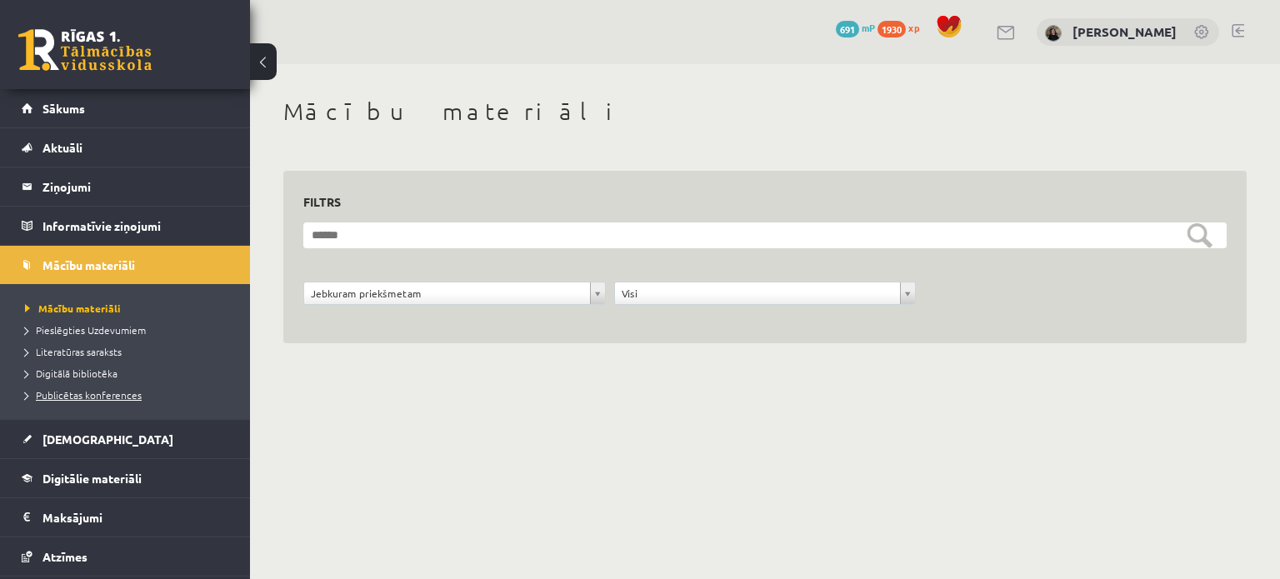
click at [120, 393] on span "Publicētas konferences" at bounding box center [83, 394] width 117 height 13
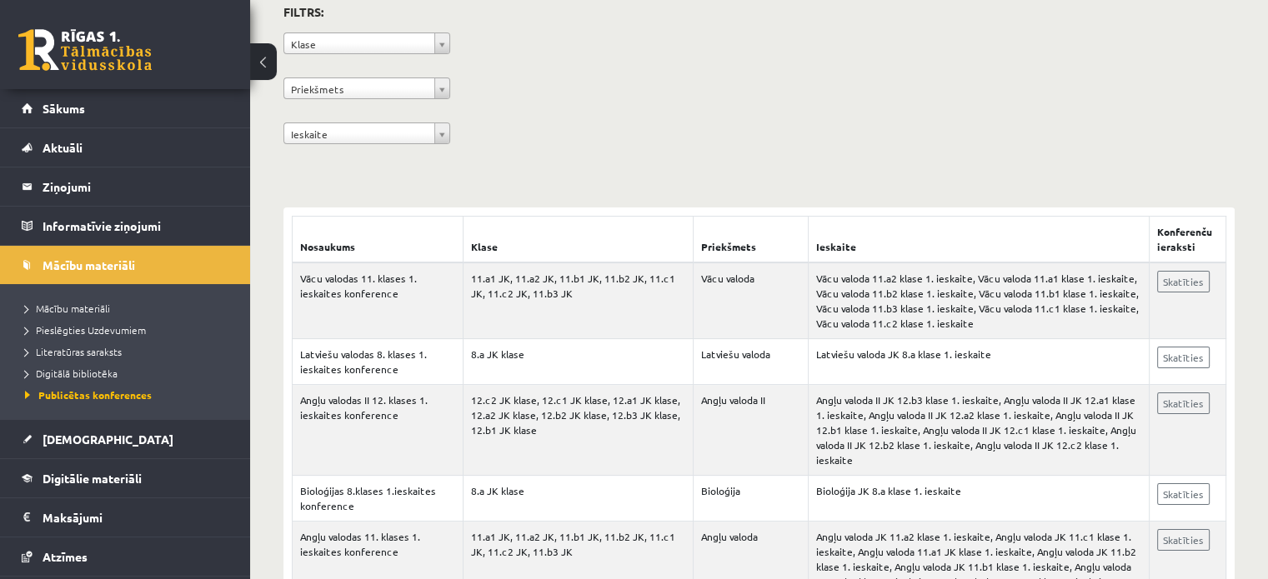
scroll to position [167, 0]
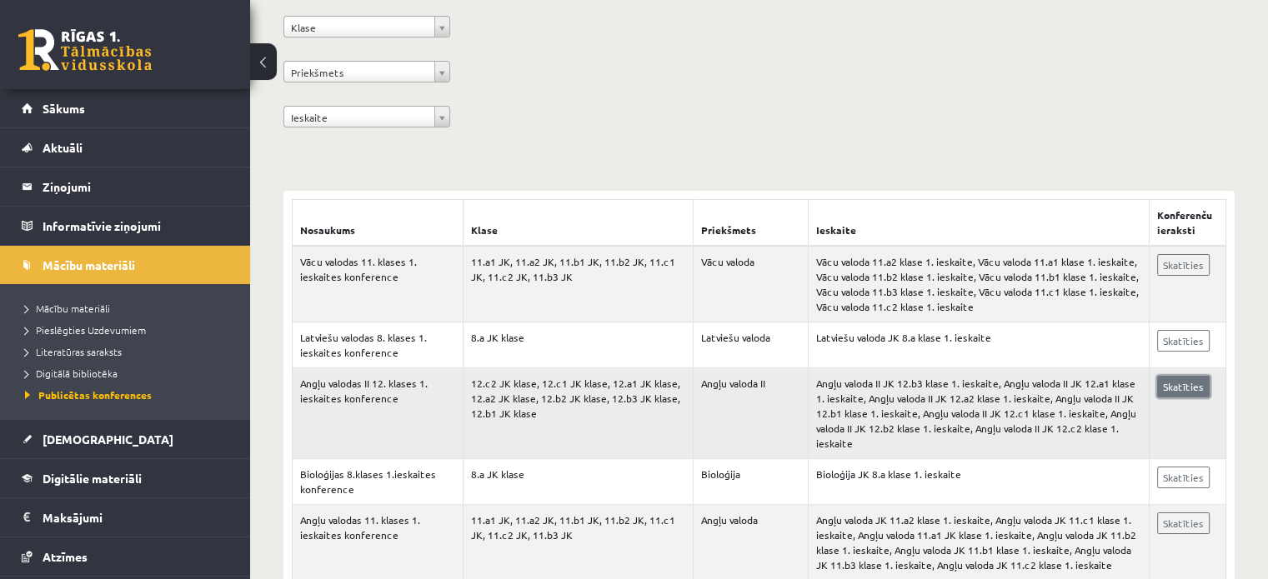
click at [1176, 383] on link "Skatīties" at bounding box center [1183, 387] width 53 height 22
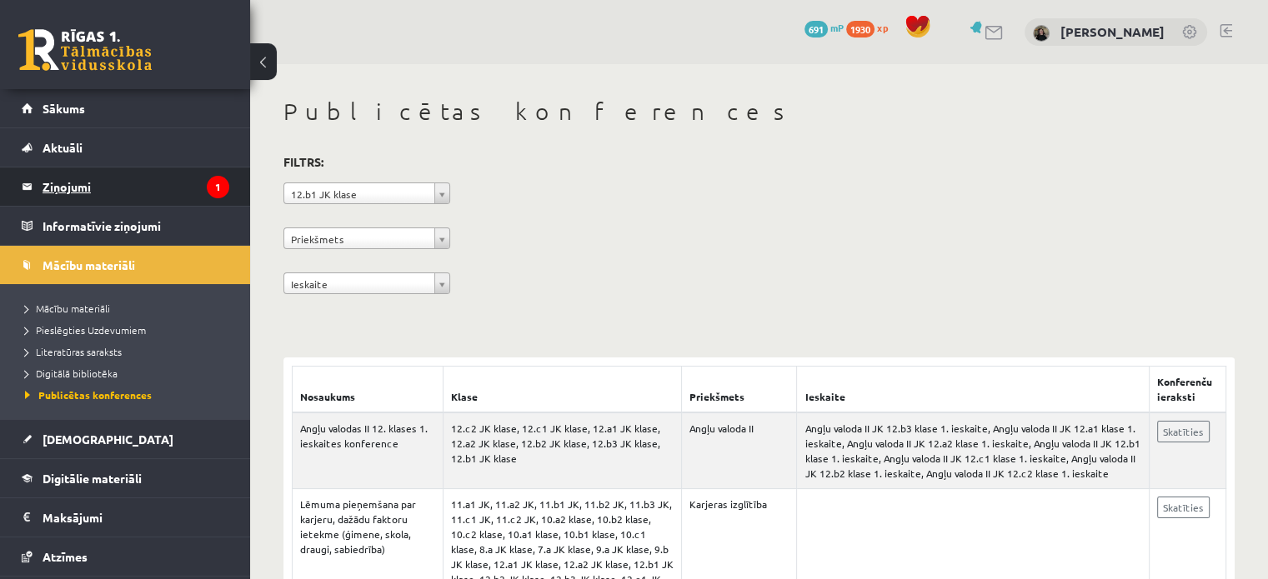
click at [95, 179] on legend "Ziņojumi 1" at bounding box center [136, 187] width 187 height 38
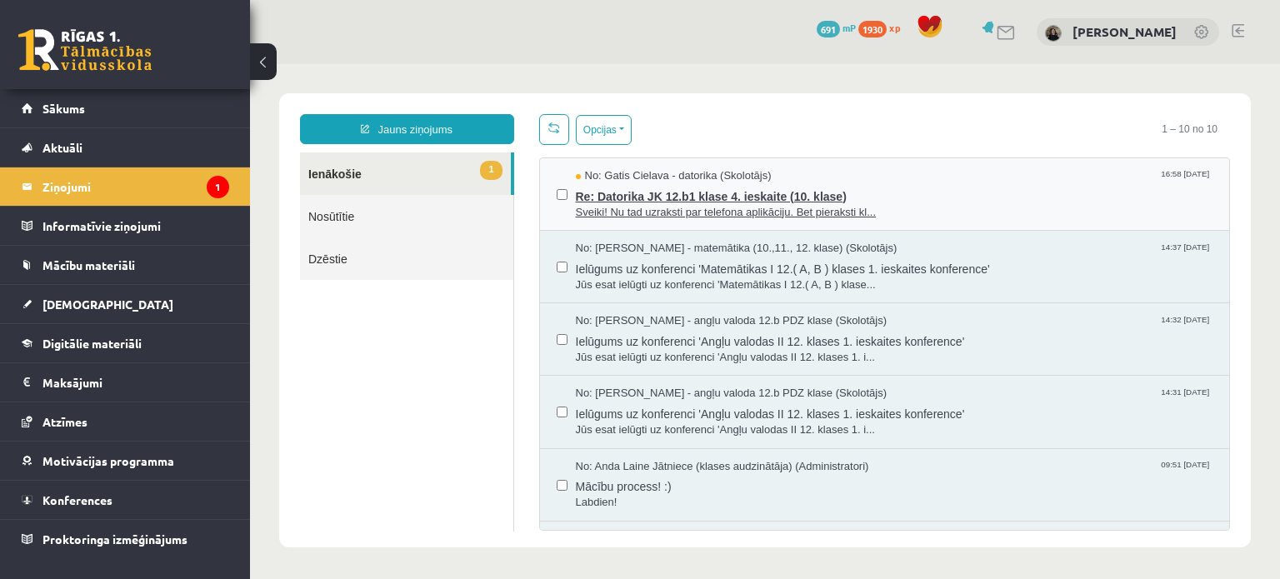
click at [702, 193] on span "Re: Datorika JK 12.b1 klase 4. ieskaite (10. klase)" at bounding box center [895, 194] width 638 height 21
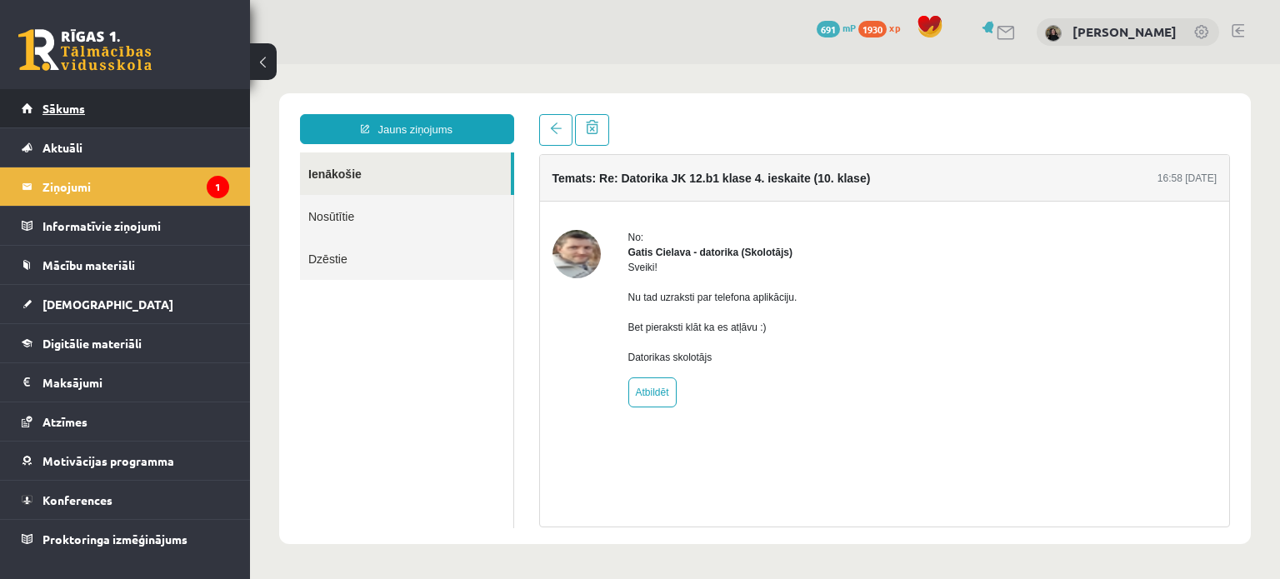
click at [110, 115] on link "Sākums" at bounding box center [126, 108] width 208 height 38
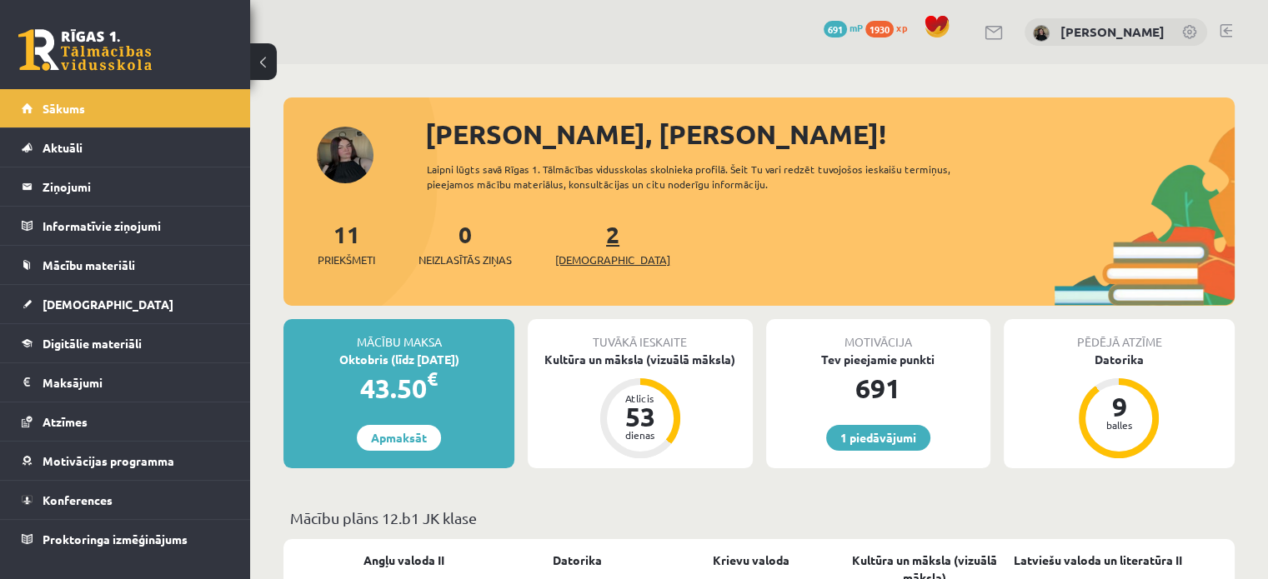
click at [585, 240] on link "2 Ieskaites" at bounding box center [612, 243] width 115 height 49
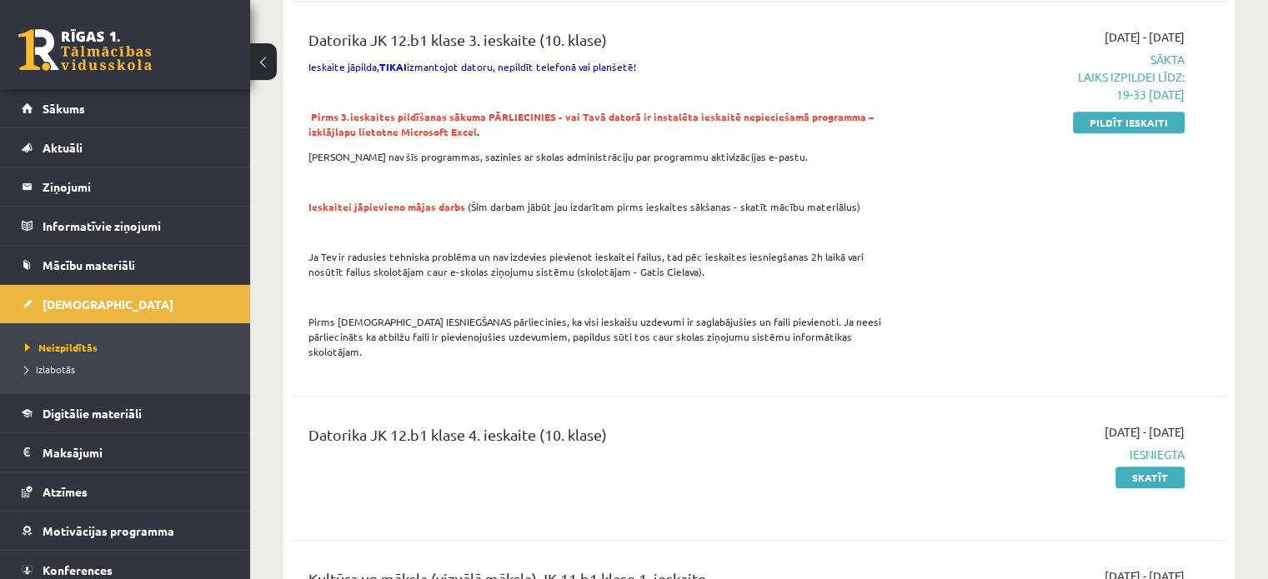
scroll to position [1023, 0]
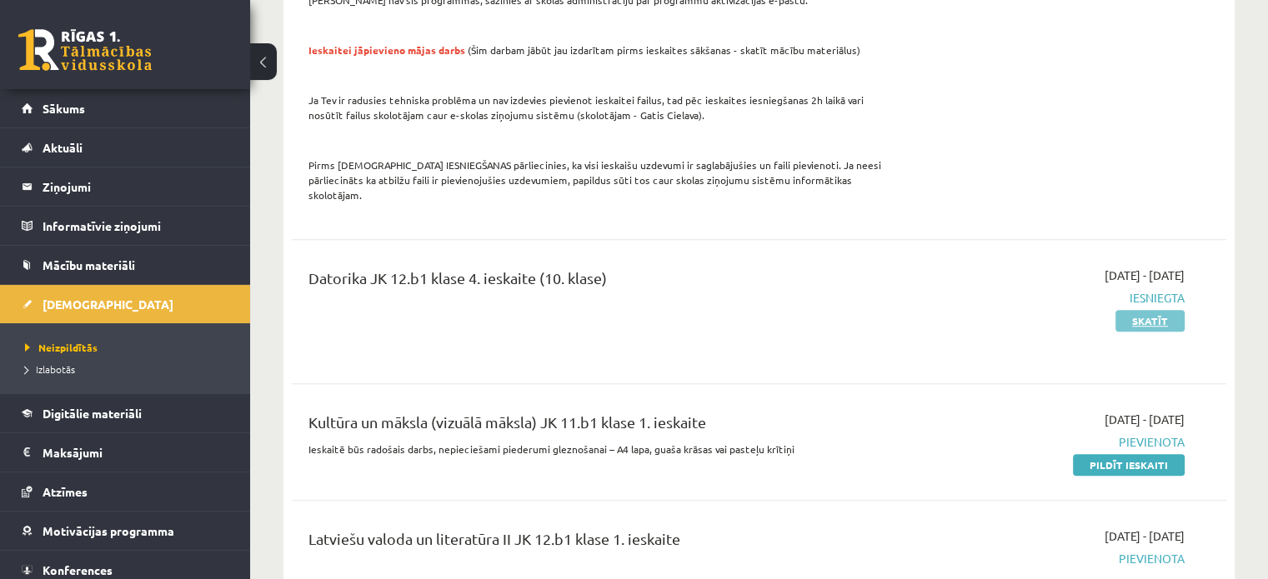
click at [1137, 310] on link "Skatīt" at bounding box center [1149, 321] width 69 height 22
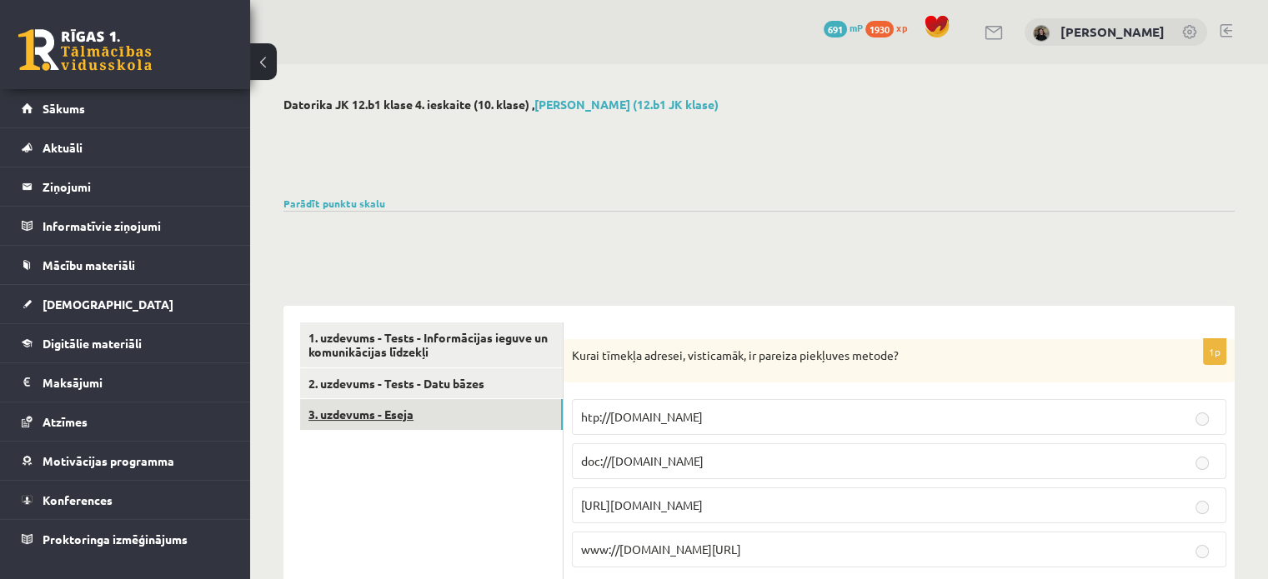
click at [428, 404] on link "3. uzdevums - Eseja" at bounding box center [431, 414] width 263 height 31
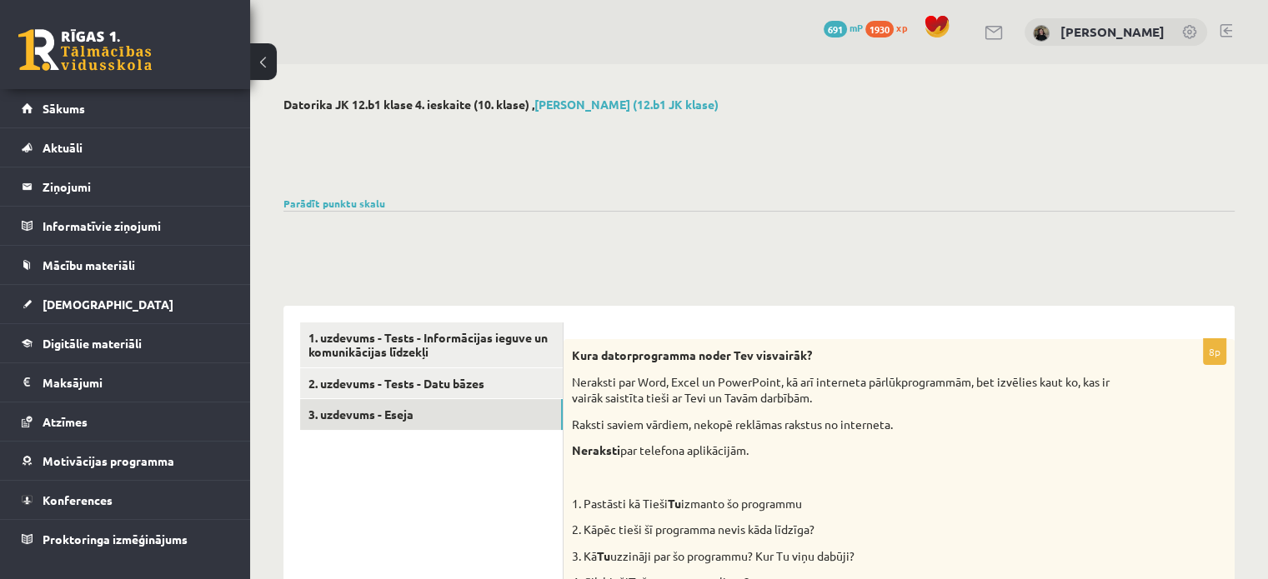
scroll to position [507, 0]
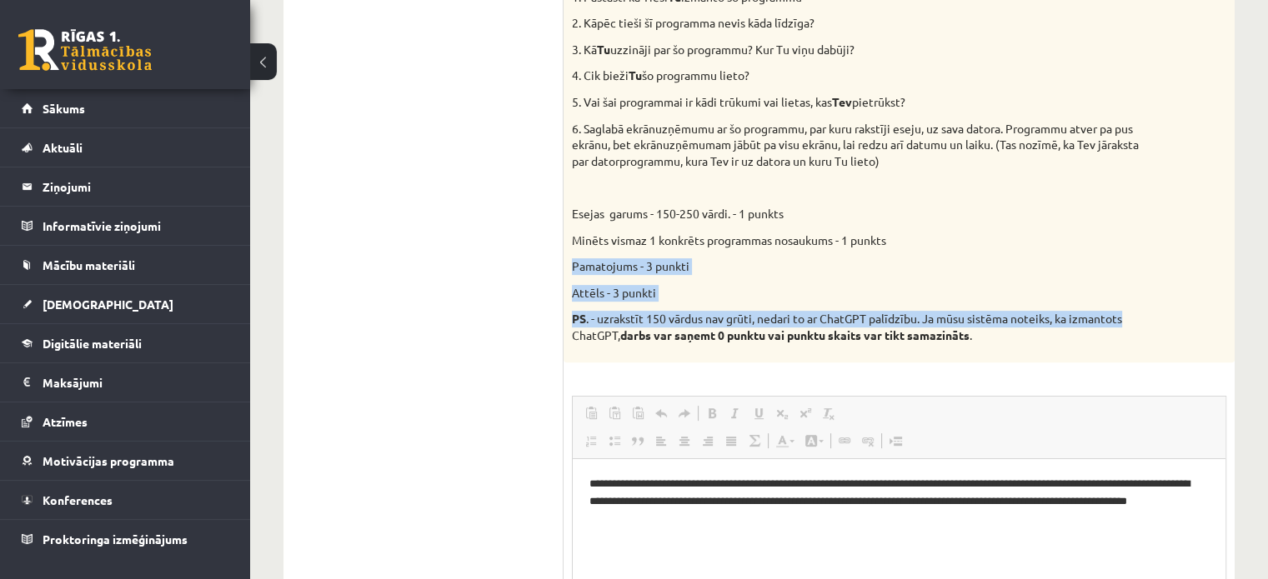
drag, startPoint x: 1264, startPoint y: 304, endPoint x: 1255, endPoint y: 233, distance: 72.3
click at [1255, 233] on div "Datorika JK 12.b1 klase 4. ieskaite (10. klase) , [PERSON_NAME] (12.b1 JK klase…" at bounding box center [759, 279] width 1018 height 1444
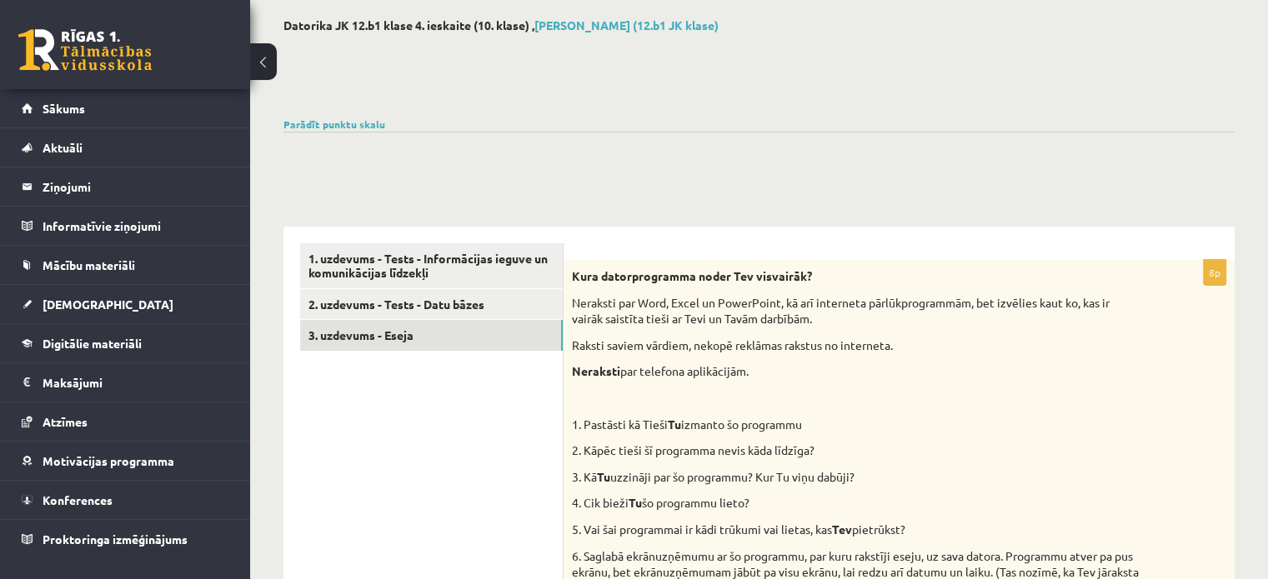
scroll to position [586, 0]
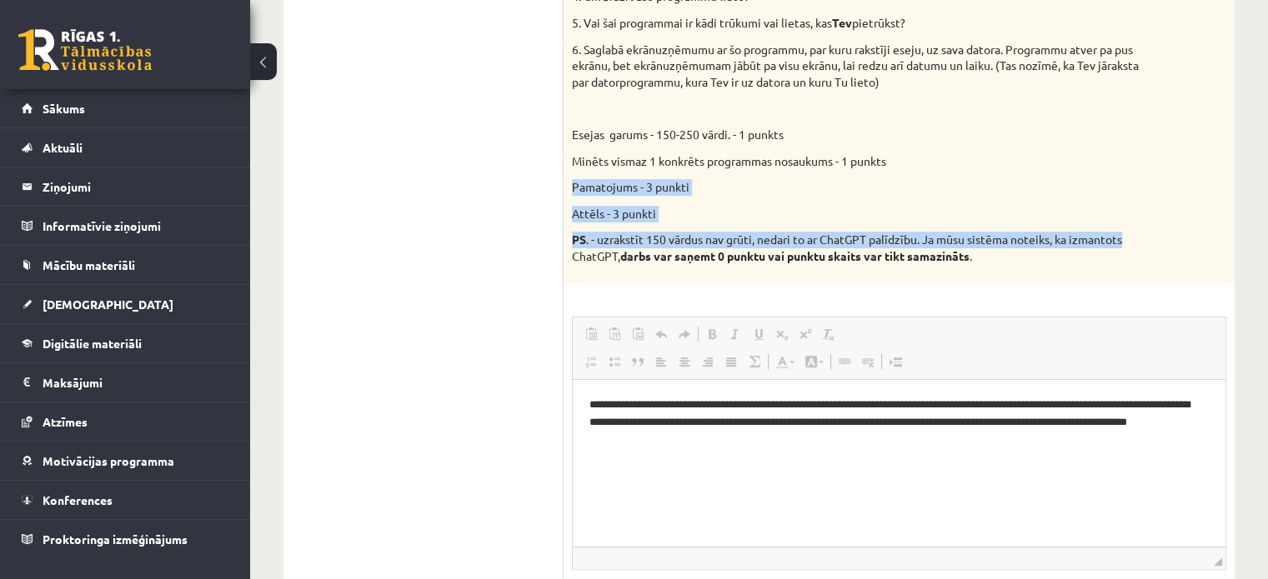
click at [1244, 237] on div "Datorika JK 12.b1 klase 4. ieskaite (10. klase) , [PERSON_NAME] (12.b1 JK klase…" at bounding box center [759, 200] width 1018 height 1444
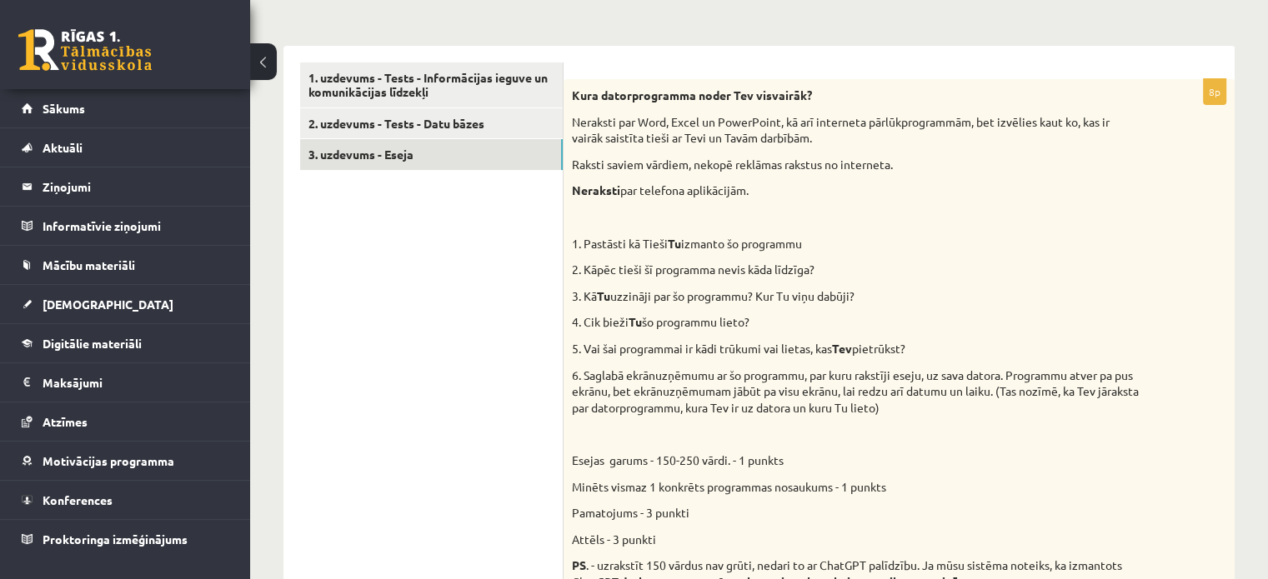
scroll to position [330, 0]
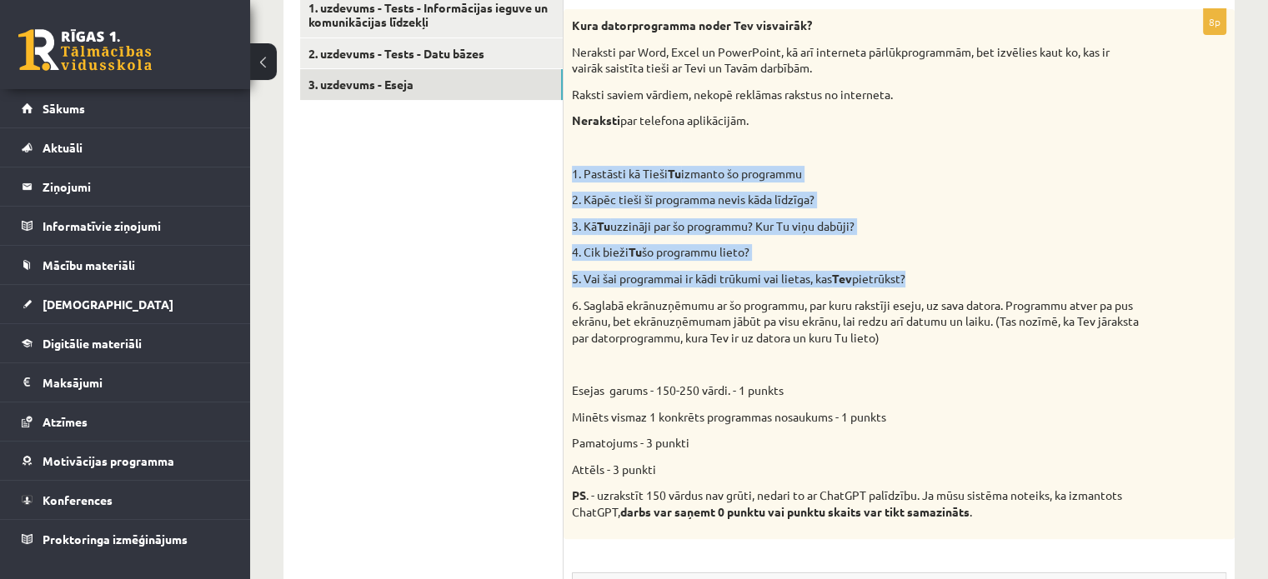
drag, startPoint x: 572, startPoint y: 169, endPoint x: 927, endPoint y: 269, distance: 368.9
click at [927, 269] on div "Kura datorprogramma noder Tev visvairāk? Neraksti par Word, Excel un PowerPoint…" at bounding box center [898, 273] width 671 height 529
copy div "1. Pastāsti kā Tieši Tu izmanto šo programmu 2. Kāpēc tieši šī programma nevis …"
click at [127, 180] on legend "Ziņojumi 0" at bounding box center [136, 187] width 187 height 38
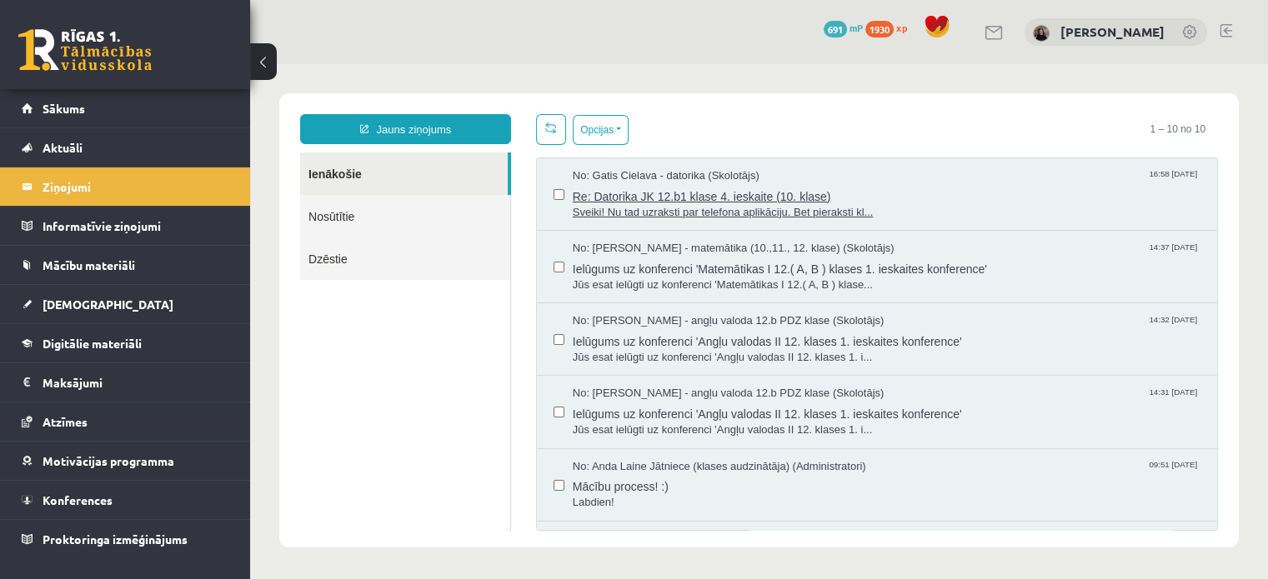
click at [880, 186] on span "Re: Datorika JK 12.b1 klase 4. ieskaite (10. klase)" at bounding box center [887, 194] width 628 height 21
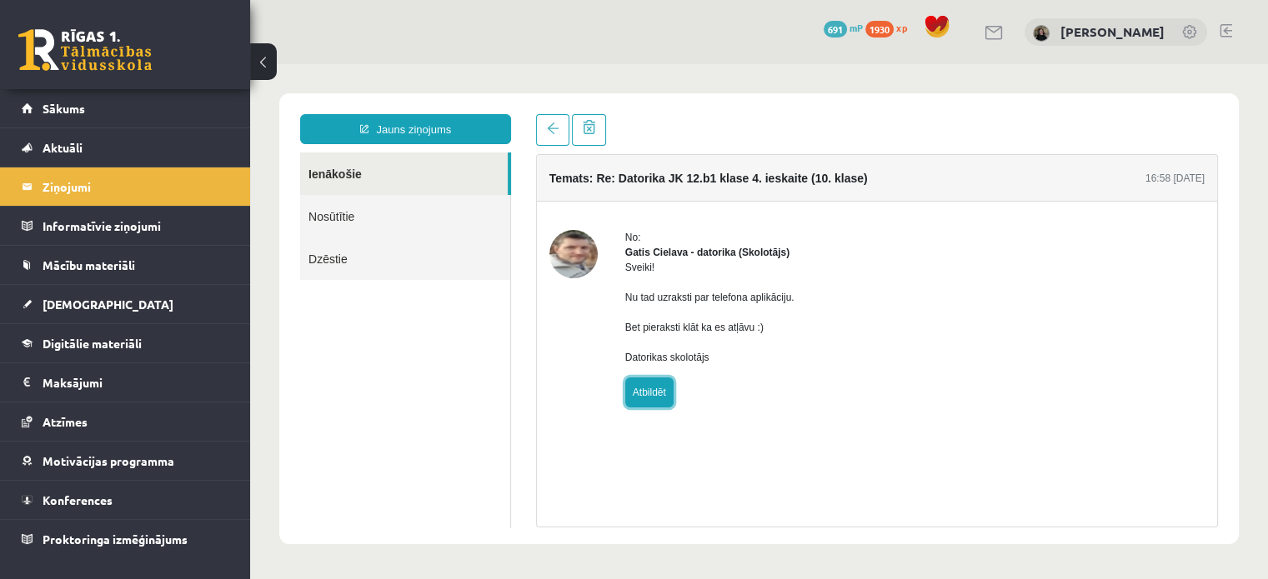
click at [645, 408] on link "Atbildēt" at bounding box center [649, 393] width 48 height 30
type input "**********"
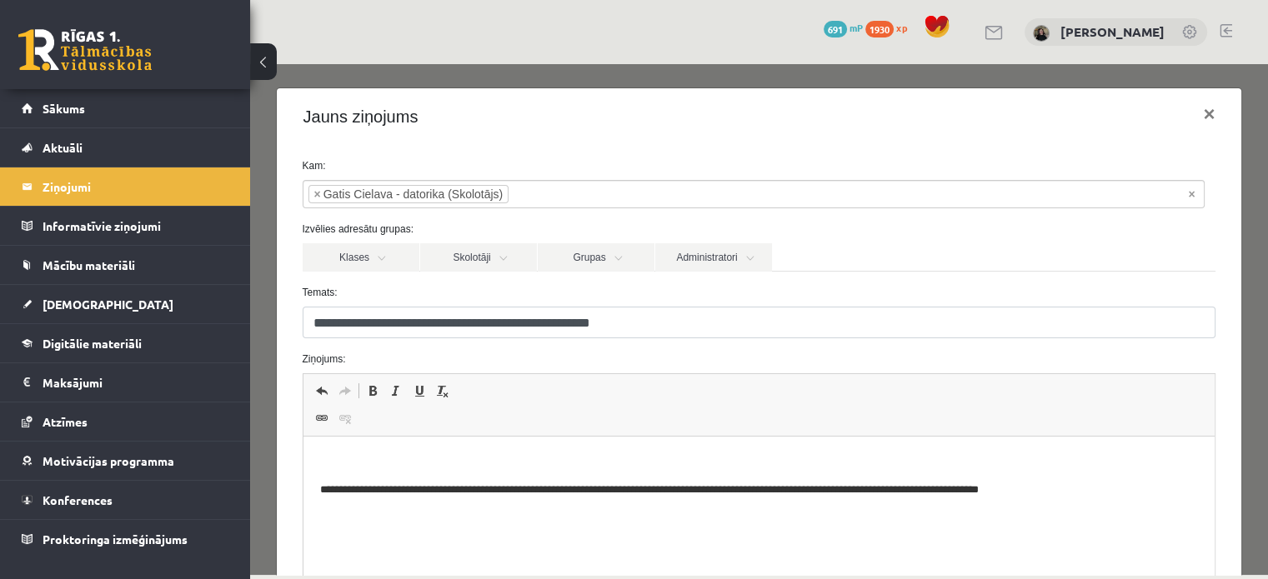
click at [488, 451] on html "**********" at bounding box center [759, 476] width 912 height 78
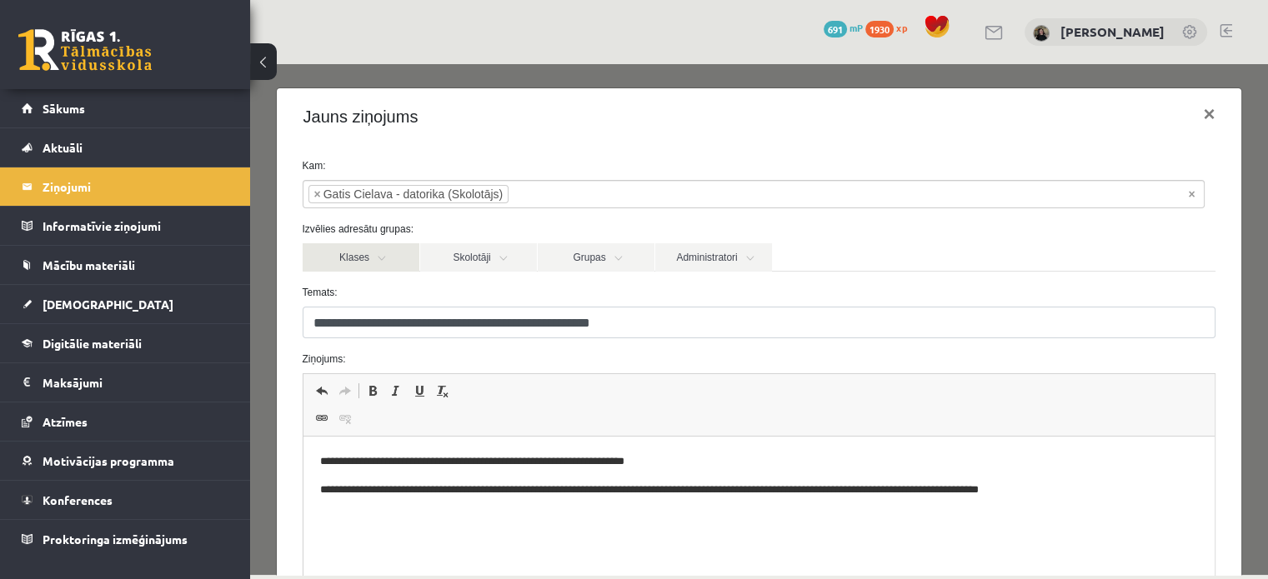
click at [387, 258] on link "Klases" at bounding box center [361, 257] width 117 height 28
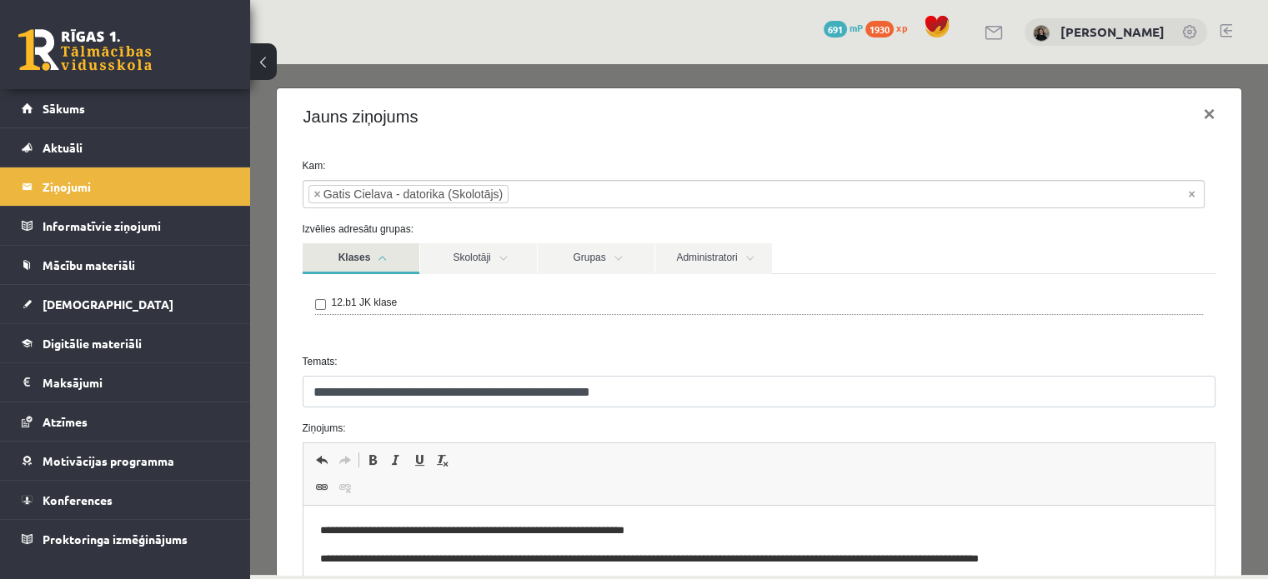
click at [387, 258] on link "Klases" at bounding box center [361, 258] width 117 height 31
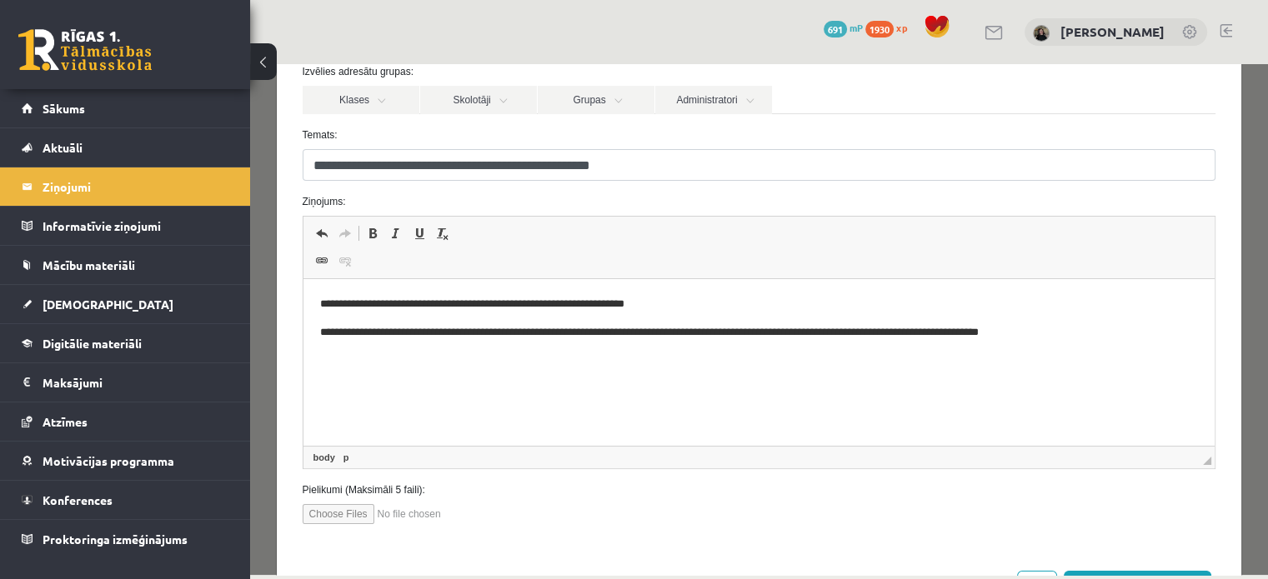
scroll to position [223, 0]
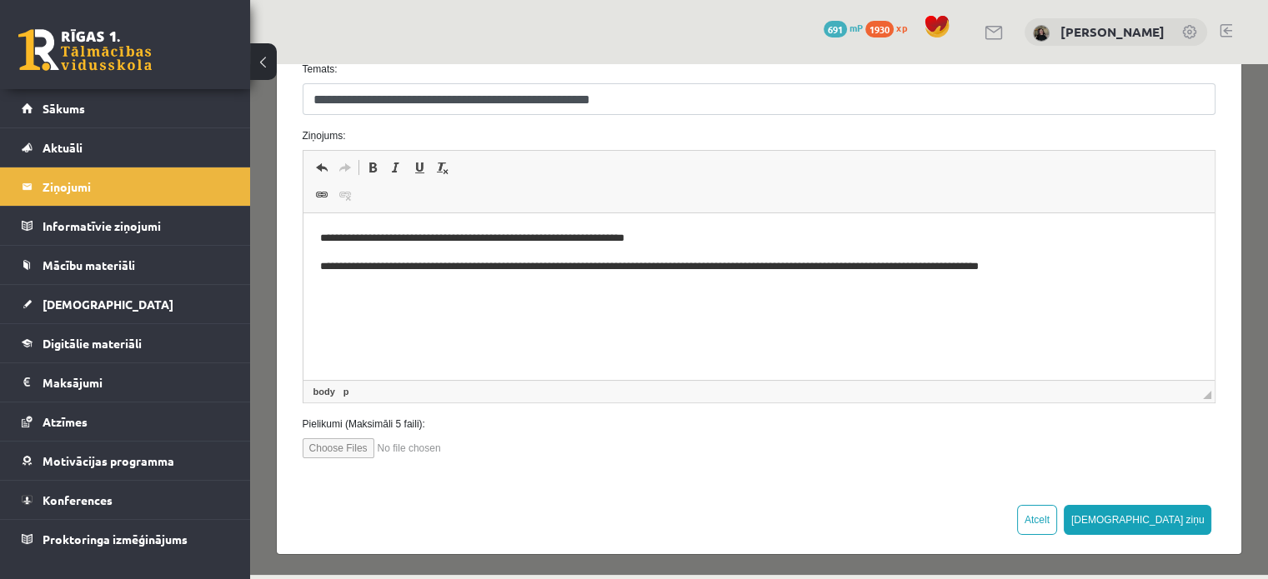
click at [340, 439] on input "file" at bounding box center [397, 448] width 189 height 20
click at [360, 440] on input "file" at bounding box center [397, 448] width 189 height 20
type input "**********"
click at [1170, 511] on button "Sūtīt ziņu" at bounding box center [1138, 520] width 148 height 30
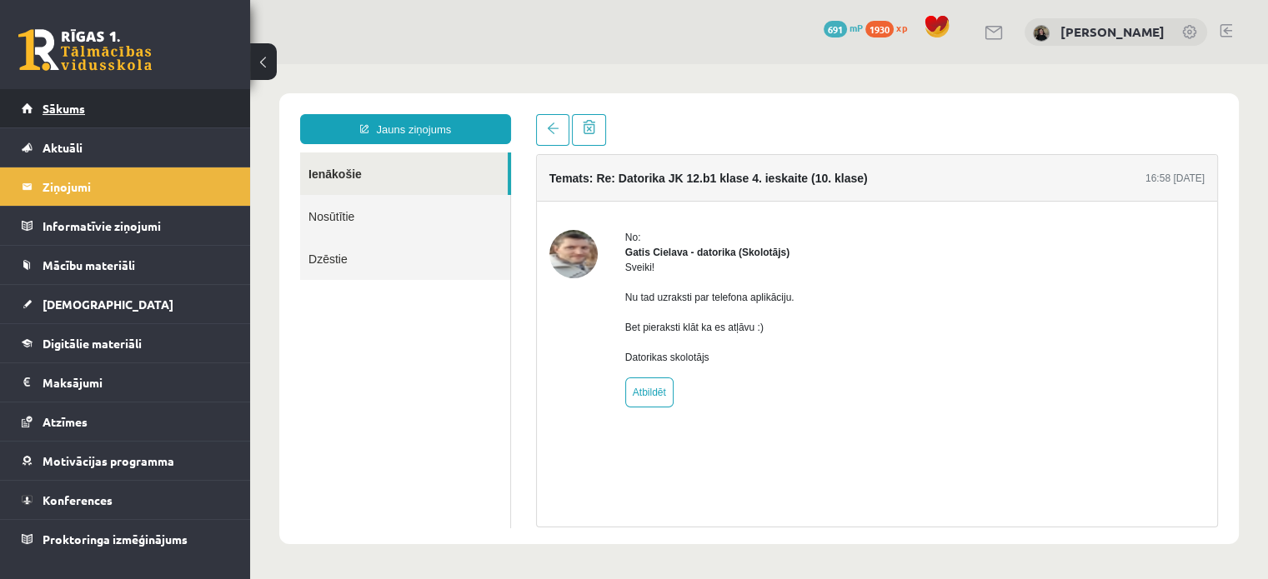
scroll to position [0, 0]
click at [84, 104] on span "Sākums" at bounding box center [64, 108] width 43 height 15
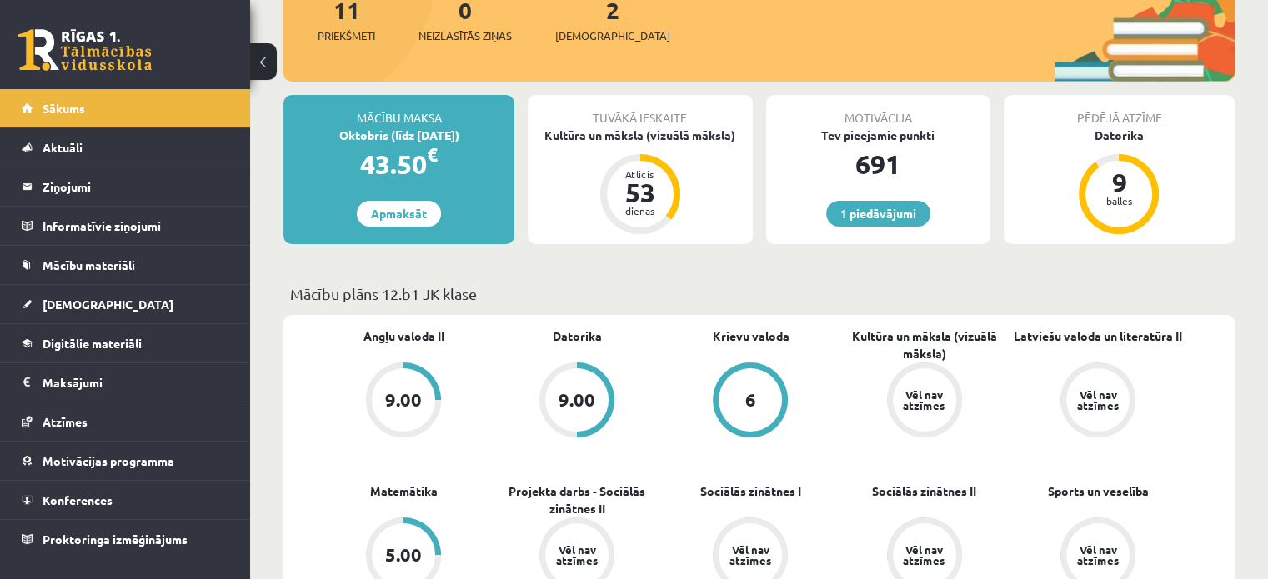
scroll to position [140, 0]
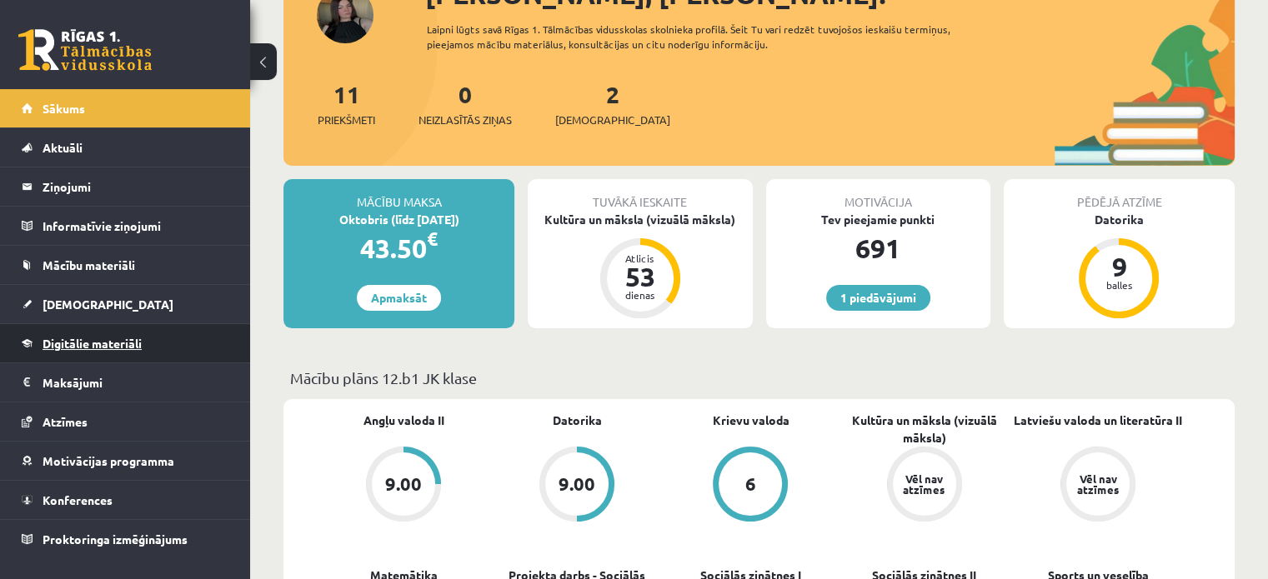
click at [100, 346] on span "Digitālie materiāli" at bounding box center [92, 343] width 99 height 15
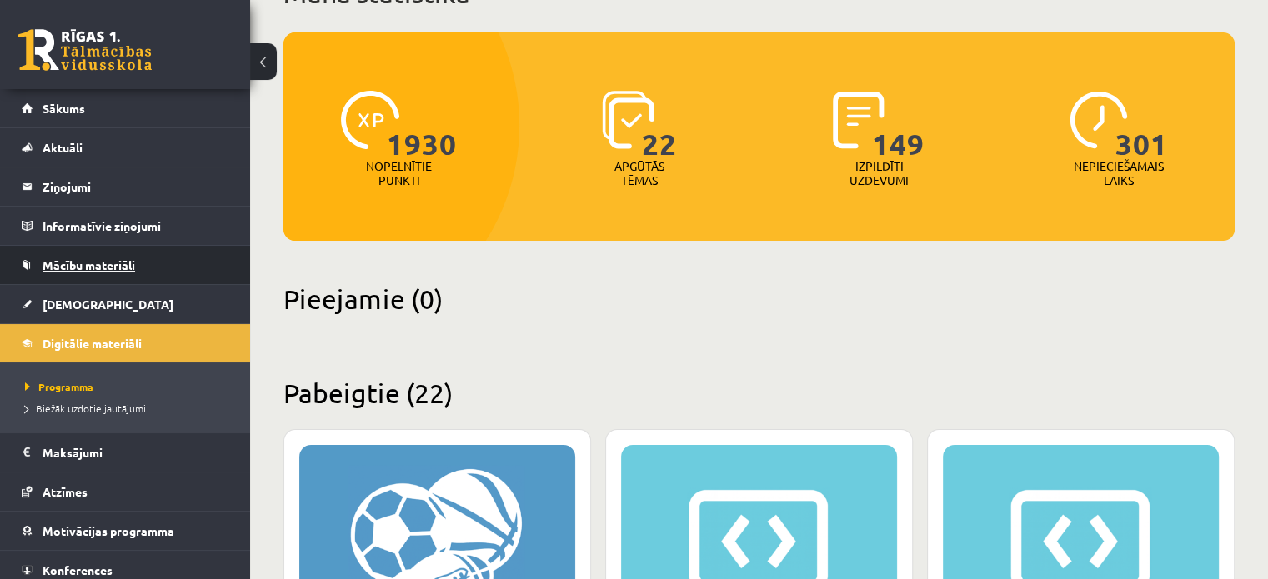
click at [88, 266] on span "Mācību materiāli" at bounding box center [89, 265] width 93 height 15
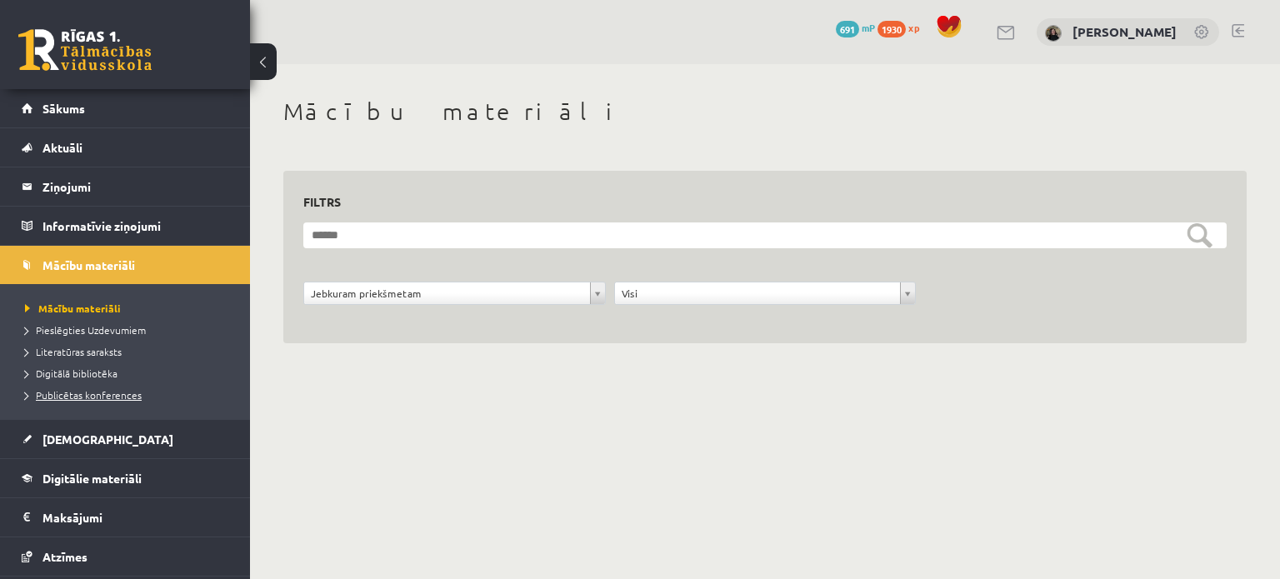
click at [111, 389] on span "Publicētas konferences" at bounding box center [83, 394] width 117 height 13
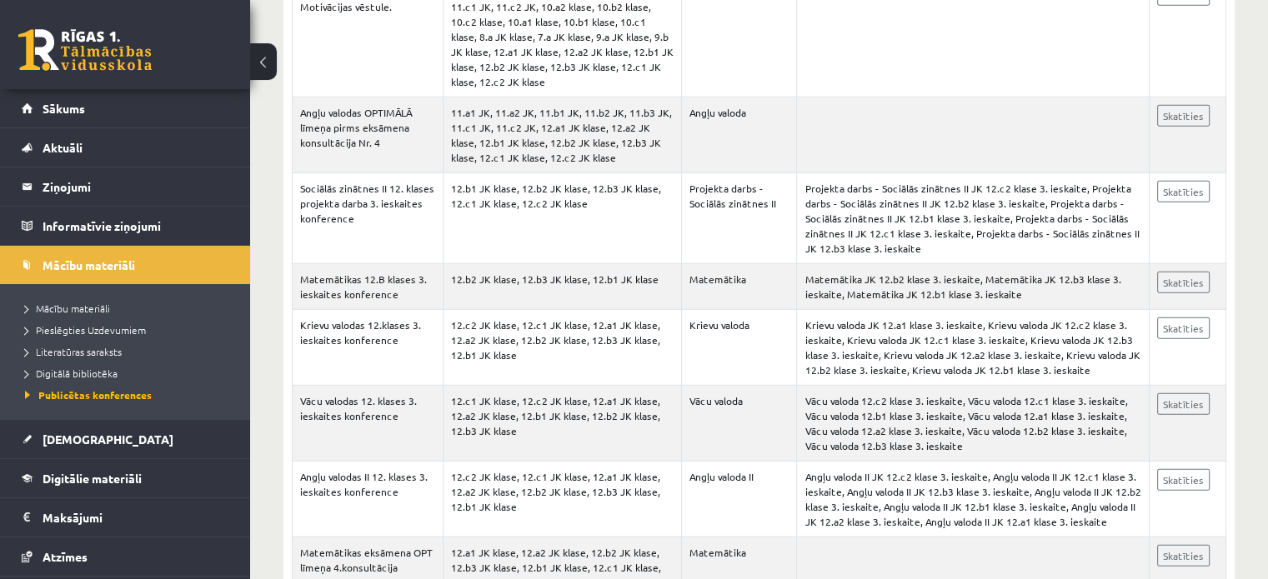
scroll to position [9297, 0]
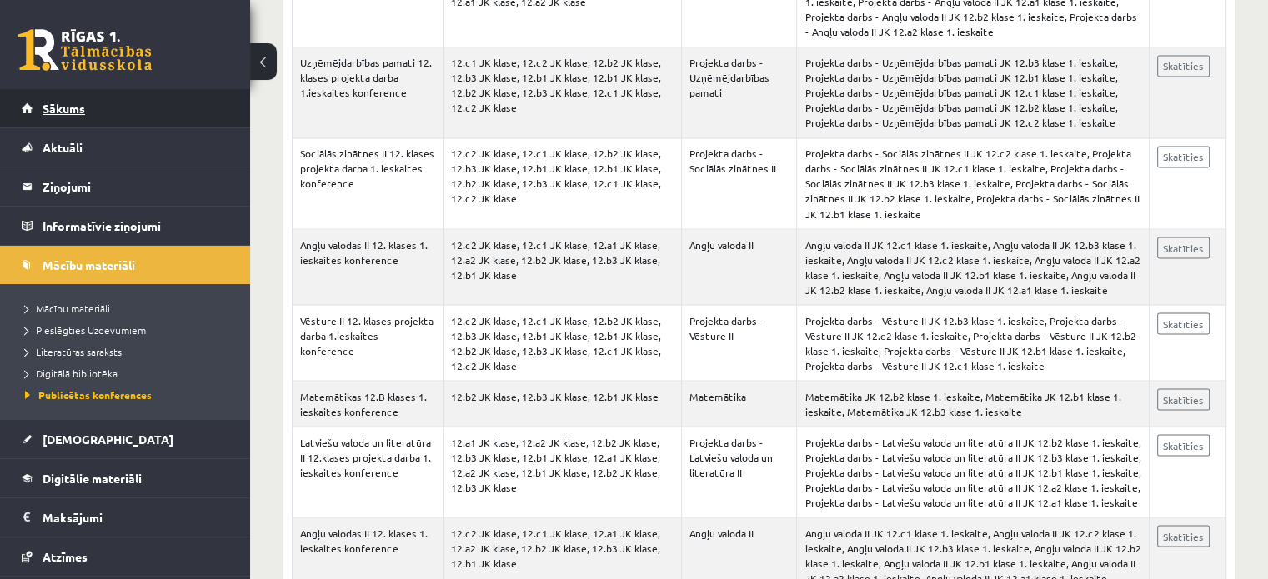
click at [48, 111] on span "Sākums" at bounding box center [64, 108] width 43 height 15
